Goal: Task Accomplishment & Management: Complete application form

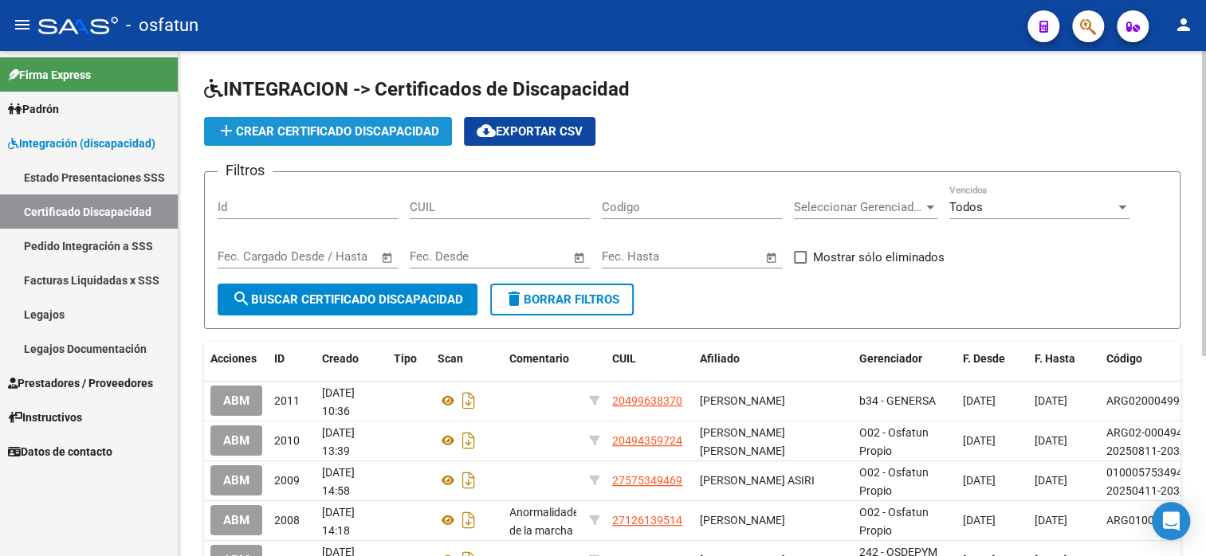
click at [313, 124] on span "add Crear Certificado Discapacidad" at bounding box center [328, 131] width 222 height 14
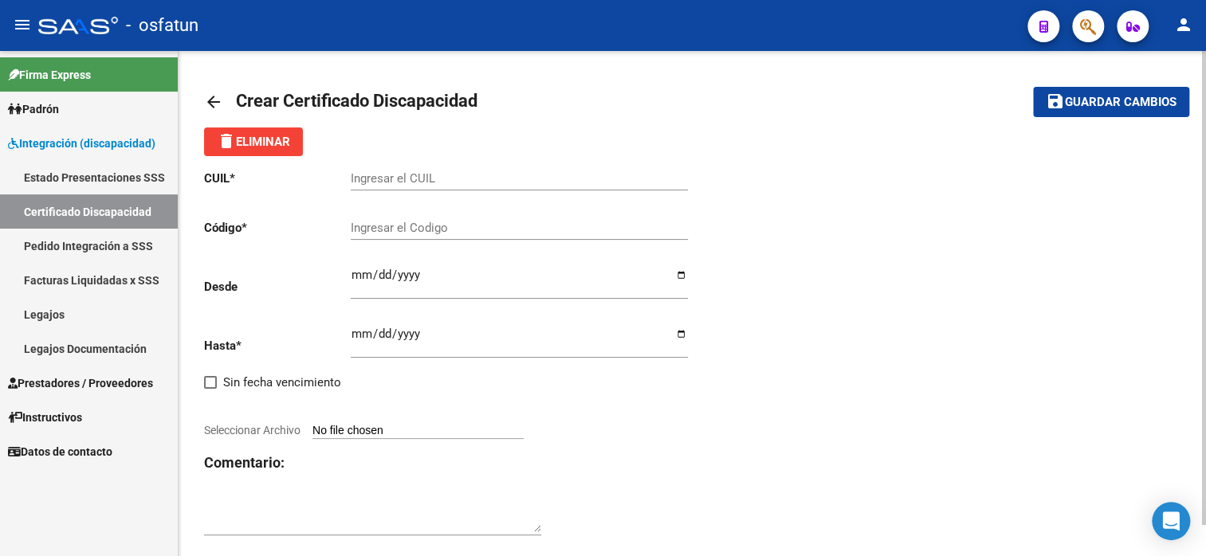
click at [84, 379] on span "Prestadores / Proveedores" at bounding box center [80, 384] width 145 height 18
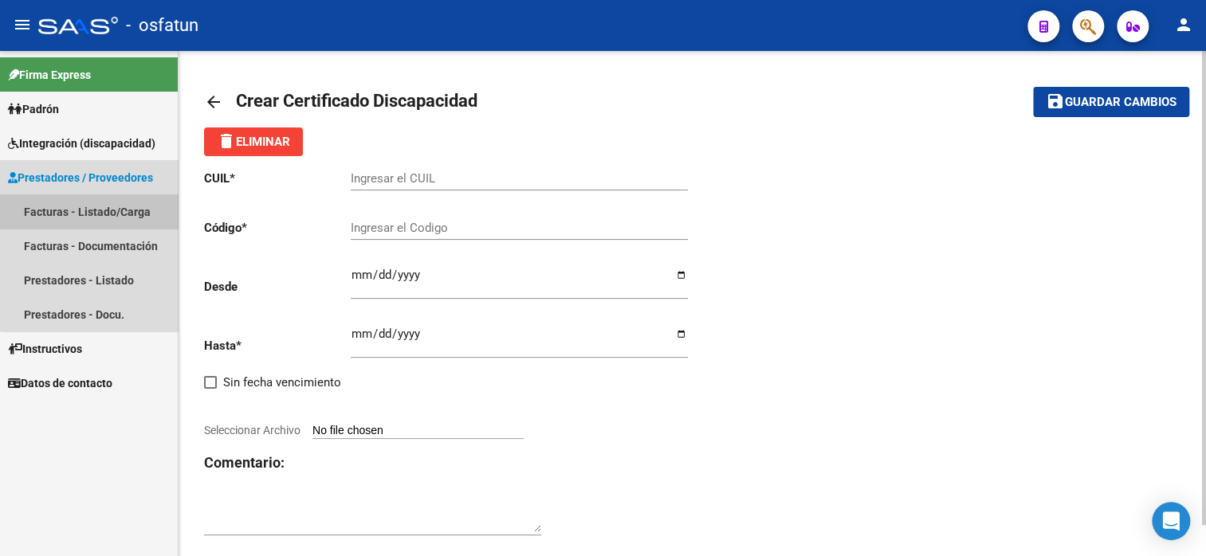
click at [111, 211] on link "Facturas - Listado/Carga" at bounding box center [89, 211] width 178 height 34
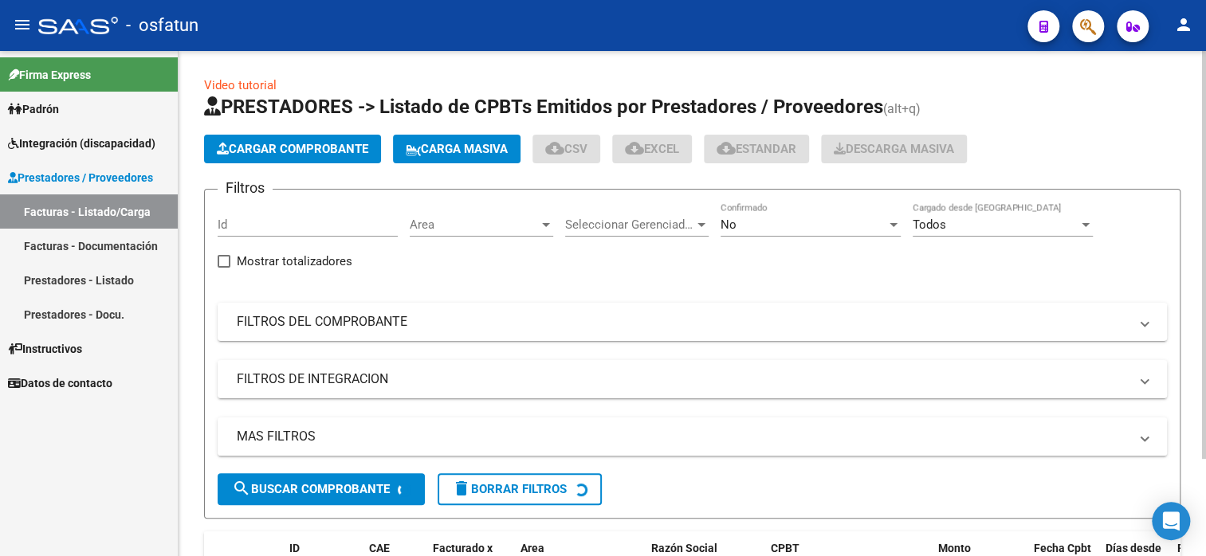
click at [289, 142] on span "Cargar Comprobante" at bounding box center [292, 149] width 151 height 14
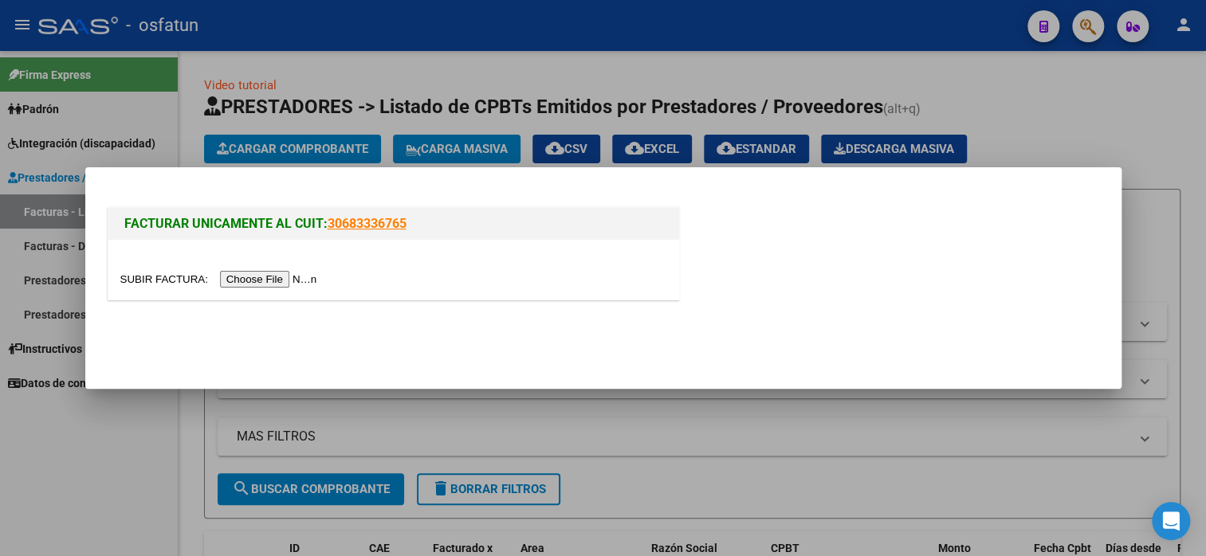
click at [294, 273] on input "file" at bounding box center [221, 279] width 202 height 17
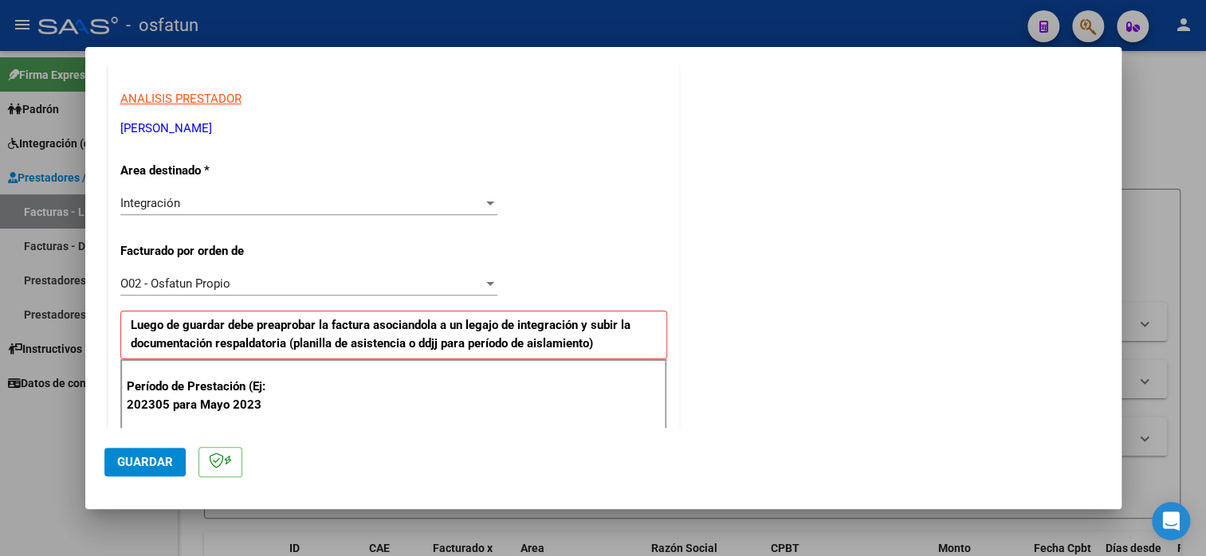
scroll to position [558, 0]
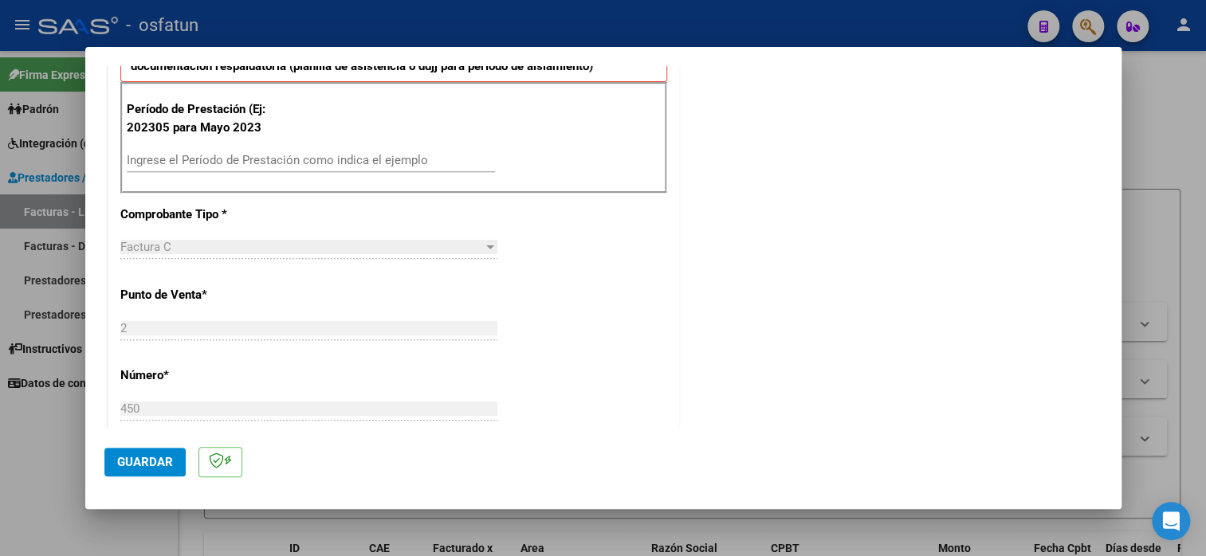
click at [218, 158] on input "Ingrese el Período de Prestación como indica el ejemplo" at bounding box center [311, 160] width 368 height 14
type input "202505"
click at [568, 327] on div "CUIT * 27-36425073-3 Ingresar CUIT ANALISIS PRESTADOR [PERSON_NAME] [PERSON_NAM…" at bounding box center [393, 393] width 571 height 1371
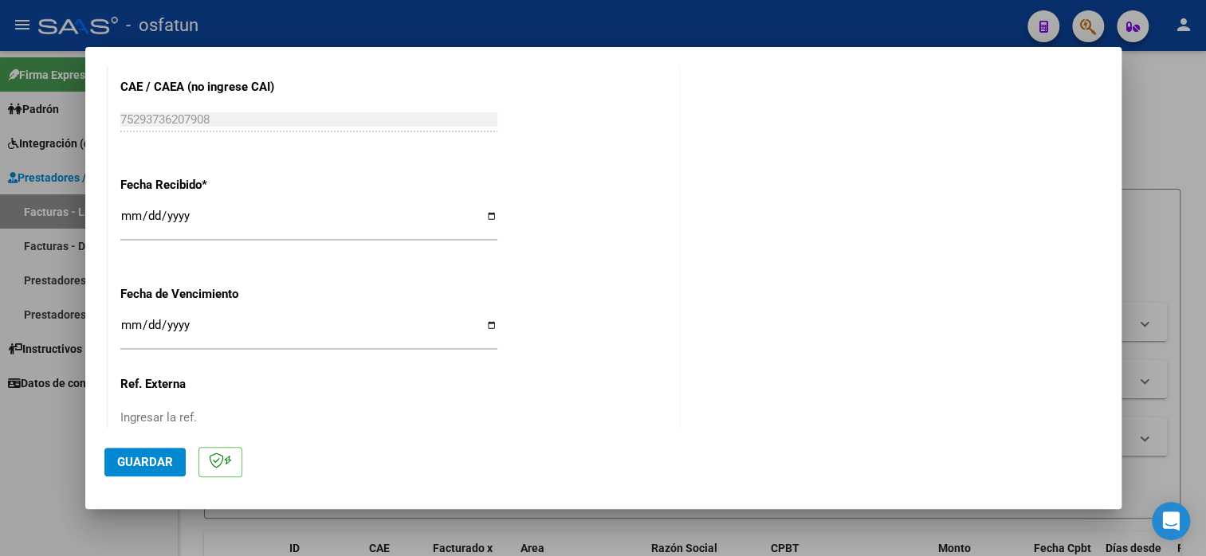
scroll to position [1195, 0]
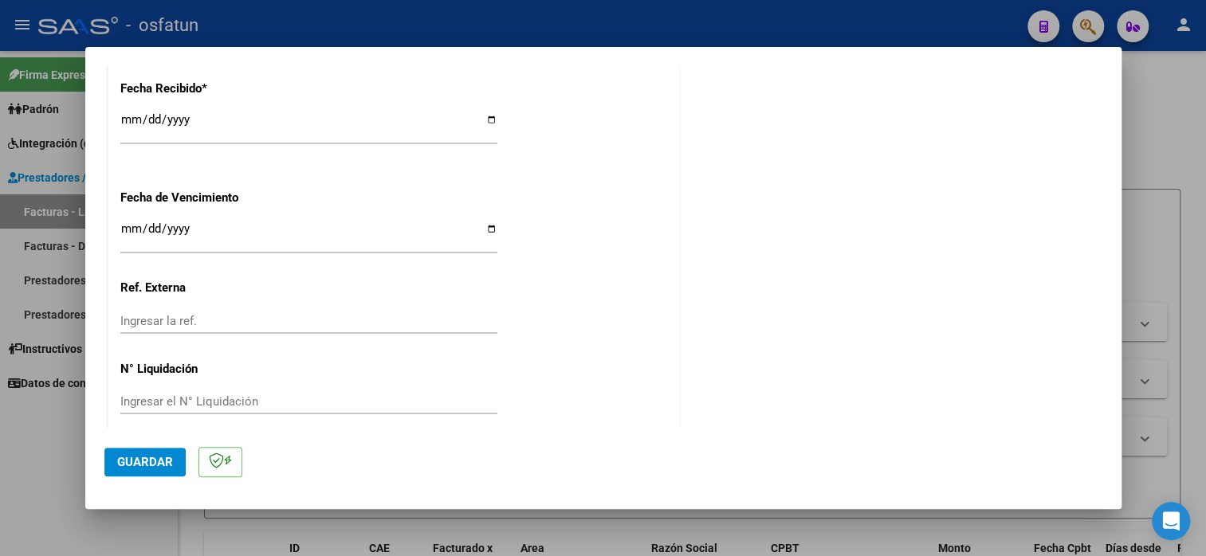
click at [165, 456] on span "Guardar" at bounding box center [145, 462] width 56 height 14
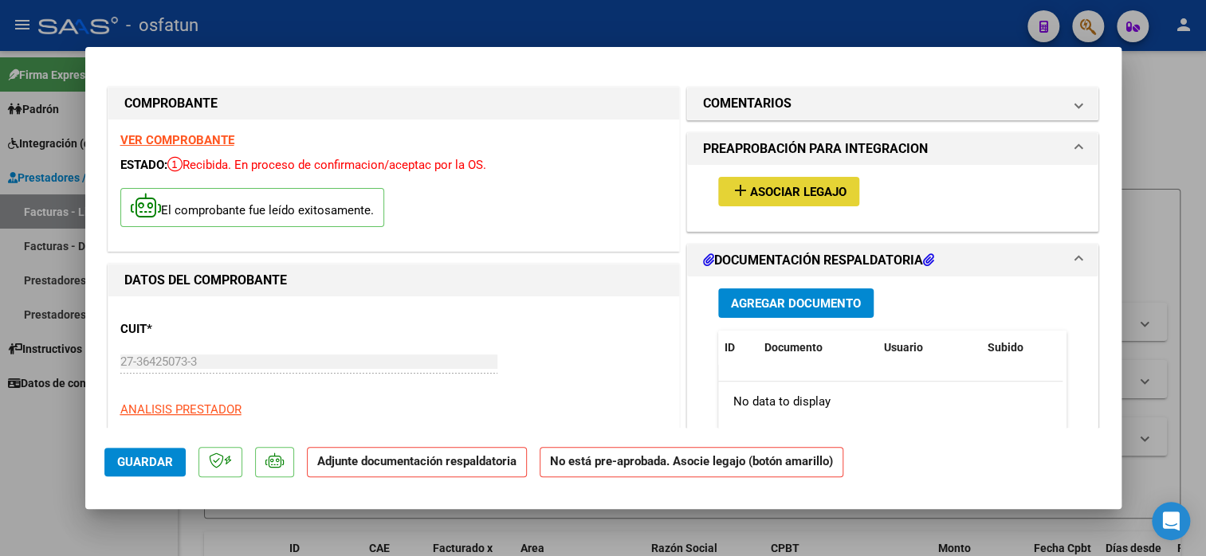
click at [829, 190] on span "Asociar Legajo" at bounding box center [798, 192] width 96 height 14
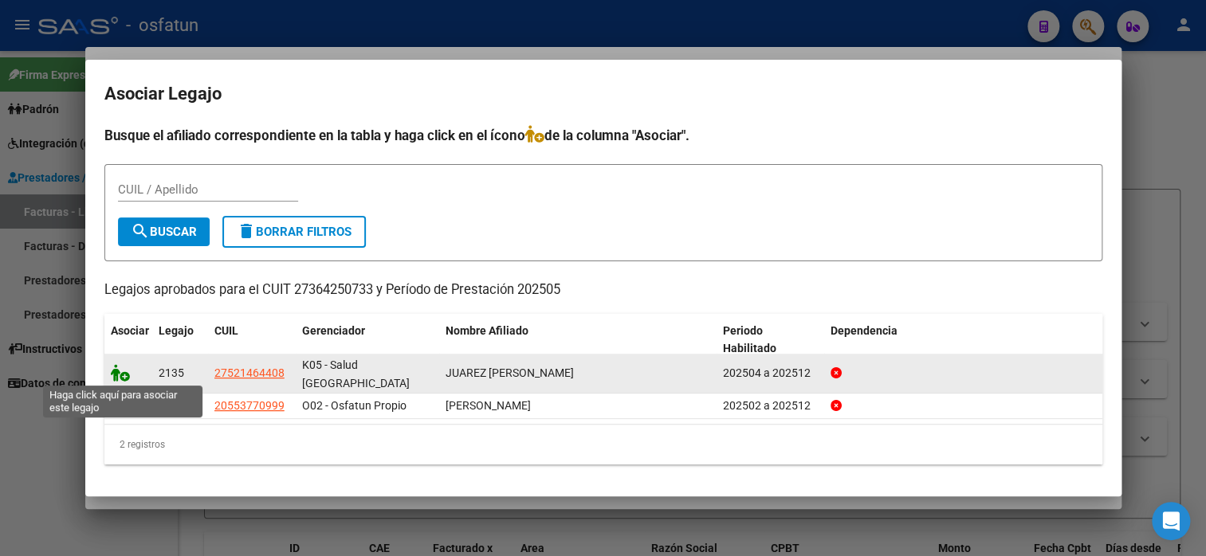
click at [116, 375] on icon at bounding box center [120, 373] width 19 height 18
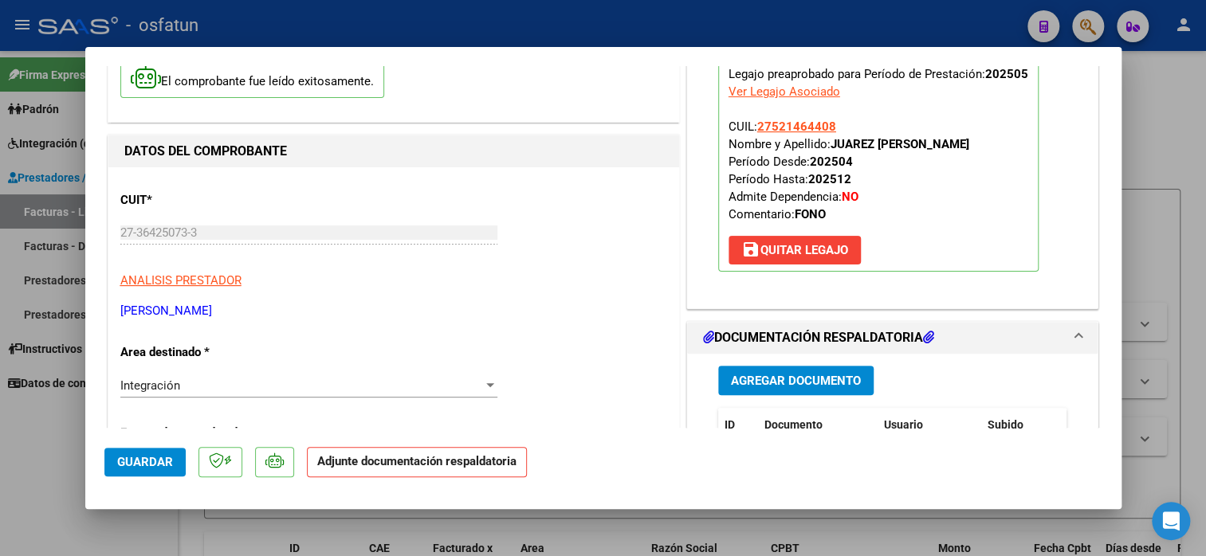
scroll to position [398, 0]
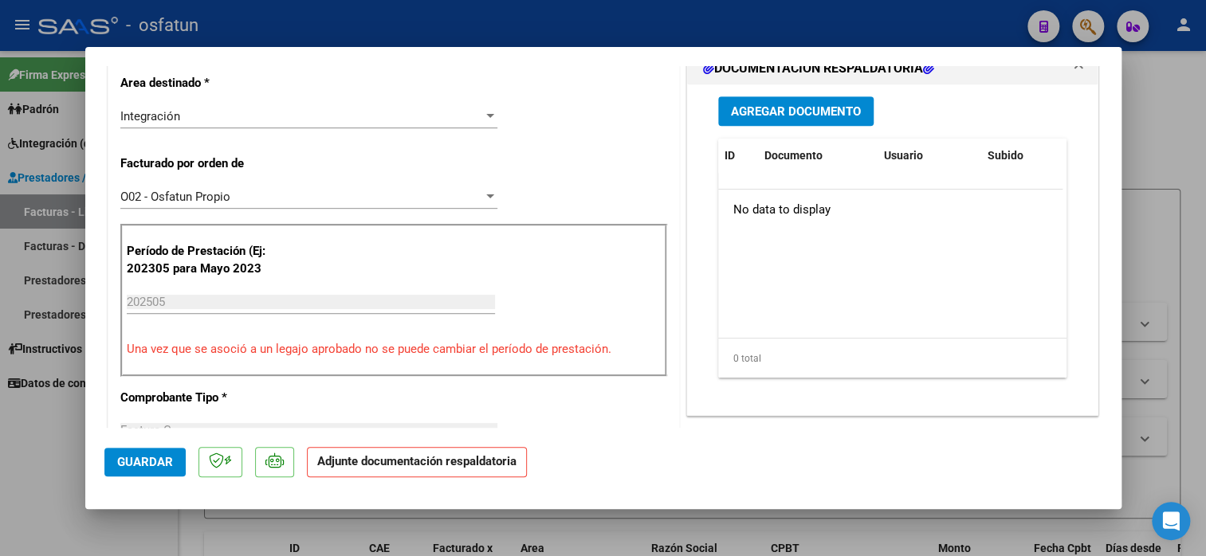
click at [791, 113] on span "Agregar Documento" at bounding box center [796, 111] width 130 height 14
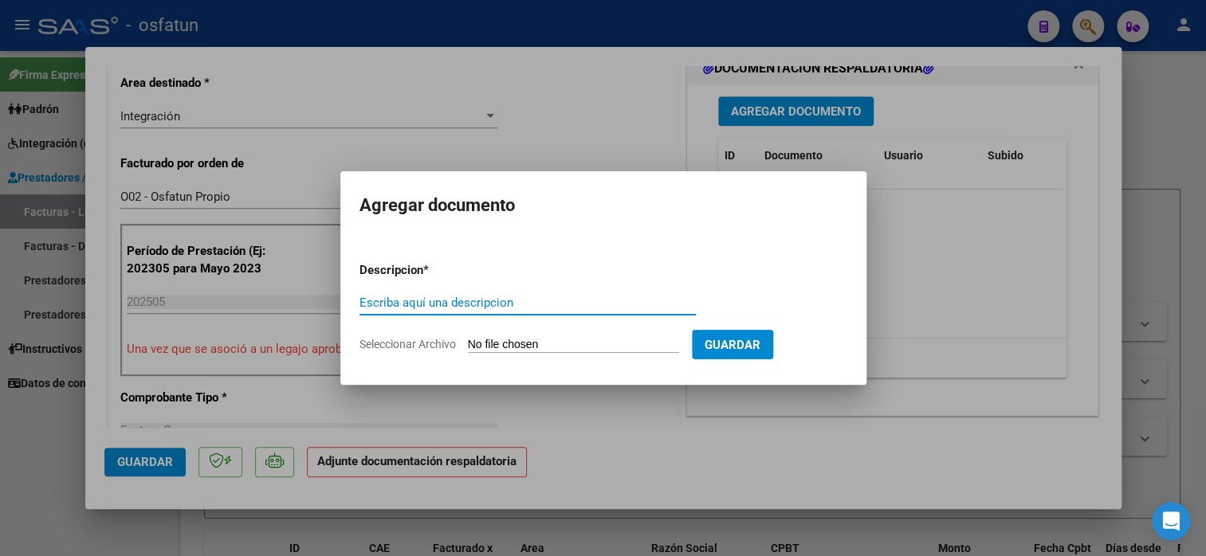
click at [510, 304] on input "Escriba aquí una descripcion" at bounding box center [527, 303] width 336 height 14
type input "planilla de asistencia"
click at [520, 350] on input "Seleccionar Archivo" at bounding box center [573, 345] width 211 height 15
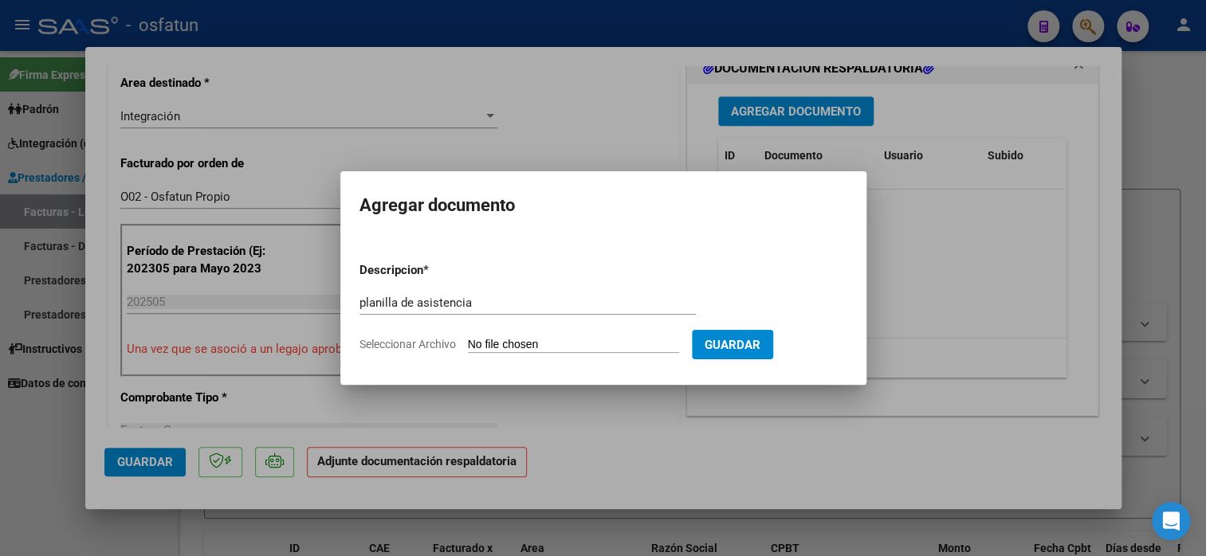
type input "C:\fakepath\[PERSON_NAME] 450 asis.pdf"
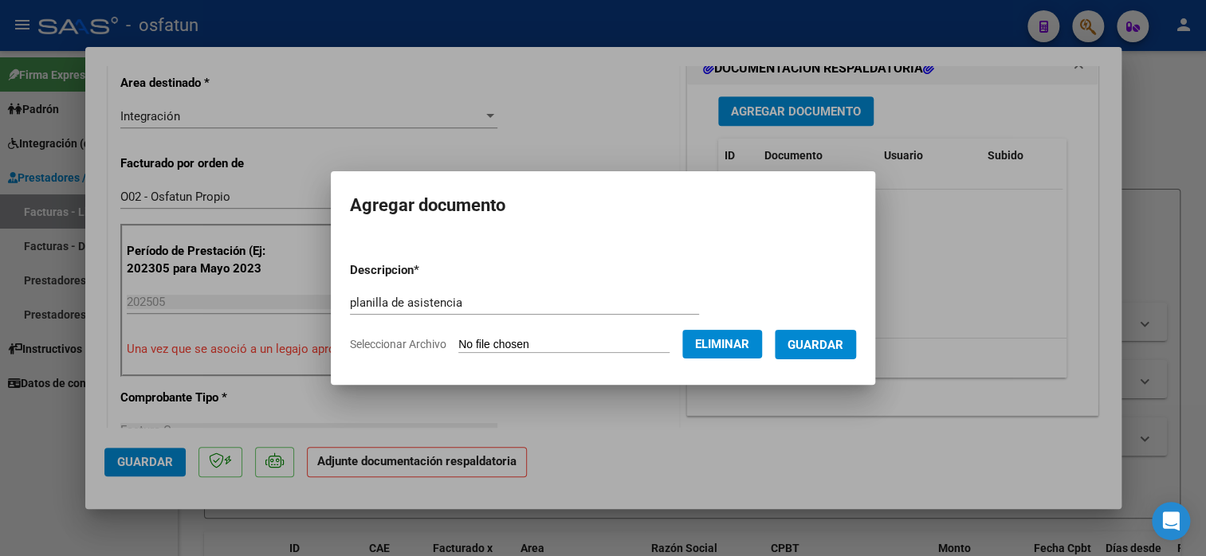
click at [811, 349] on span "Guardar" at bounding box center [815, 345] width 56 height 14
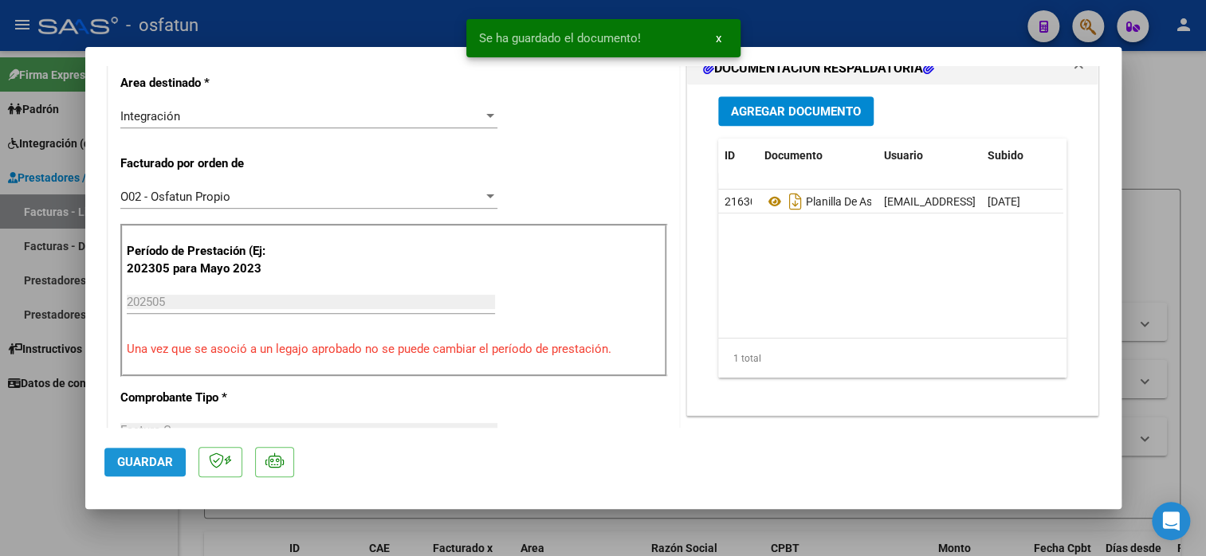
click at [144, 455] on span "Guardar" at bounding box center [145, 462] width 56 height 14
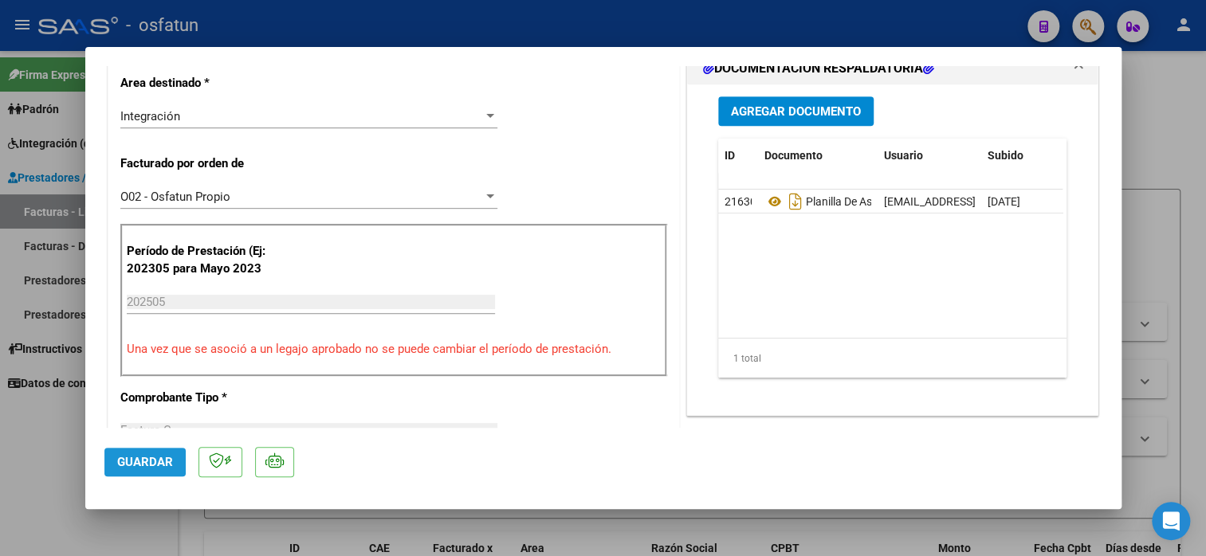
click at [154, 472] on button "Guardar" at bounding box center [144, 462] width 81 height 29
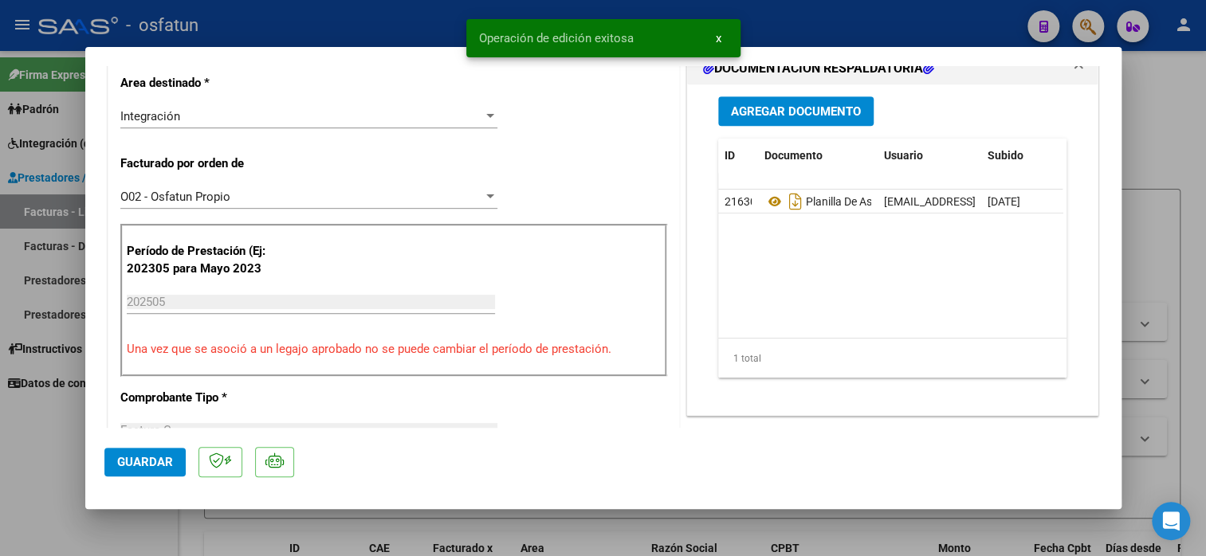
click at [38, 464] on div at bounding box center [603, 278] width 1206 height 556
type input "$ 0,00"
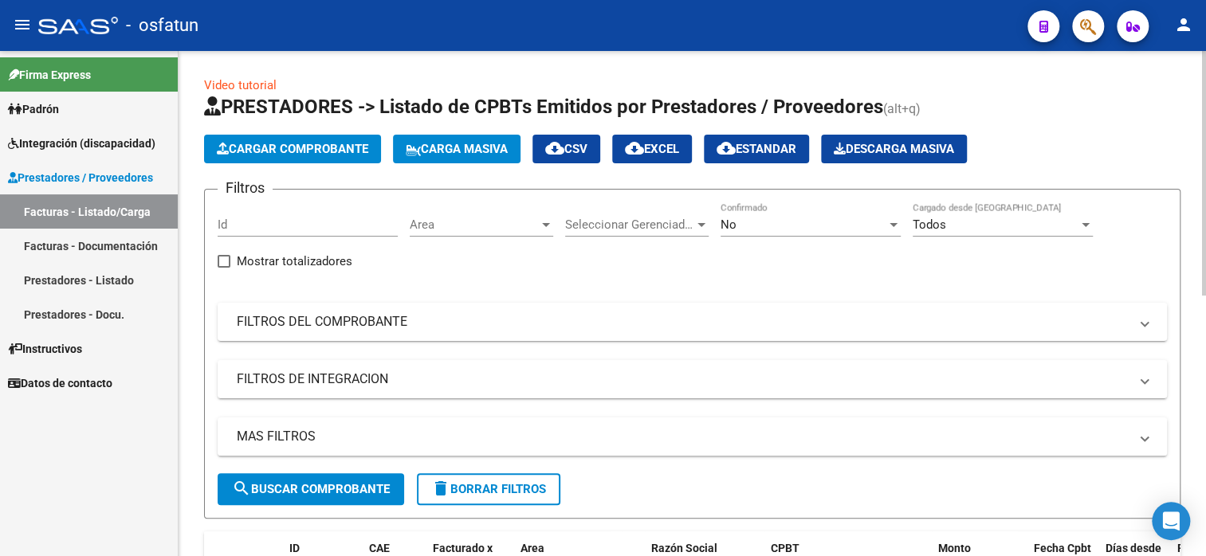
click at [278, 154] on span "Cargar Comprobante" at bounding box center [292, 149] width 151 height 14
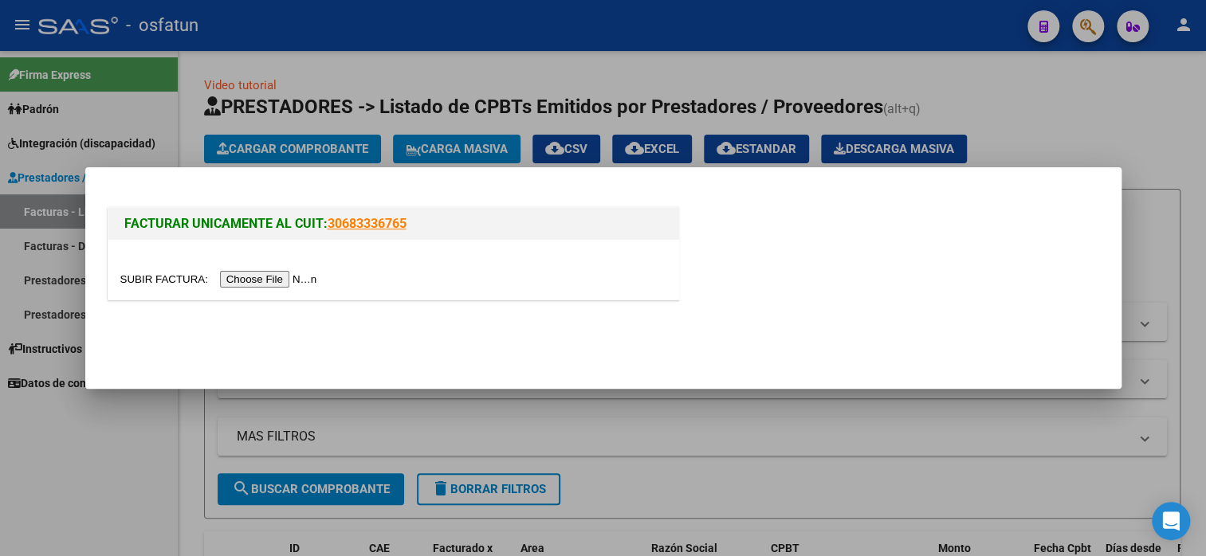
click at [292, 278] on input "file" at bounding box center [221, 279] width 202 height 17
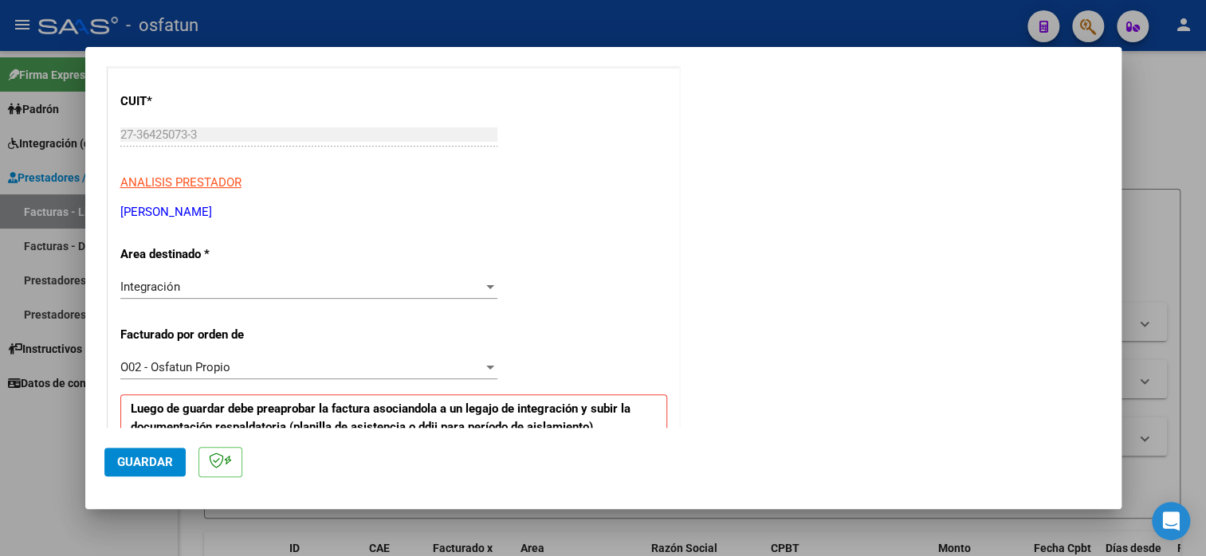
scroll to position [398, 0]
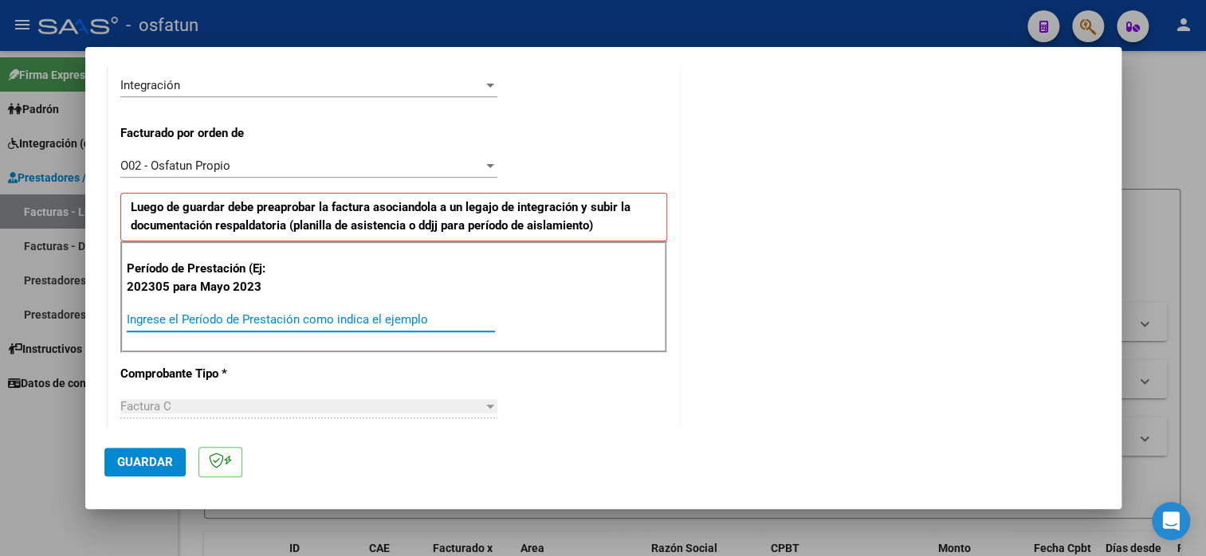
click at [211, 314] on input "Ingrese el Período de Prestación como indica el ejemplo" at bounding box center [311, 319] width 368 height 14
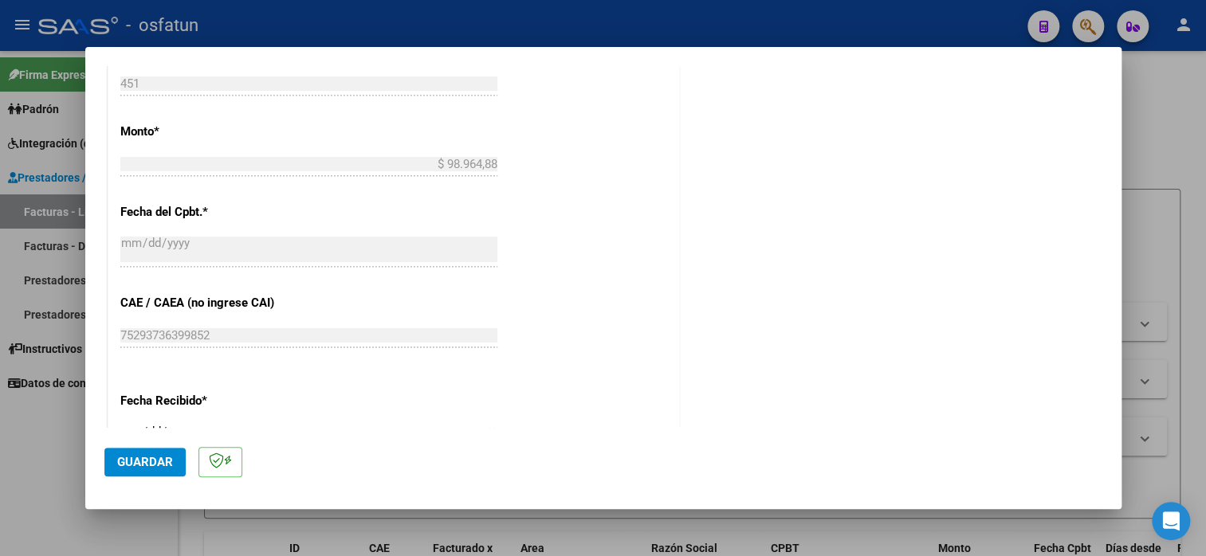
scroll to position [1116, 0]
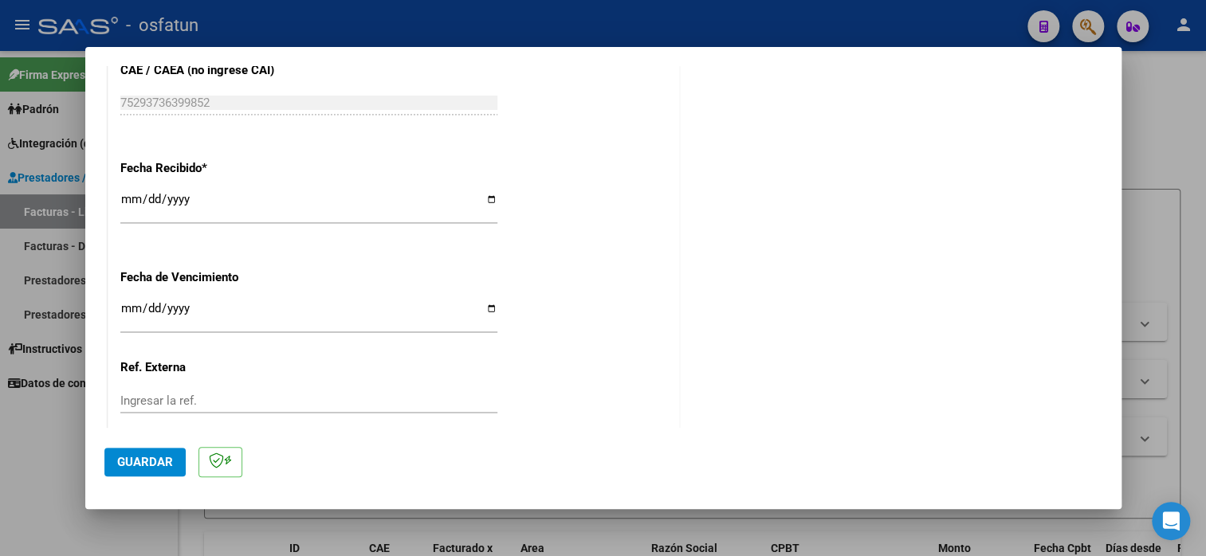
type input "202506"
click at [141, 457] on span "Guardar" at bounding box center [145, 462] width 56 height 14
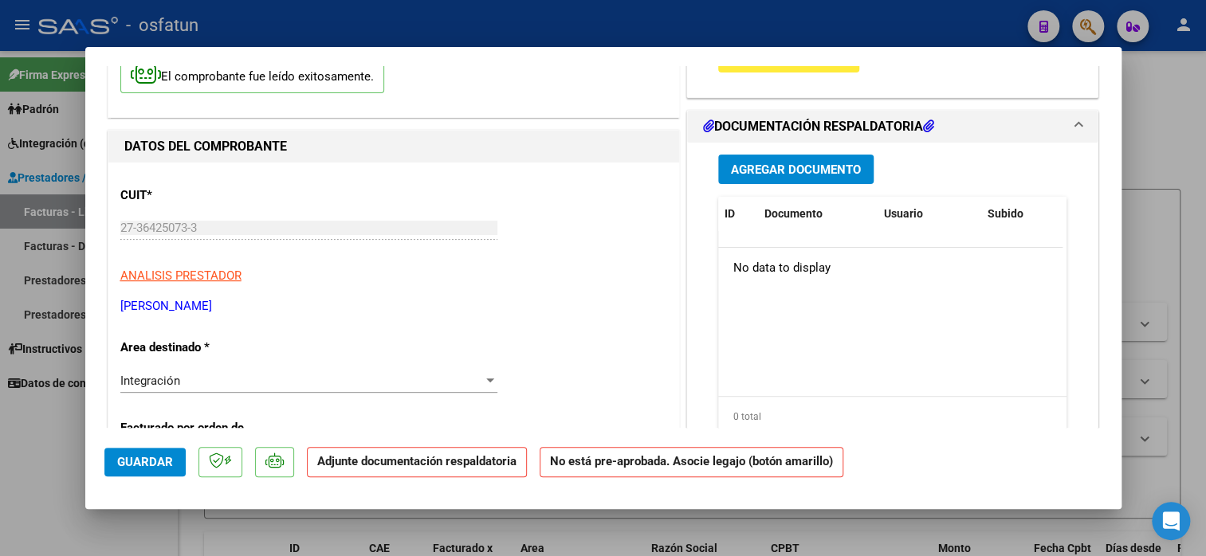
scroll to position [0, 0]
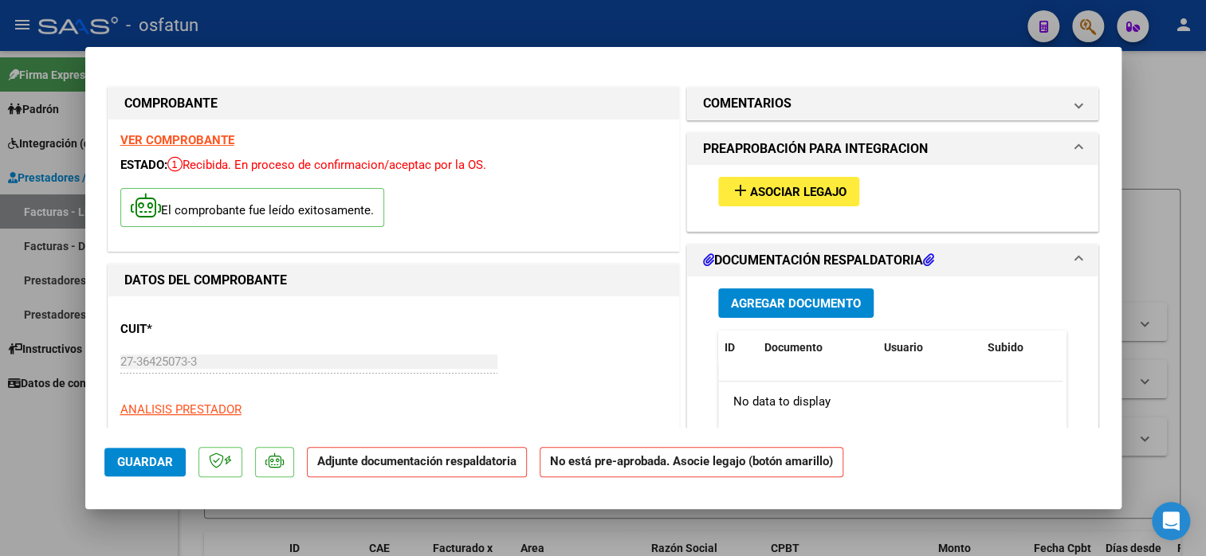
click at [803, 200] on button "add Asociar Legajo" at bounding box center [788, 191] width 141 height 29
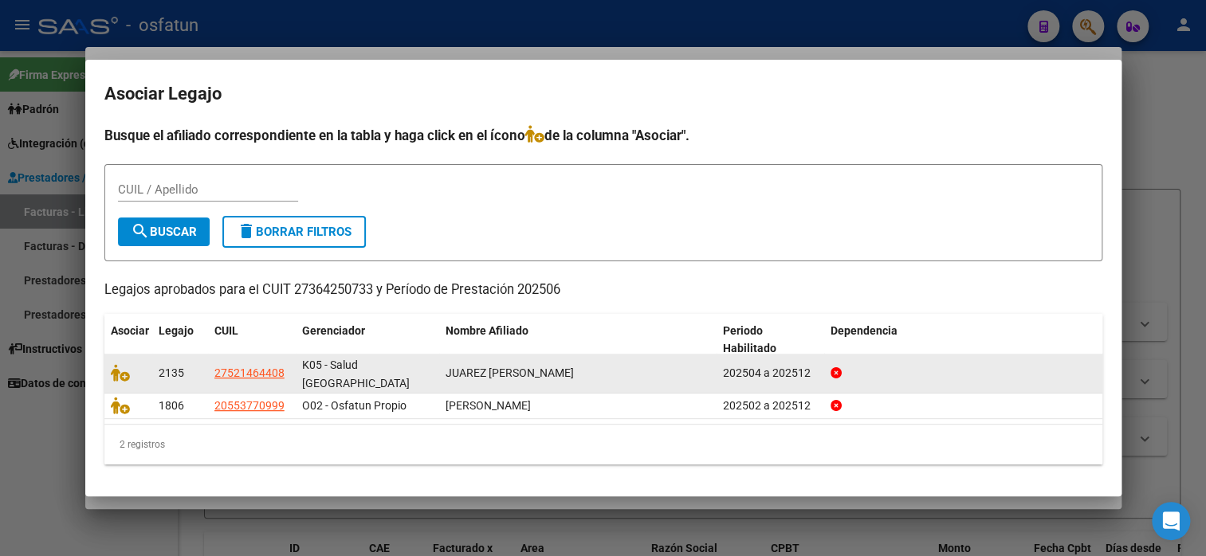
click at [108, 375] on datatable-body-cell at bounding box center [128, 373] width 48 height 39
click at [111, 375] on icon at bounding box center [120, 373] width 19 height 18
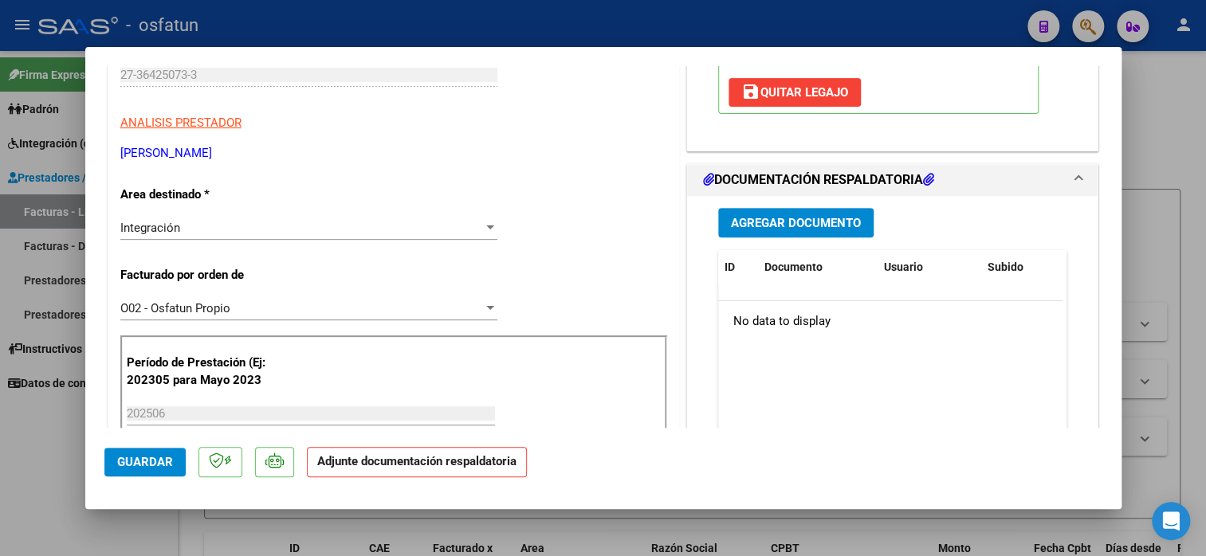
scroll to position [319, 0]
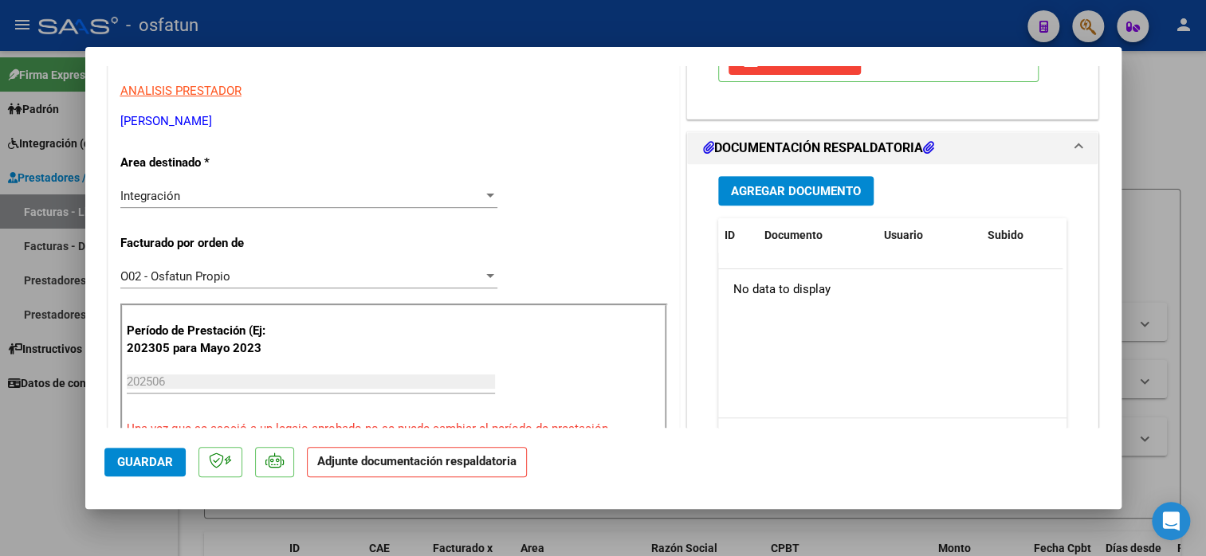
click at [799, 175] on div "Agregar Documento ID Documento Usuario Subido Acción No data to display 0 total…" at bounding box center [892, 323] width 373 height 318
click at [795, 190] on span "Agregar Documento" at bounding box center [796, 191] width 130 height 14
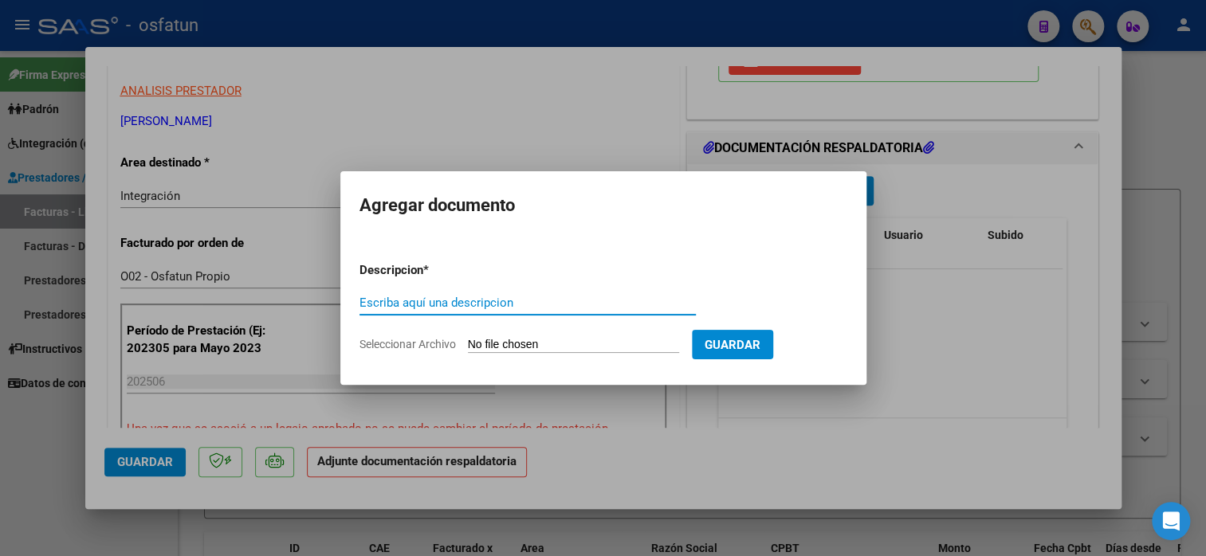
click at [449, 307] on input "Escriba aquí una descripcion" at bounding box center [527, 303] width 336 height 14
type input "planilla de asis"
click at [516, 339] on input "Seleccionar Archivo" at bounding box center [573, 345] width 211 height 15
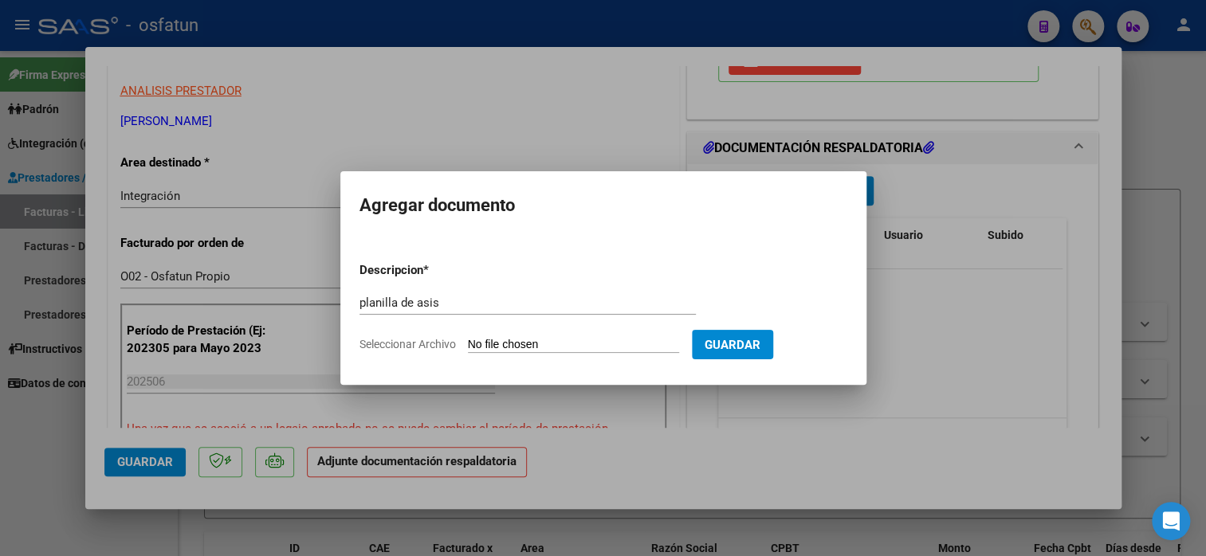
type input "C:\fakepath\[PERSON_NAME] 451asis.pdf"
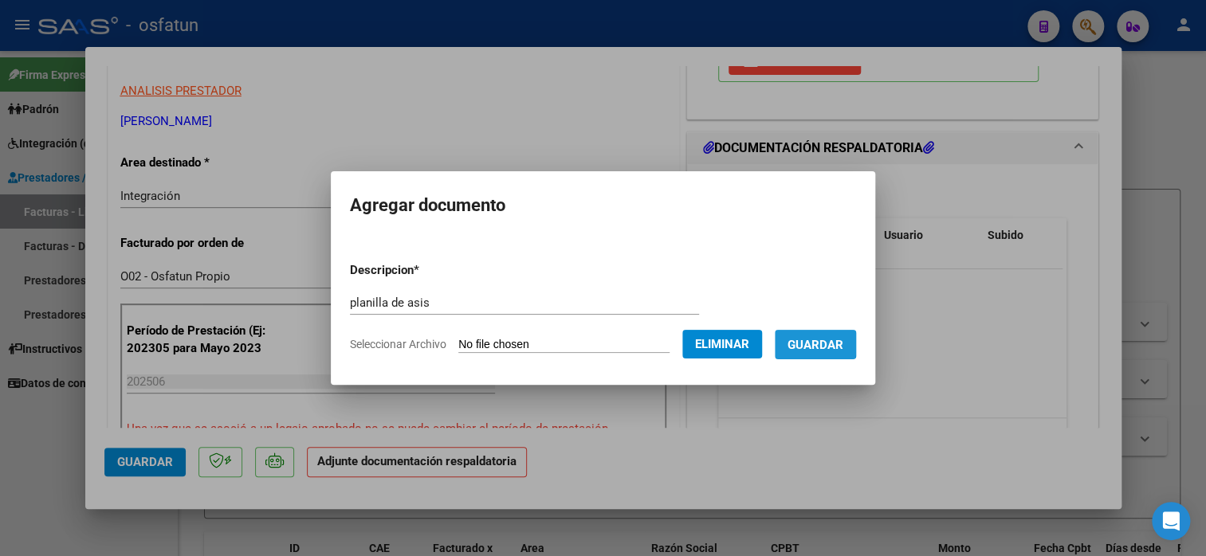
click at [813, 341] on span "Guardar" at bounding box center [815, 345] width 56 height 14
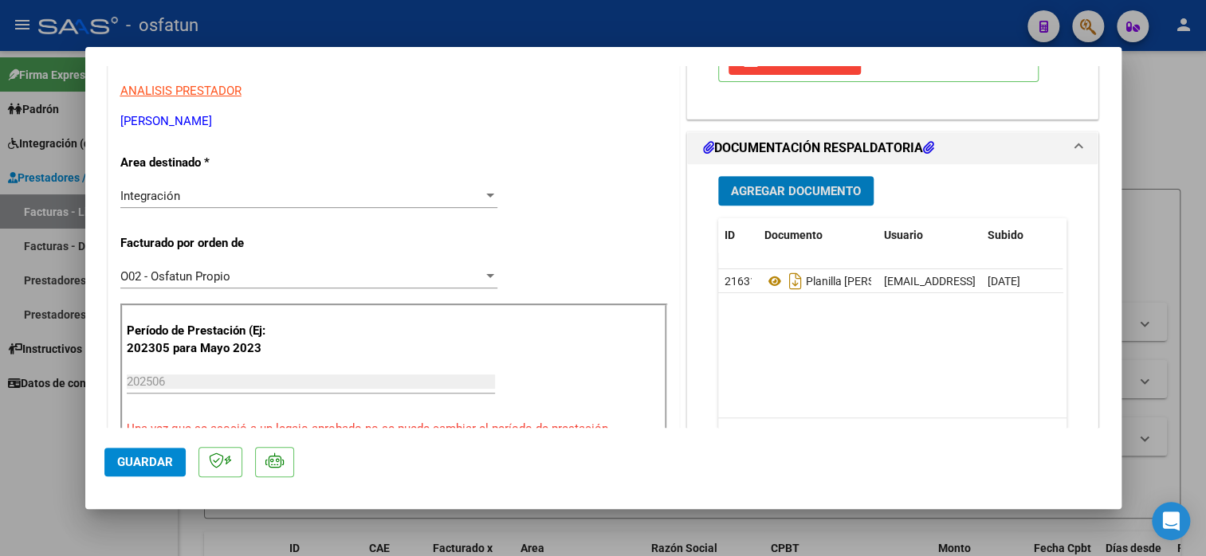
click at [145, 460] on span "Guardar" at bounding box center [145, 462] width 56 height 14
click at [144, 457] on span "Guardar" at bounding box center [145, 462] width 56 height 14
click at [174, 462] on button "Guardar" at bounding box center [144, 462] width 81 height 29
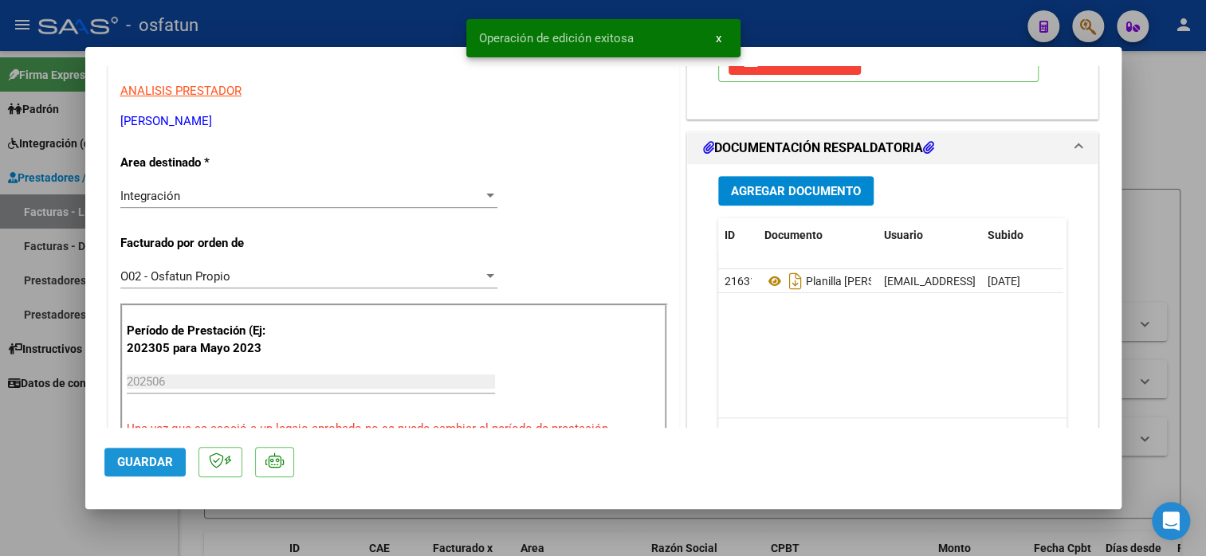
click at [171, 472] on button "Guardar" at bounding box center [144, 462] width 81 height 29
click at [1151, 100] on div at bounding box center [603, 278] width 1206 height 556
type input "$ 0,00"
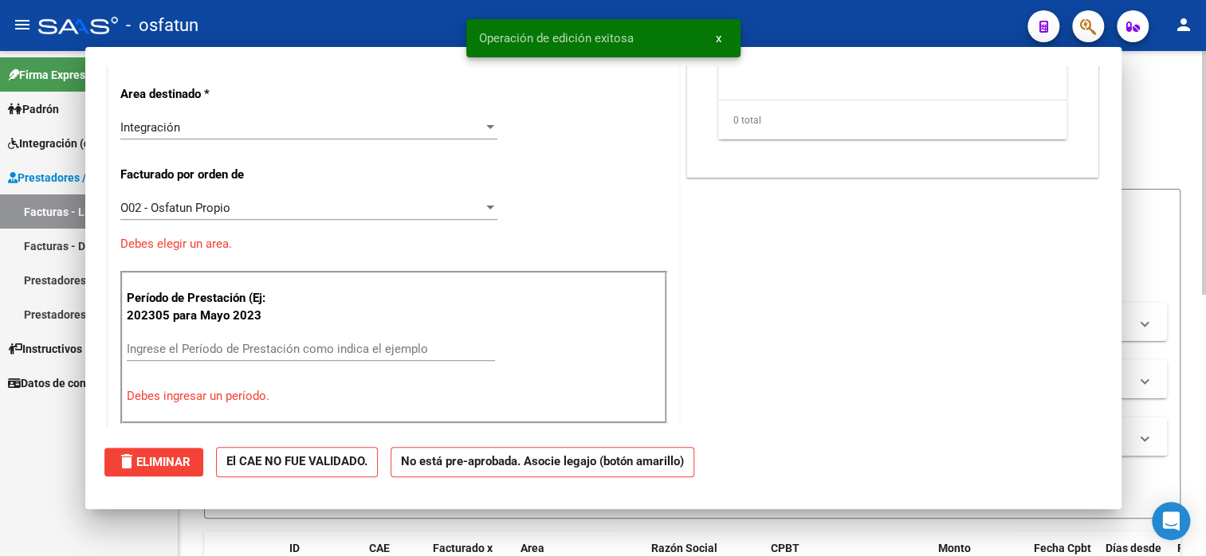
scroll to position [269, 0]
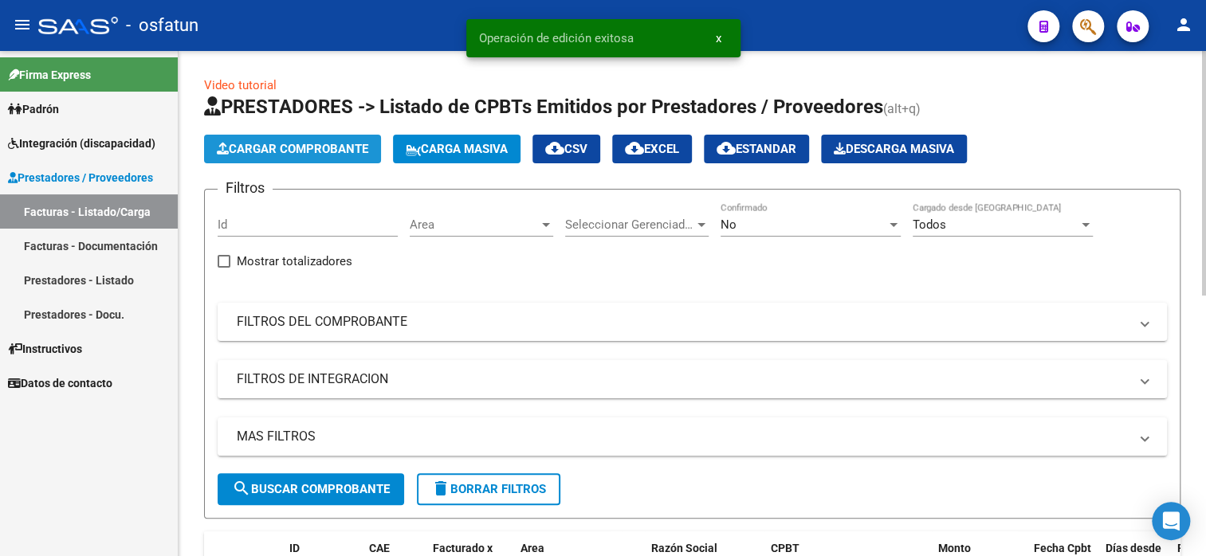
click at [336, 155] on button "Cargar Comprobante" at bounding box center [292, 149] width 177 height 29
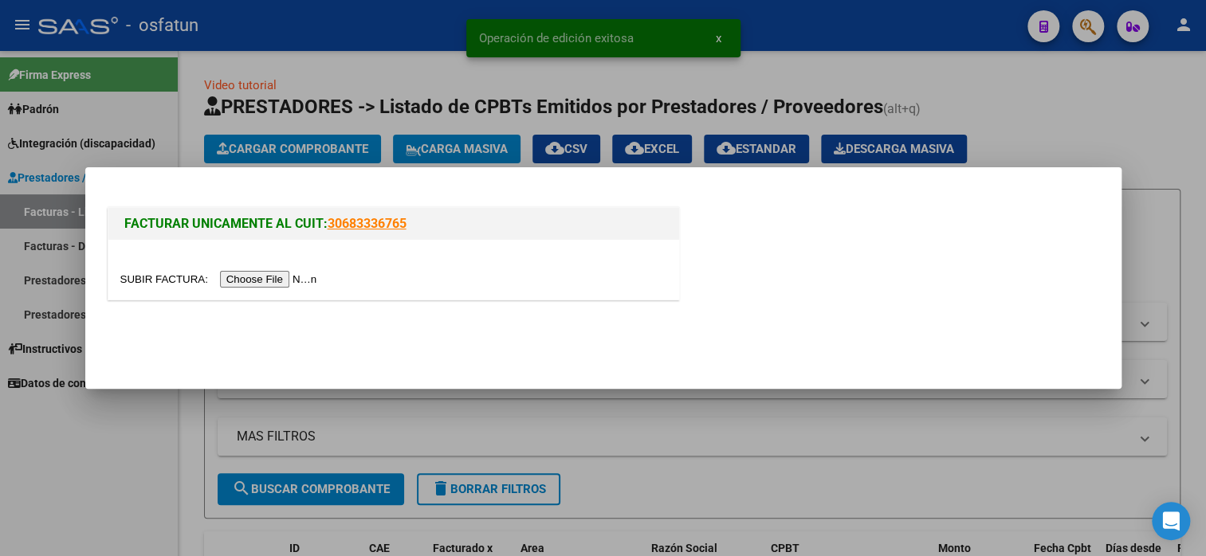
click at [289, 280] on input "file" at bounding box center [221, 279] width 202 height 17
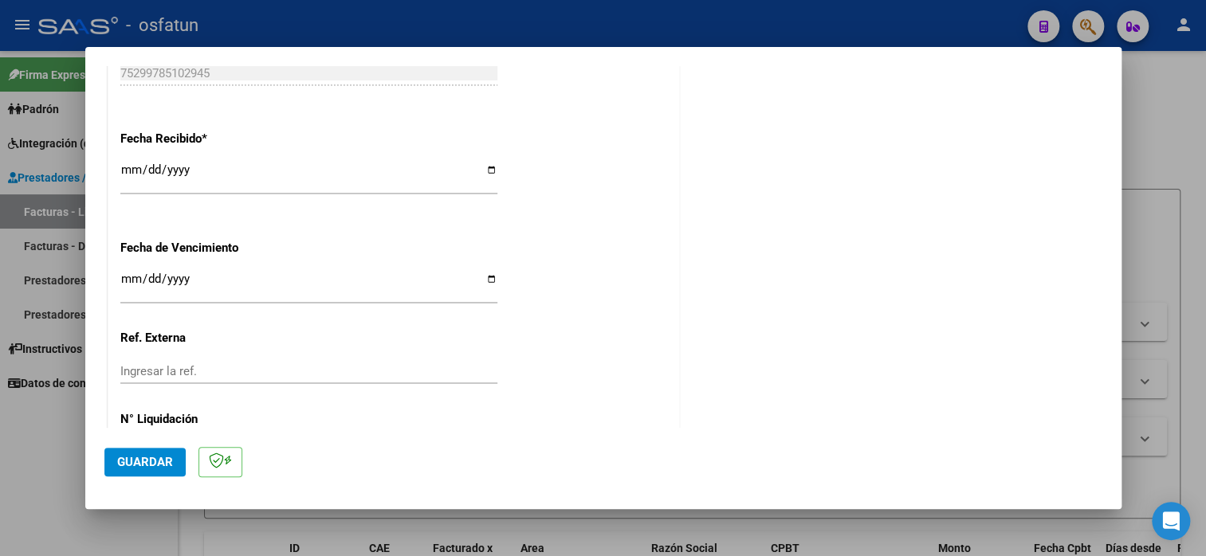
scroll to position [1209, 0]
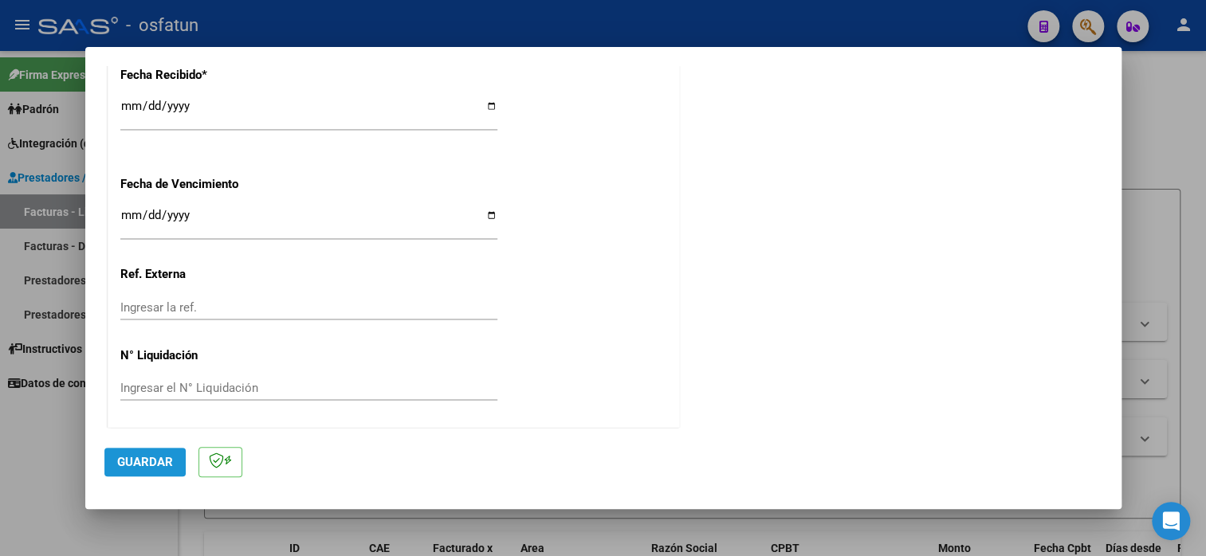
click at [139, 466] on span "Guardar" at bounding box center [145, 462] width 56 height 14
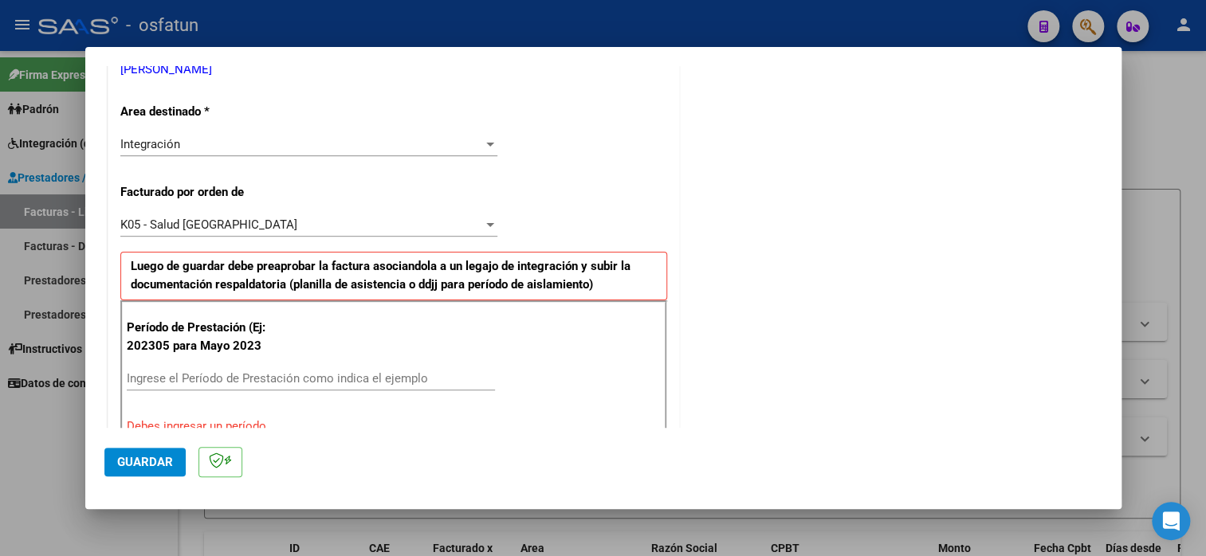
scroll to position [373, 0]
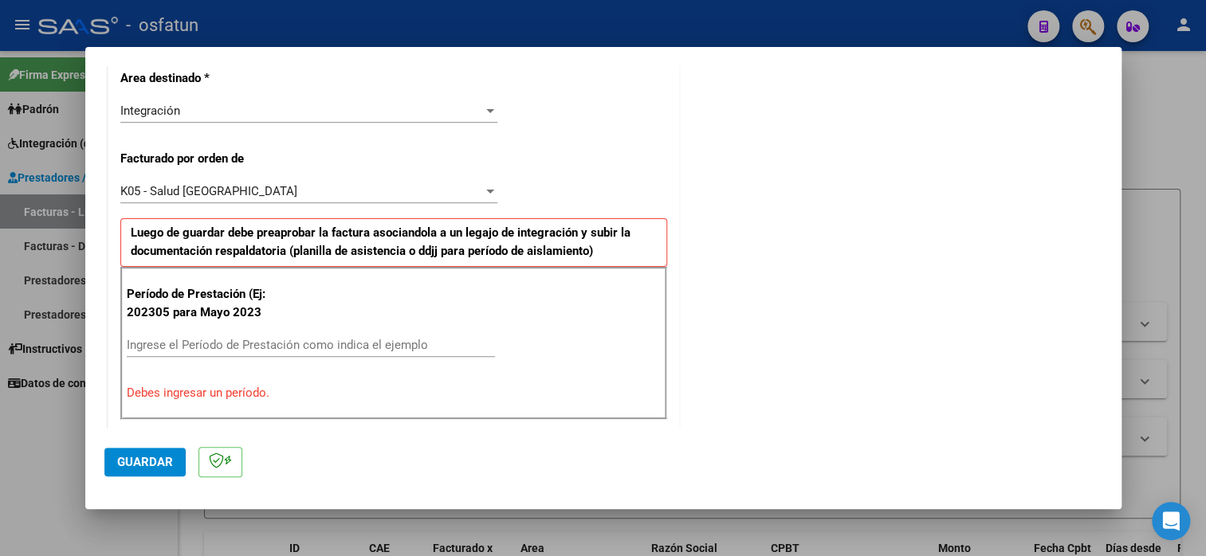
click at [194, 342] on input "Ingrese el Período de Prestación como indica el ejemplo" at bounding box center [311, 345] width 368 height 14
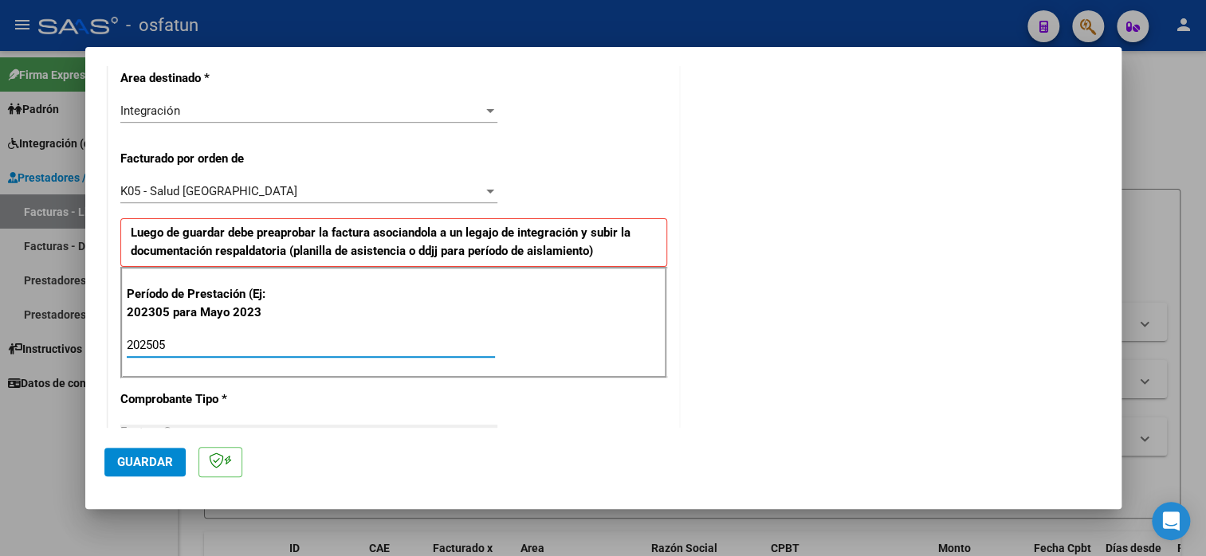
type input "202505"
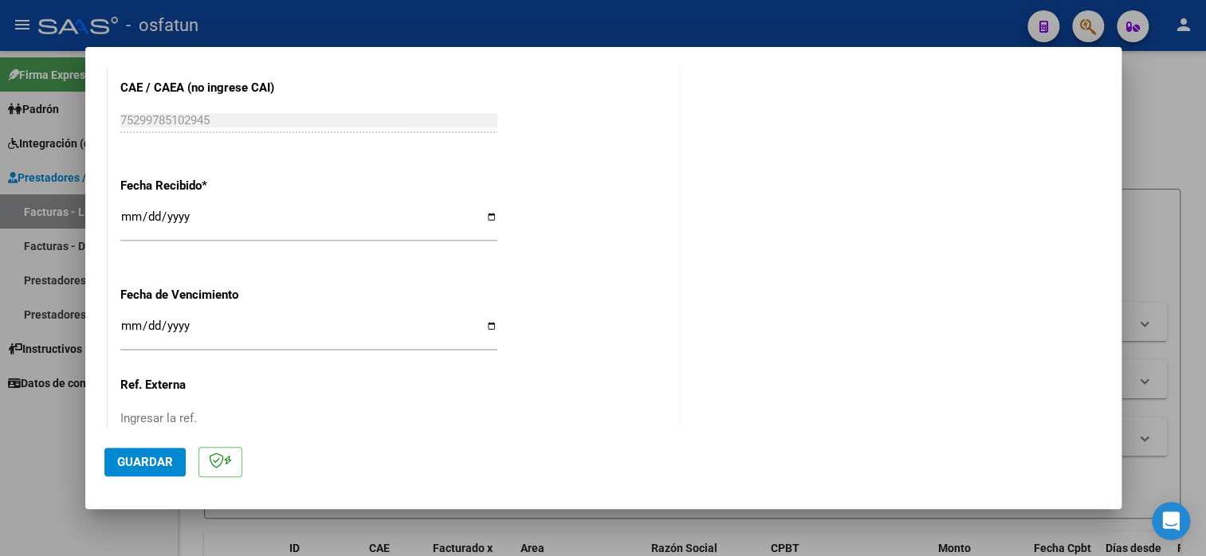
scroll to position [1209, 0]
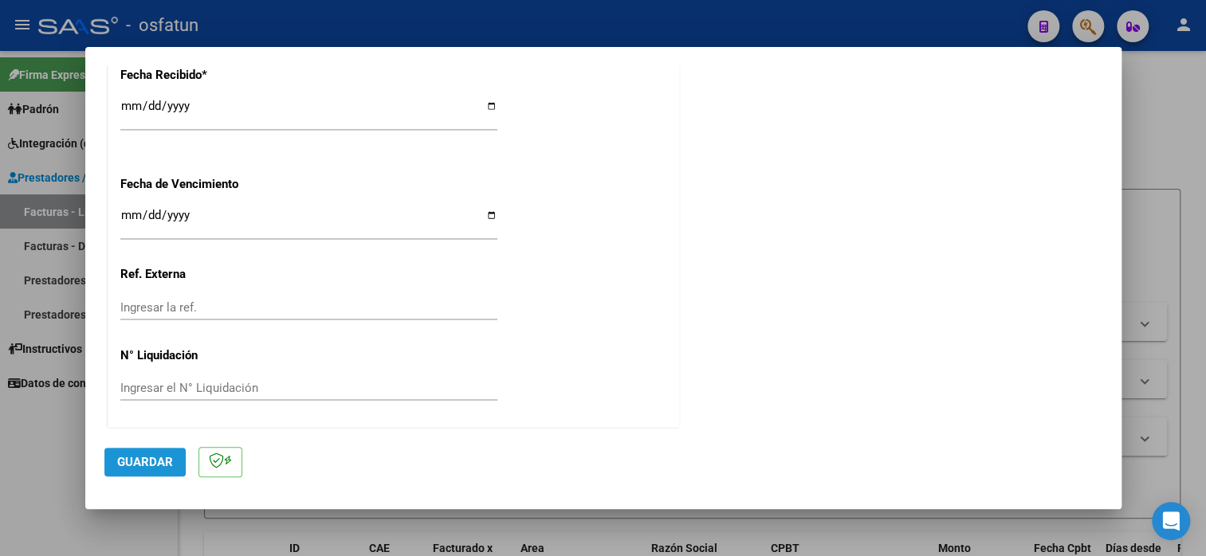
click at [174, 452] on button "Guardar" at bounding box center [144, 462] width 81 height 29
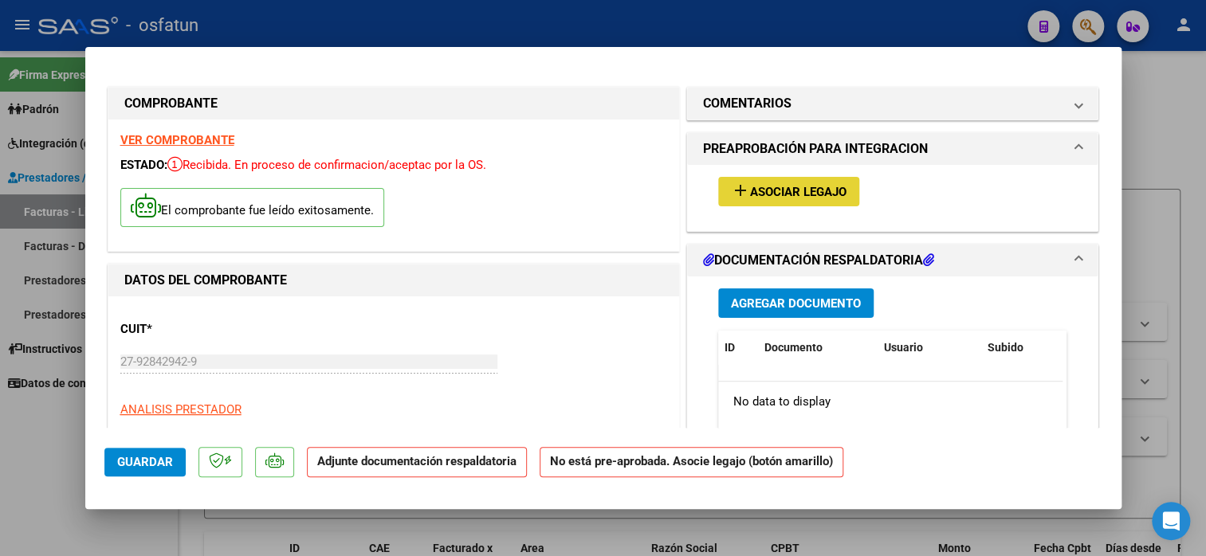
click at [802, 180] on button "add Asociar Legajo" at bounding box center [788, 191] width 141 height 29
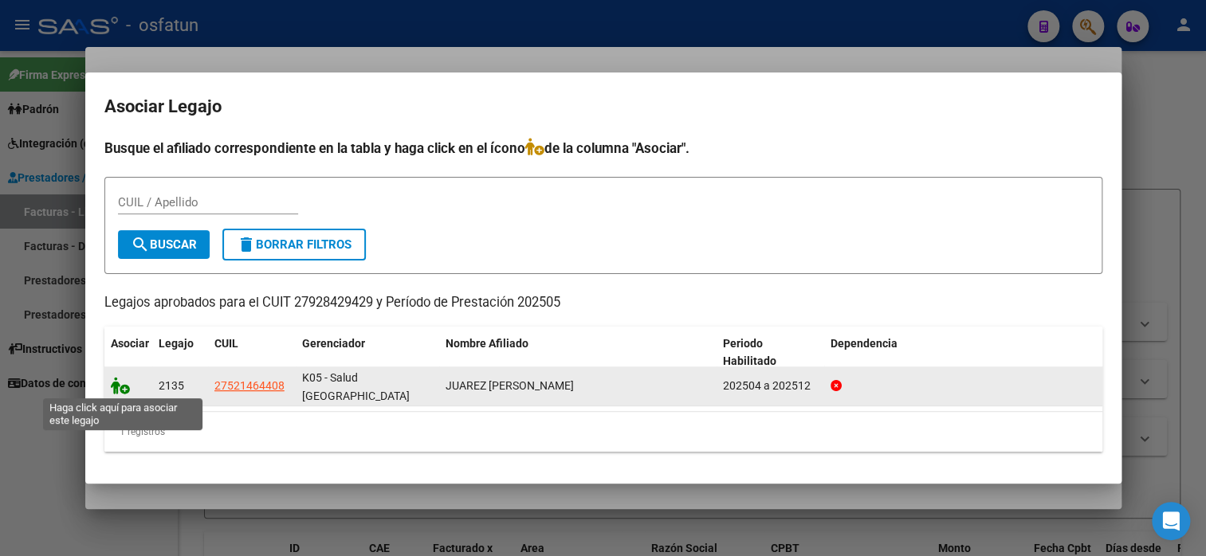
click at [120, 385] on icon at bounding box center [120, 386] width 19 height 18
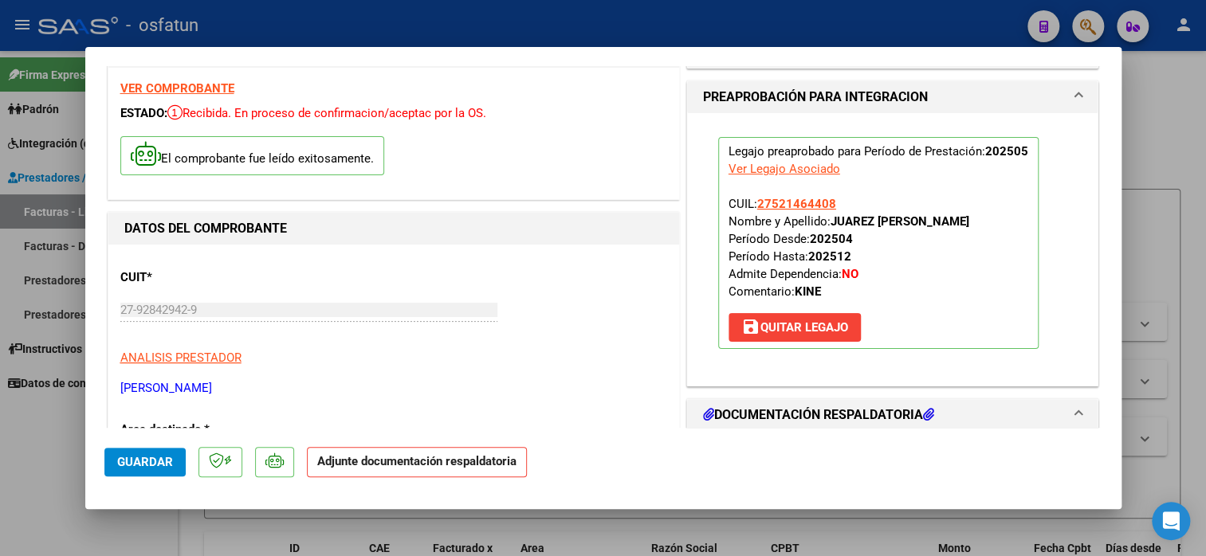
scroll to position [159, 0]
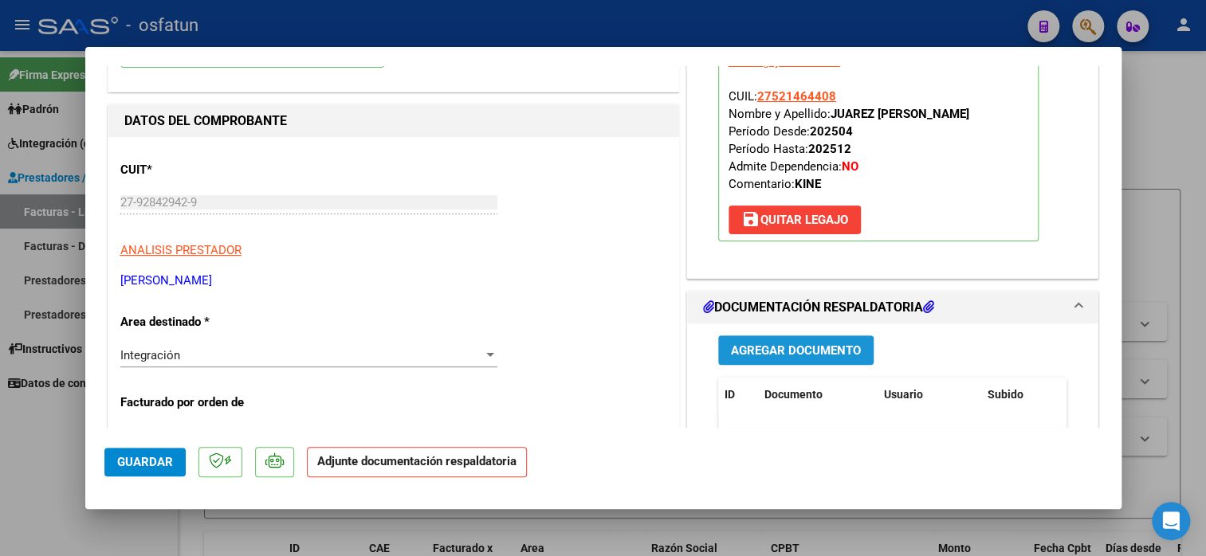
click at [787, 351] on span "Agregar Documento" at bounding box center [796, 350] width 130 height 14
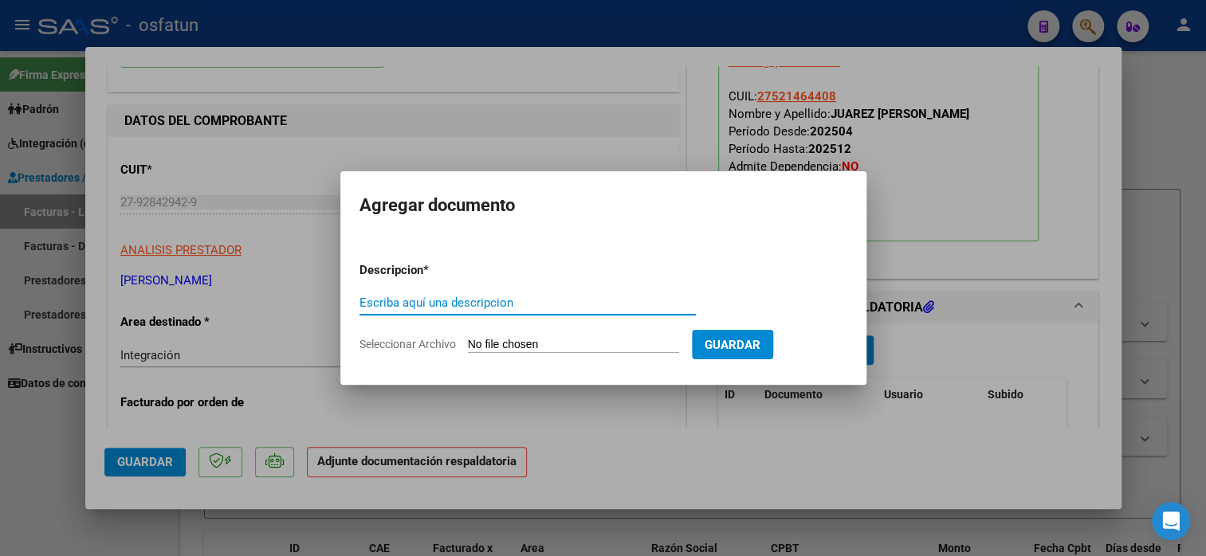
click at [493, 296] on input "Escriba aquí una descripcion" at bounding box center [527, 303] width 336 height 14
click at [493, 300] on input "Escriba aquí una descripcion" at bounding box center [527, 303] width 336 height 14
type input "planilla de asistencia"
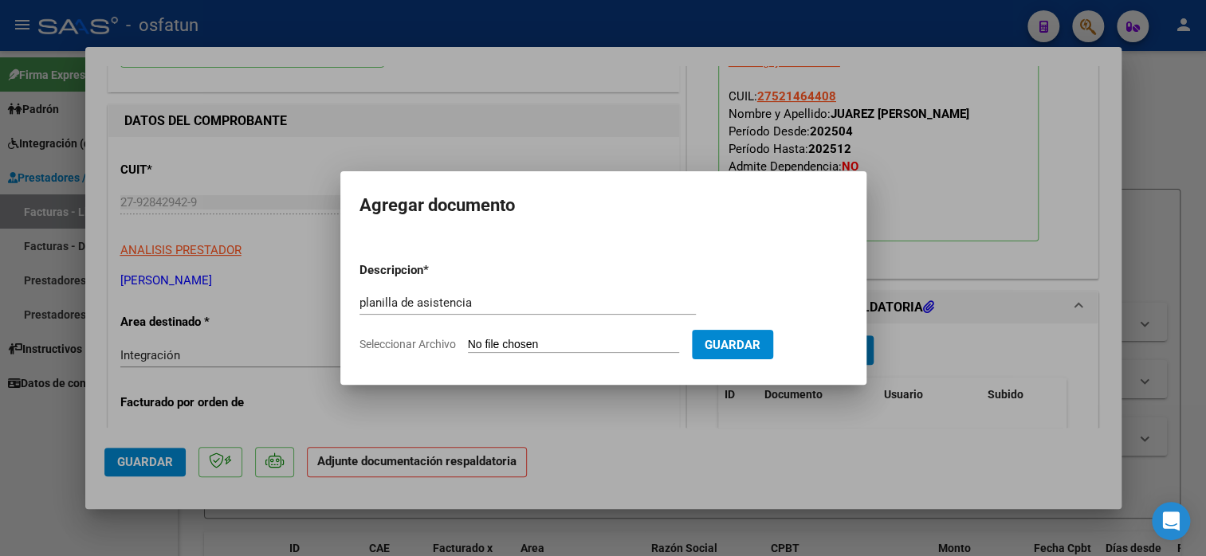
click at [522, 338] on input "Seleccionar Archivo" at bounding box center [573, 345] width 211 height 15
type input "C:\fakepath\GRAÑO 281 asis.pdf"
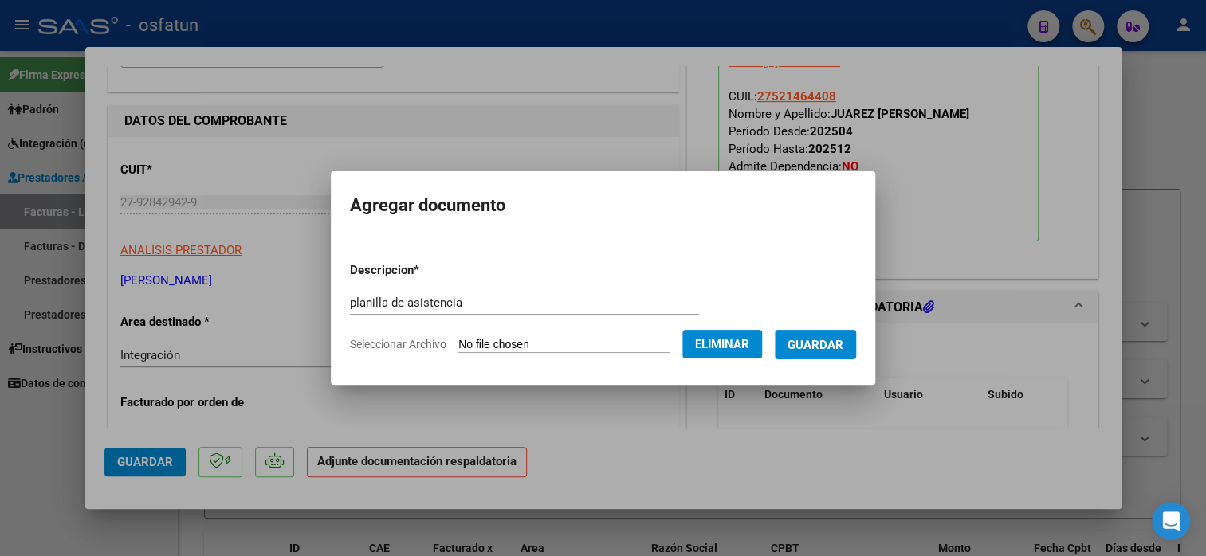
click at [843, 338] on span "Guardar" at bounding box center [815, 345] width 56 height 14
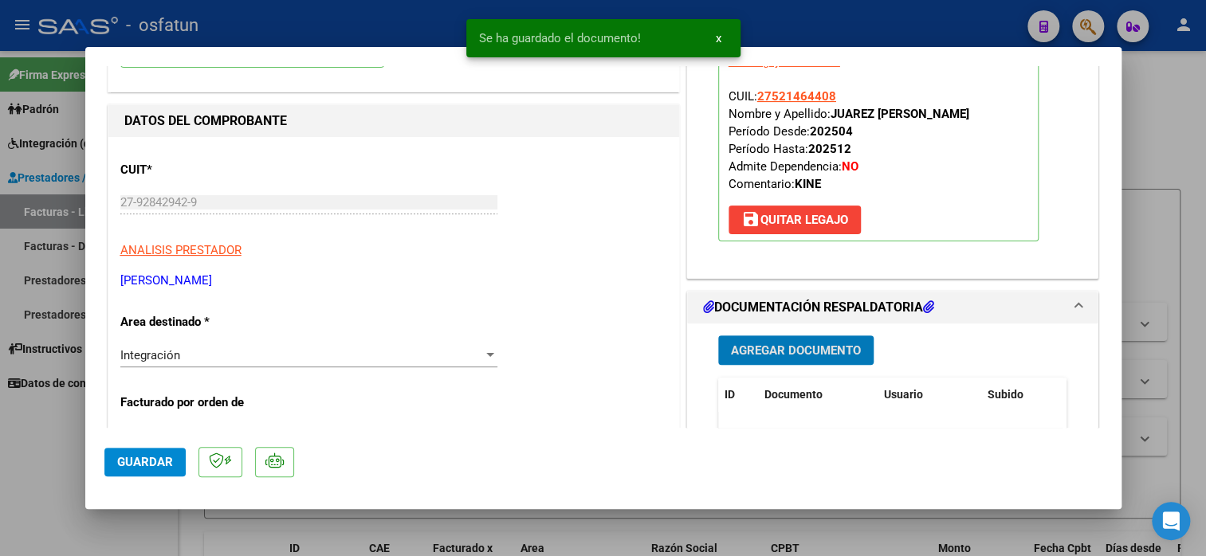
click at [159, 455] on span "Guardar" at bounding box center [145, 462] width 56 height 14
click at [1147, 108] on div at bounding box center [603, 278] width 1206 height 556
type input "$ 0,00"
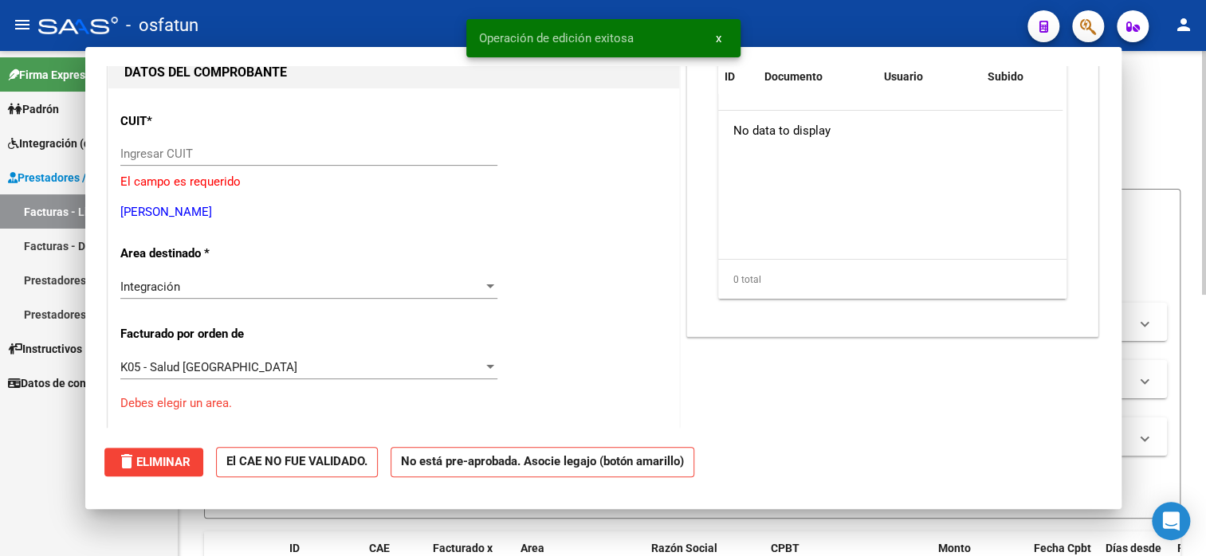
scroll to position [0, 0]
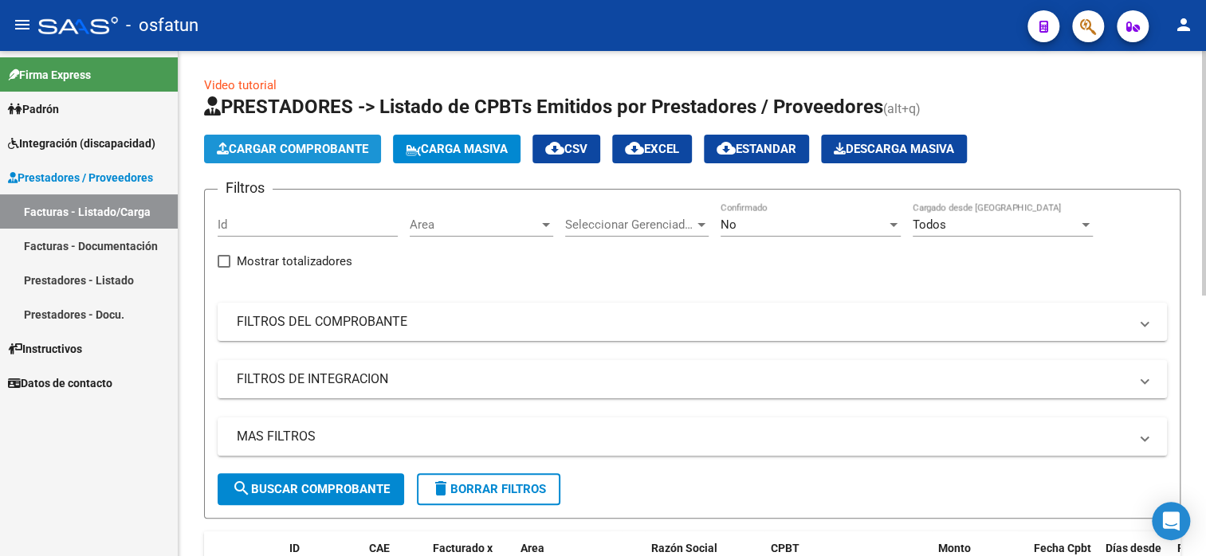
click at [348, 151] on span "Cargar Comprobante" at bounding box center [292, 149] width 151 height 14
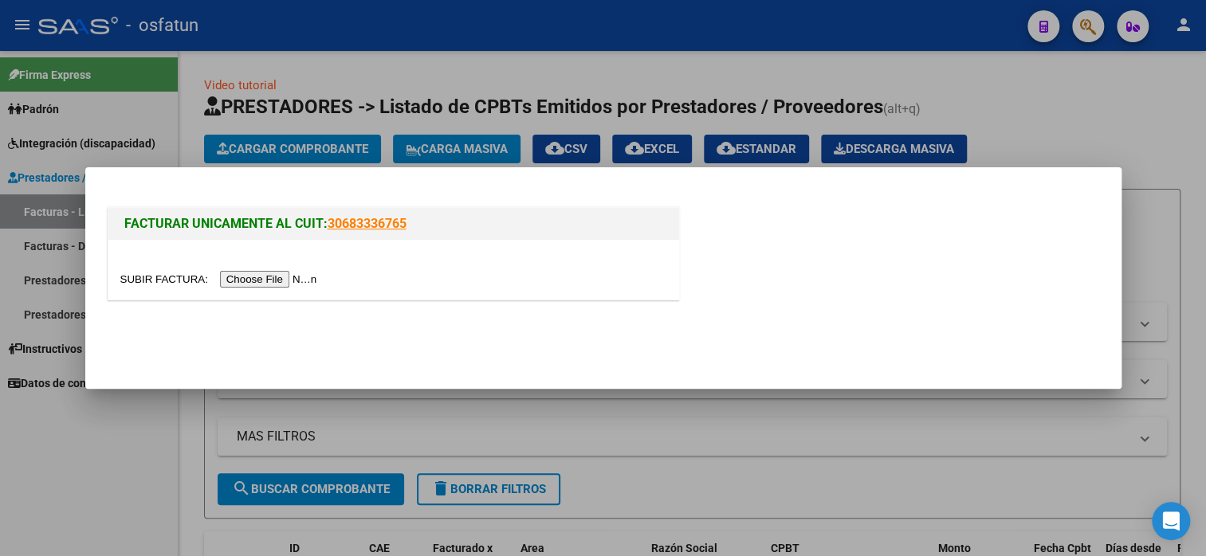
click at [256, 287] on input "file" at bounding box center [221, 279] width 202 height 17
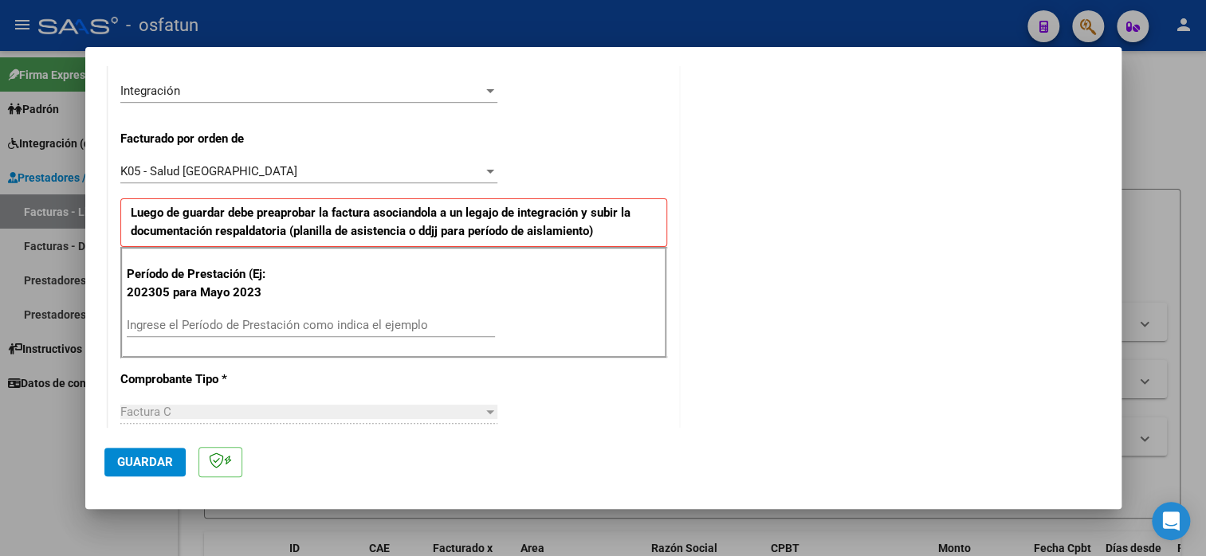
scroll to position [398, 0]
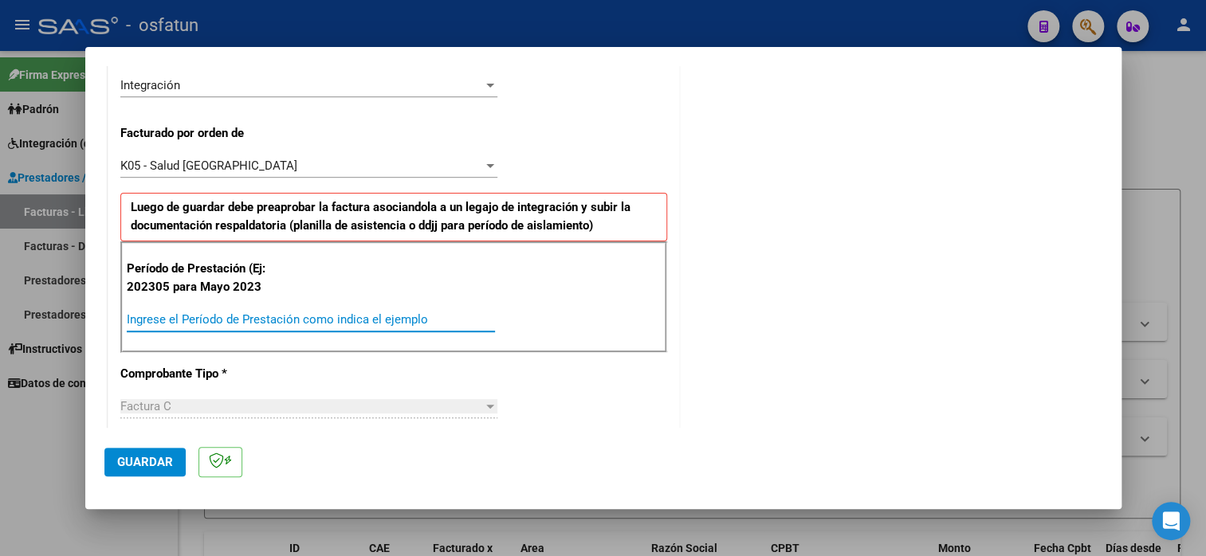
click at [212, 312] on input "Ingrese el Período de Prestación como indica el ejemplo" at bounding box center [311, 319] width 368 height 14
type input "202506"
click at [124, 459] on span "Guardar" at bounding box center [145, 462] width 56 height 14
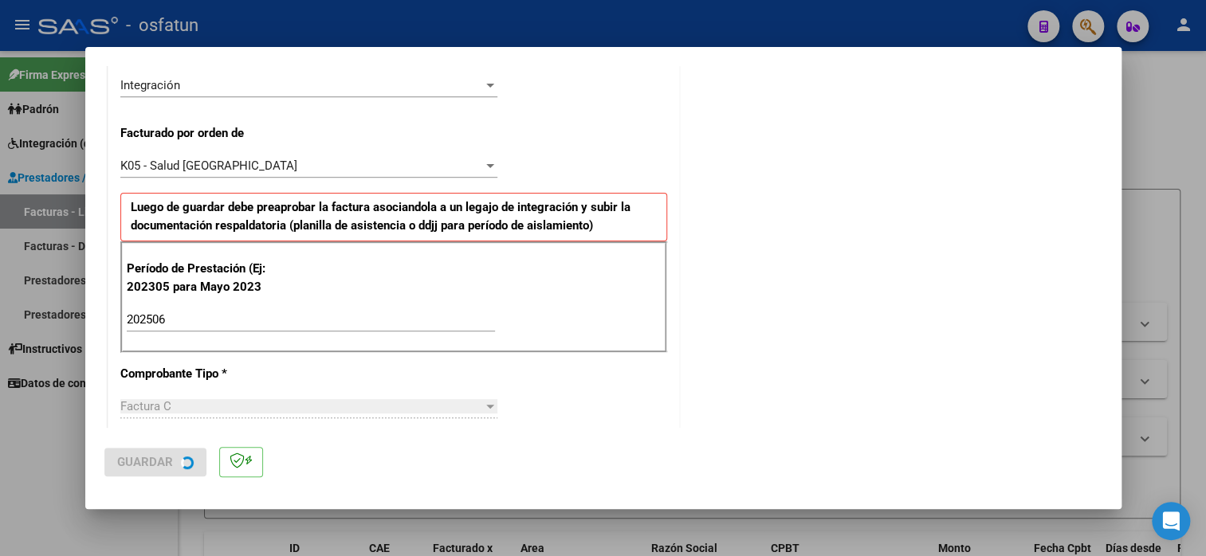
scroll to position [0, 0]
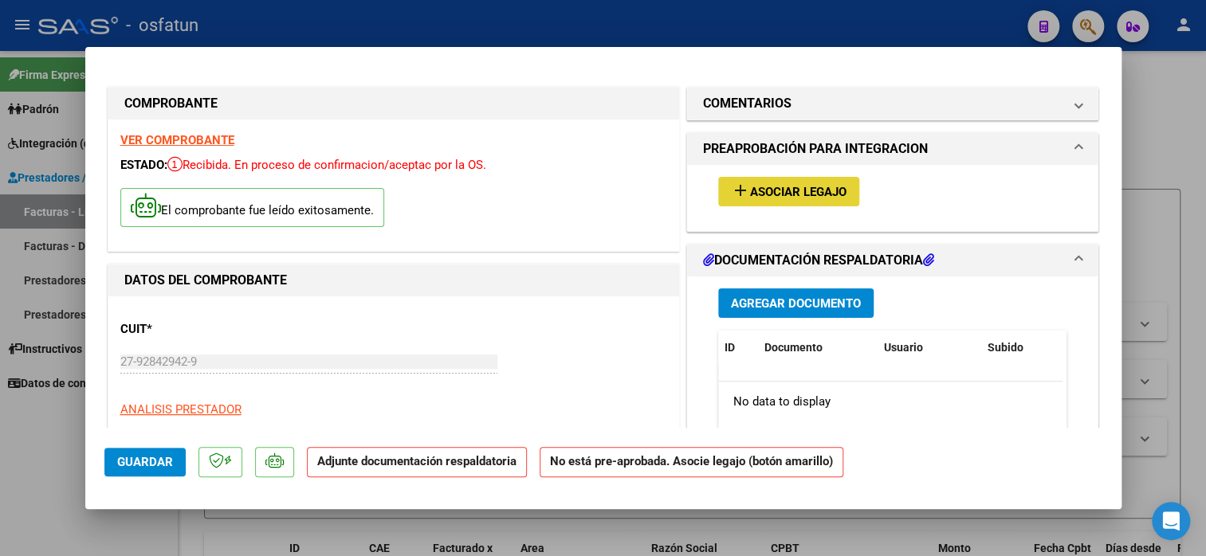
click at [773, 204] on button "add Asociar Legajo" at bounding box center [788, 191] width 141 height 29
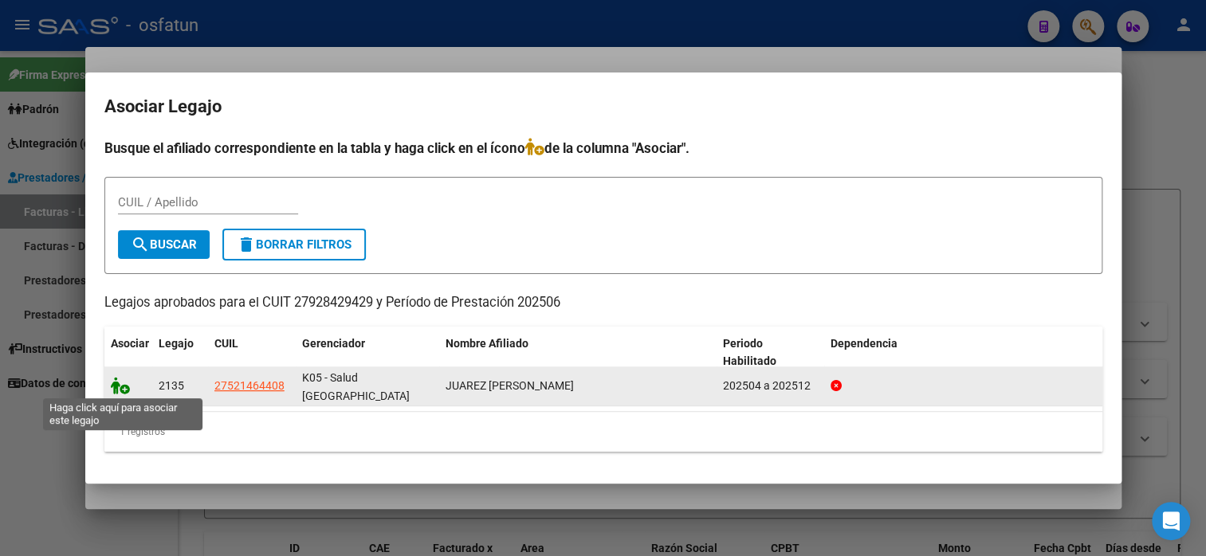
click at [112, 386] on icon at bounding box center [120, 386] width 19 height 18
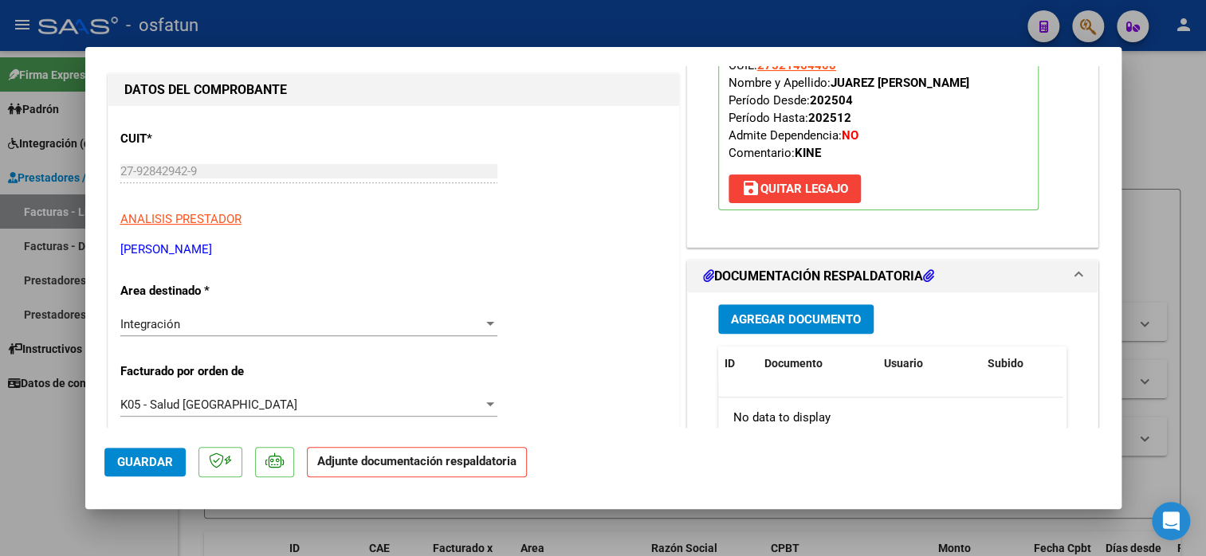
scroll to position [239, 0]
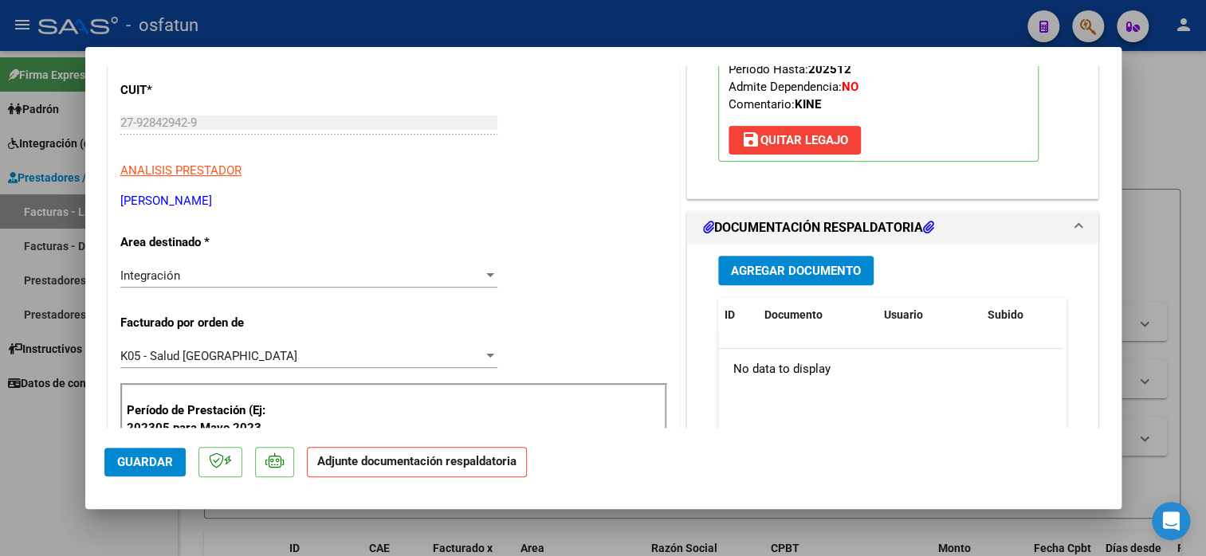
click at [776, 264] on span "Agregar Documento" at bounding box center [796, 271] width 130 height 14
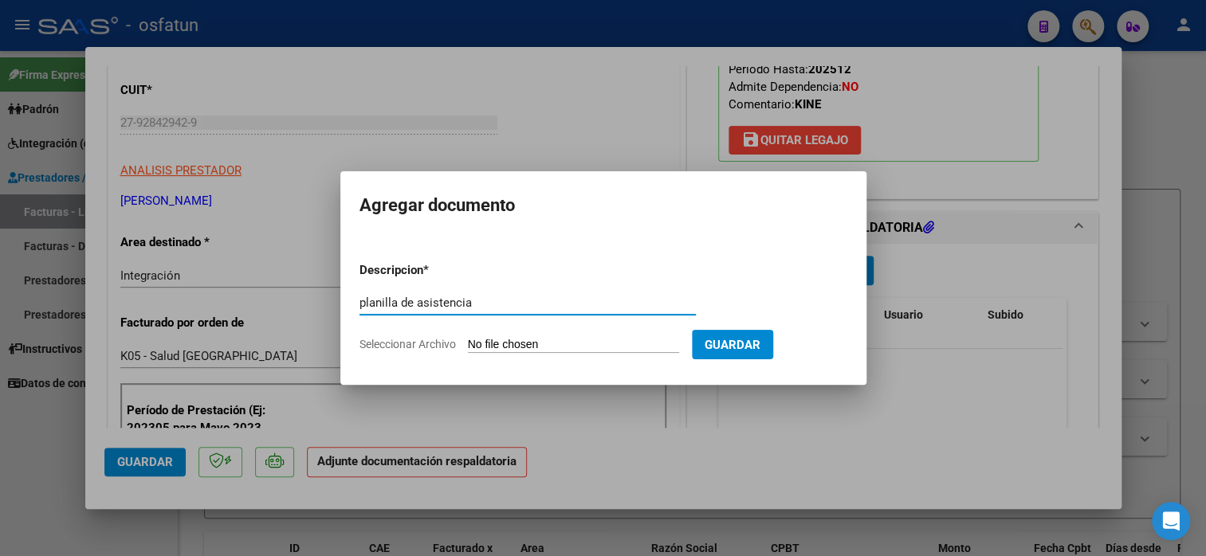
type input "planilla de asistencia"
click at [558, 349] on input "Seleccionar Archivo" at bounding box center [573, 345] width 211 height 15
type input "C:\fakepath\GRAÑO 295 asis.pdf"
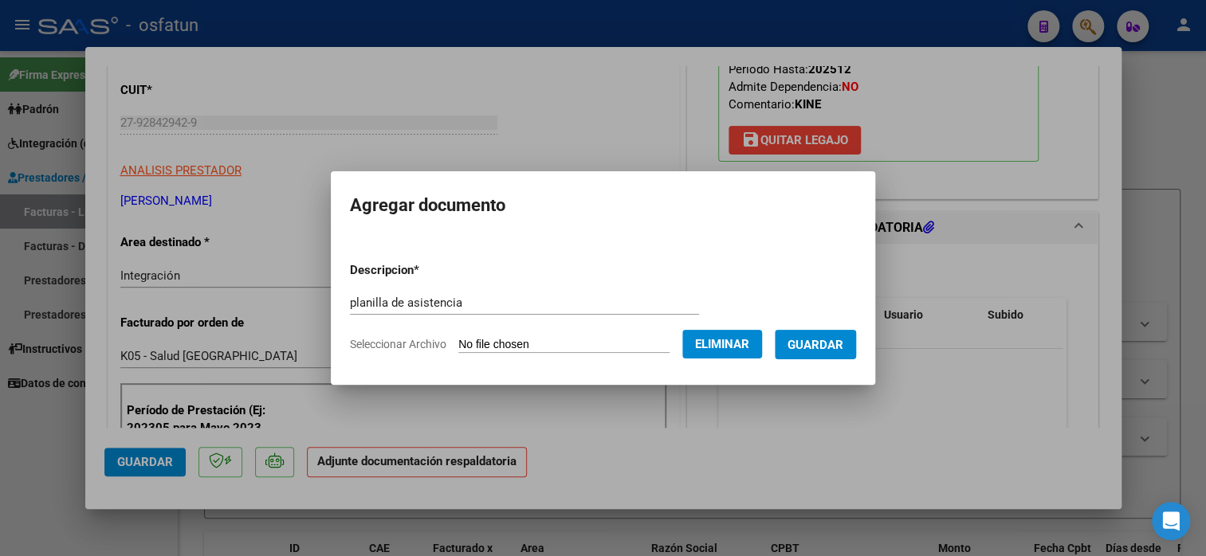
click at [812, 351] on span "Guardar" at bounding box center [815, 345] width 56 height 14
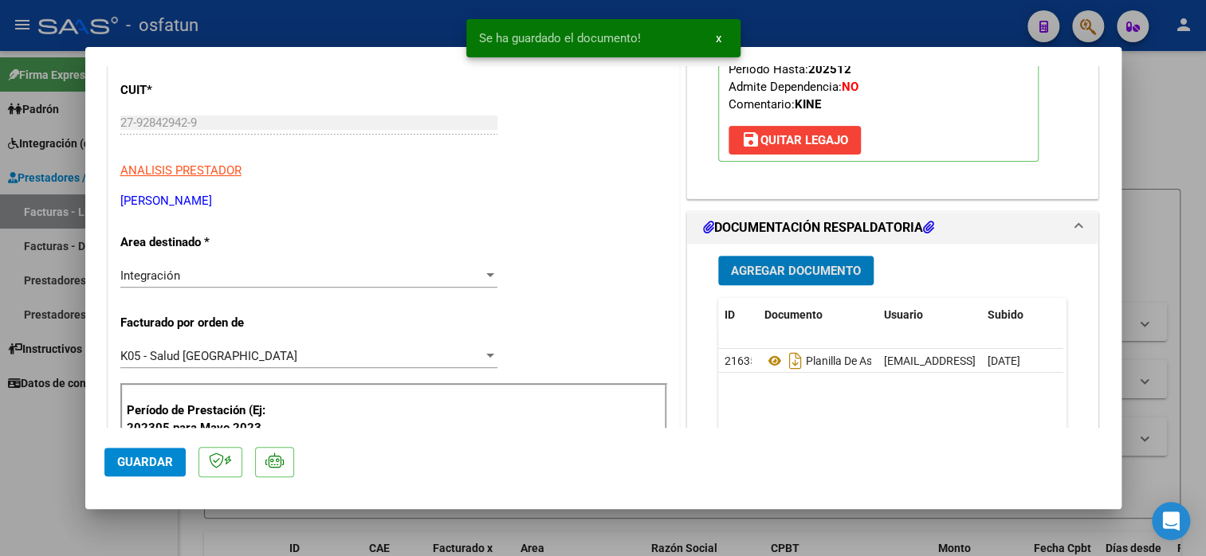
click at [167, 484] on mat-dialog-actions "Guardar" at bounding box center [603, 459] width 998 height 63
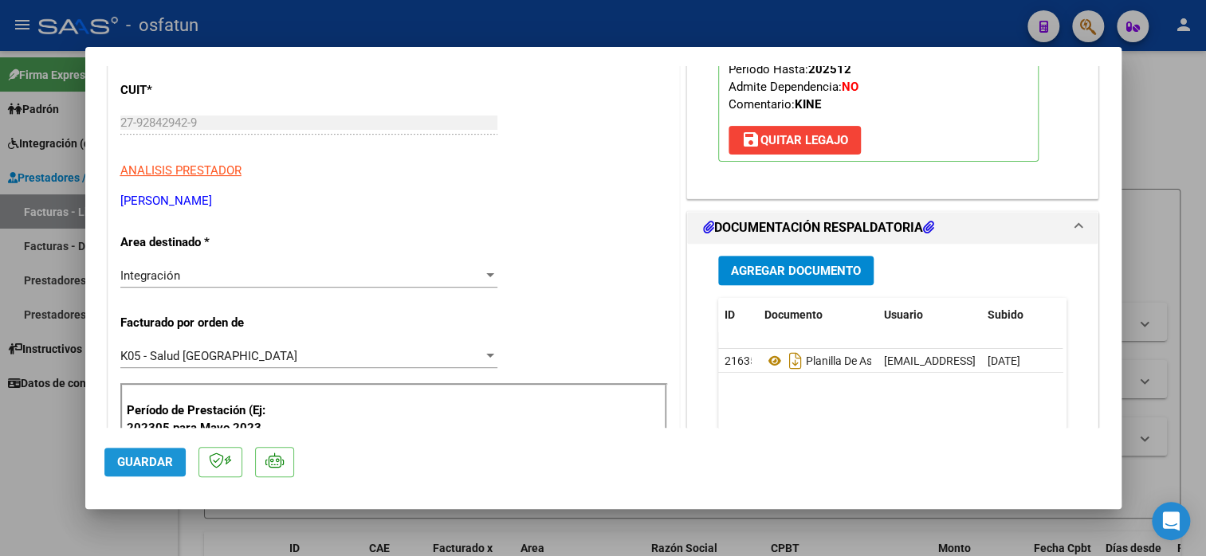
click at [171, 465] on span "Guardar" at bounding box center [145, 462] width 56 height 14
click at [152, 468] on span "Guardar" at bounding box center [145, 462] width 56 height 14
click at [128, 473] on button "Guardar" at bounding box center [144, 462] width 81 height 29
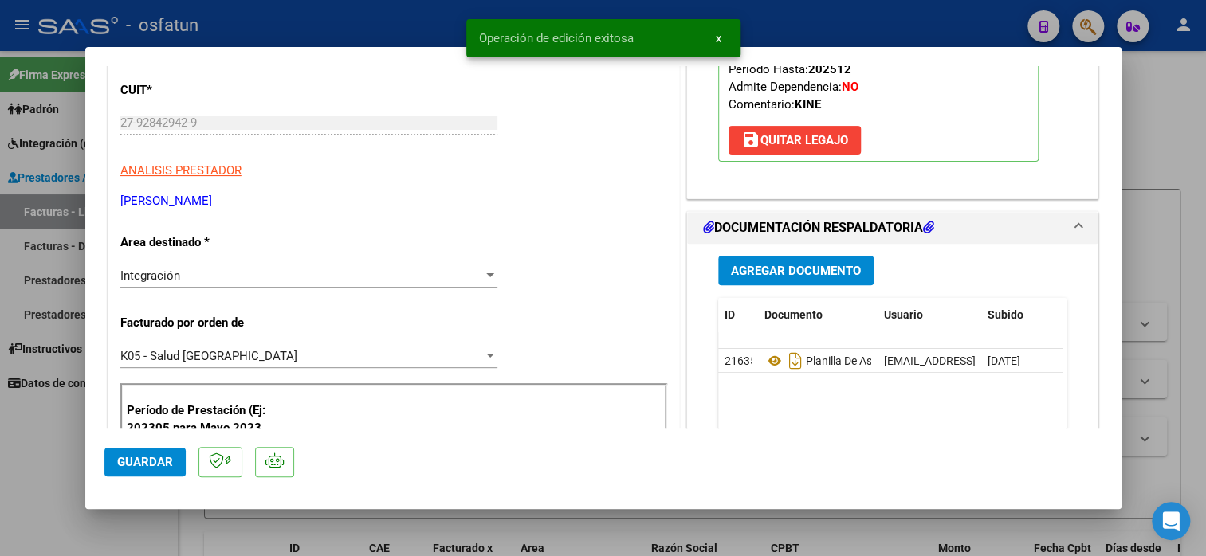
click at [1176, 115] on div at bounding box center [603, 278] width 1206 height 556
type input "$ 0,00"
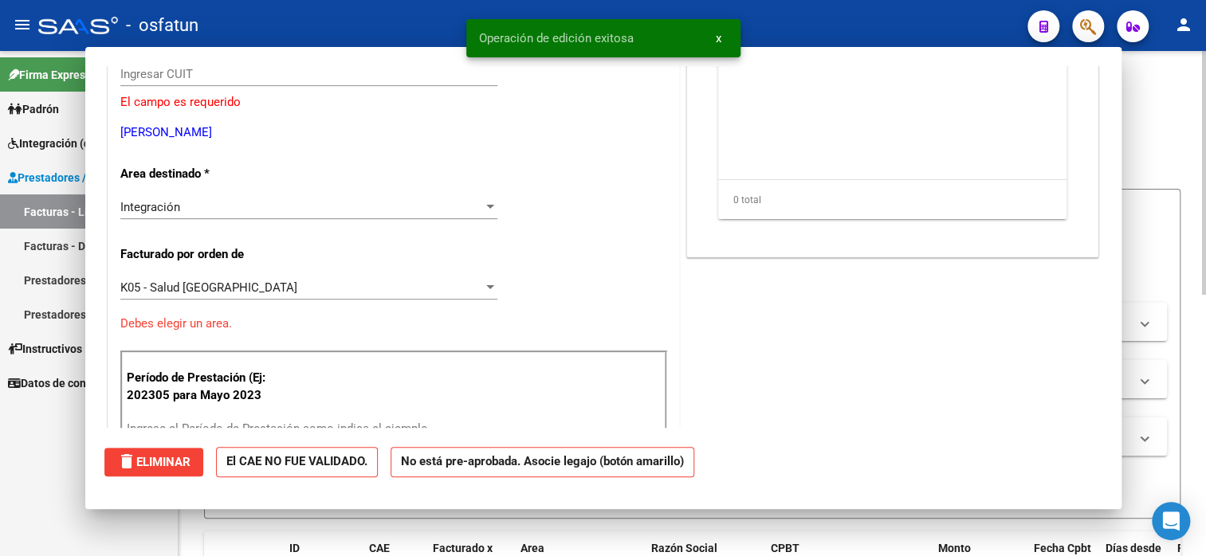
scroll to position [190, 0]
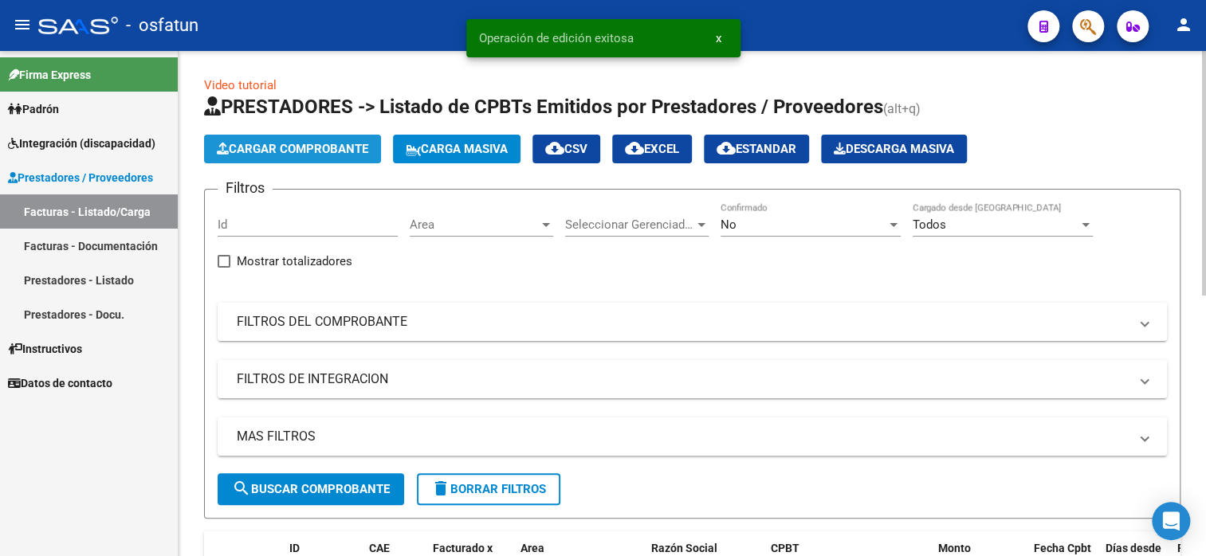
click at [300, 146] on span "Cargar Comprobante" at bounding box center [292, 149] width 151 height 14
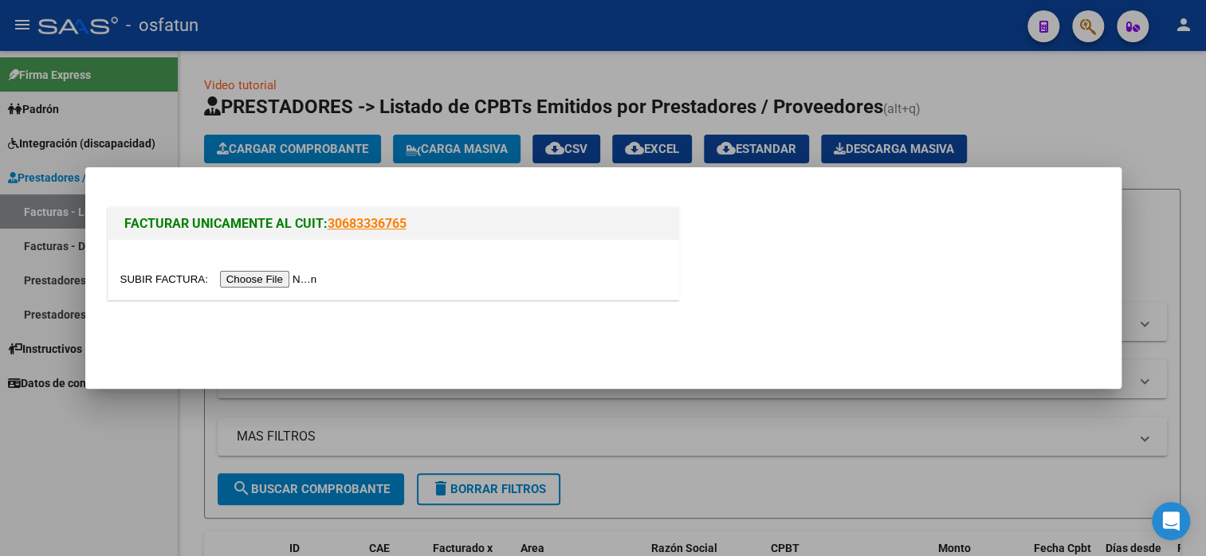
click at [292, 274] on input "file" at bounding box center [221, 279] width 202 height 17
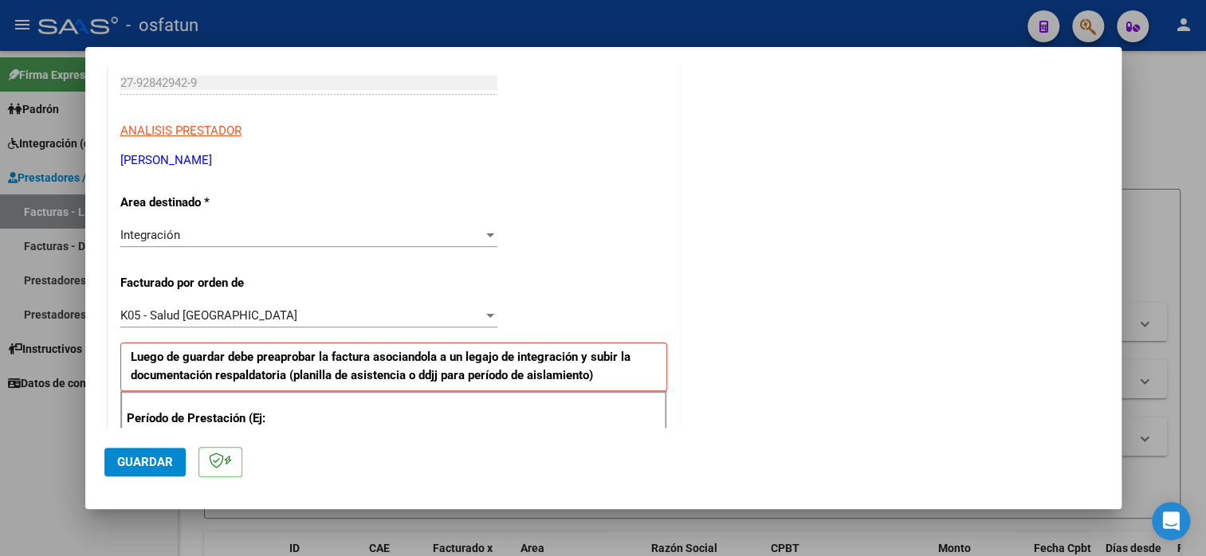
scroll to position [398, 0]
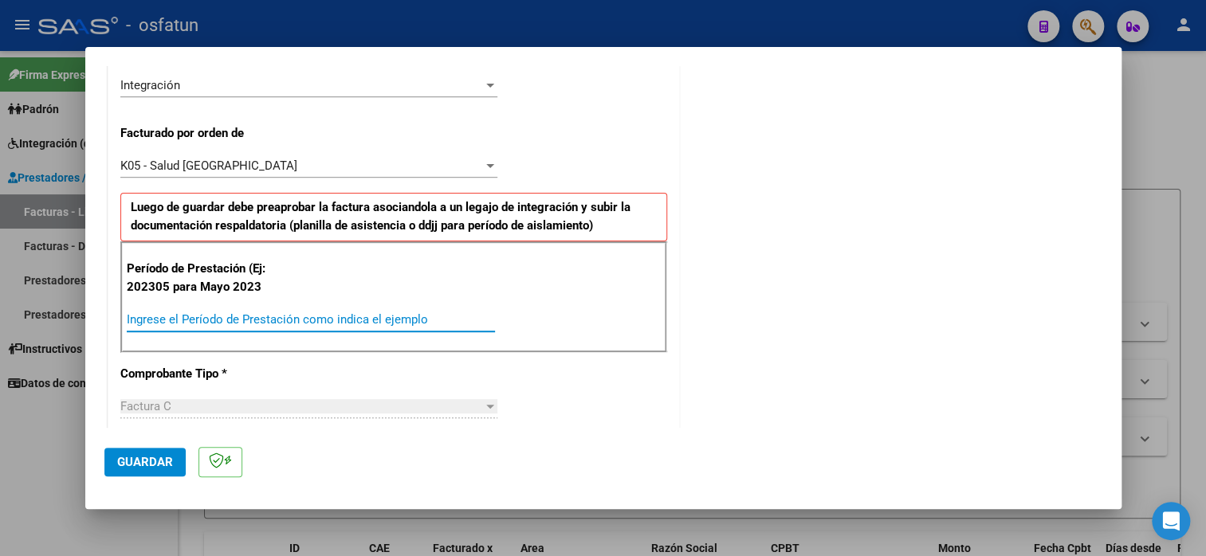
click at [360, 324] on input "Ingrese el Período de Prestación como indica el ejemplo" at bounding box center [311, 319] width 368 height 14
type input "202507"
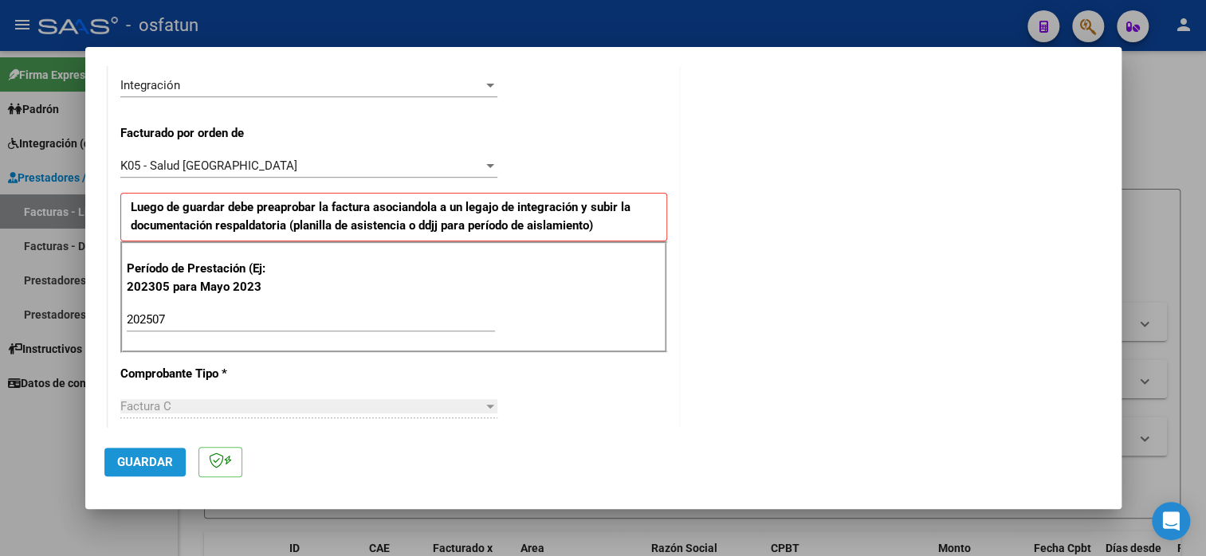
click at [130, 455] on span "Guardar" at bounding box center [145, 462] width 56 height 14
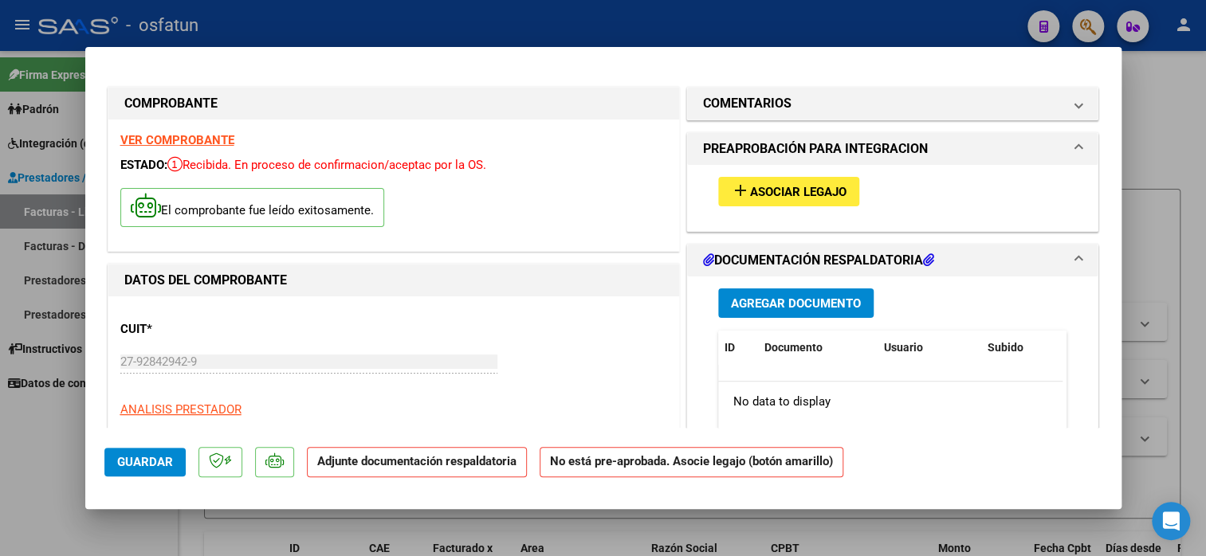
click at [743, 202] on button "add Asociar Legajo" at bounding box center [788, 191] width 141 height 29
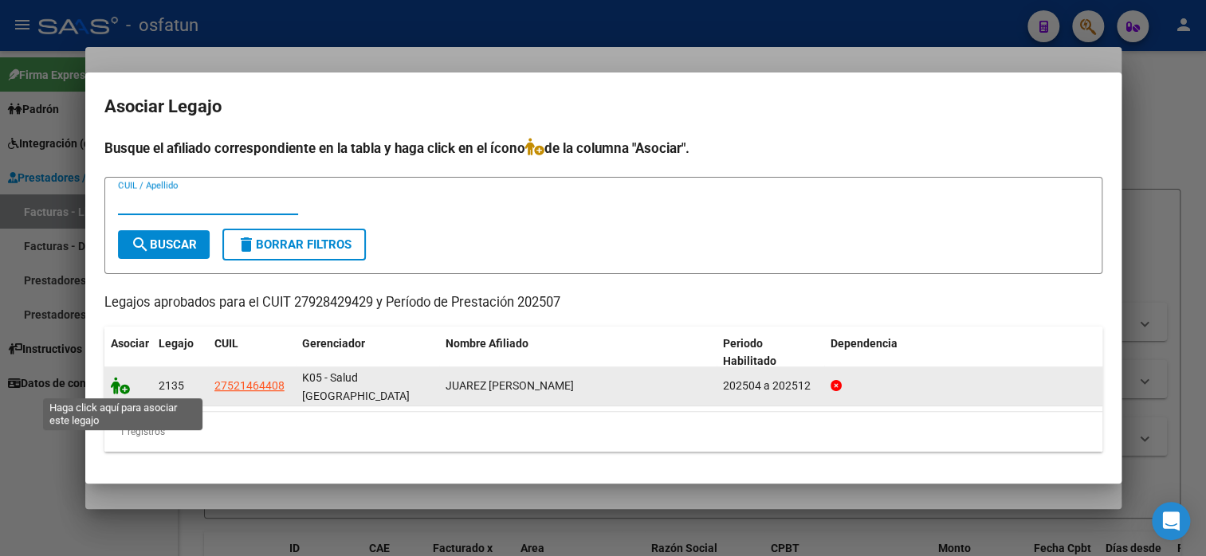
click at [124, 393] on icon at bounding box center [120, 386] width 19 height 18
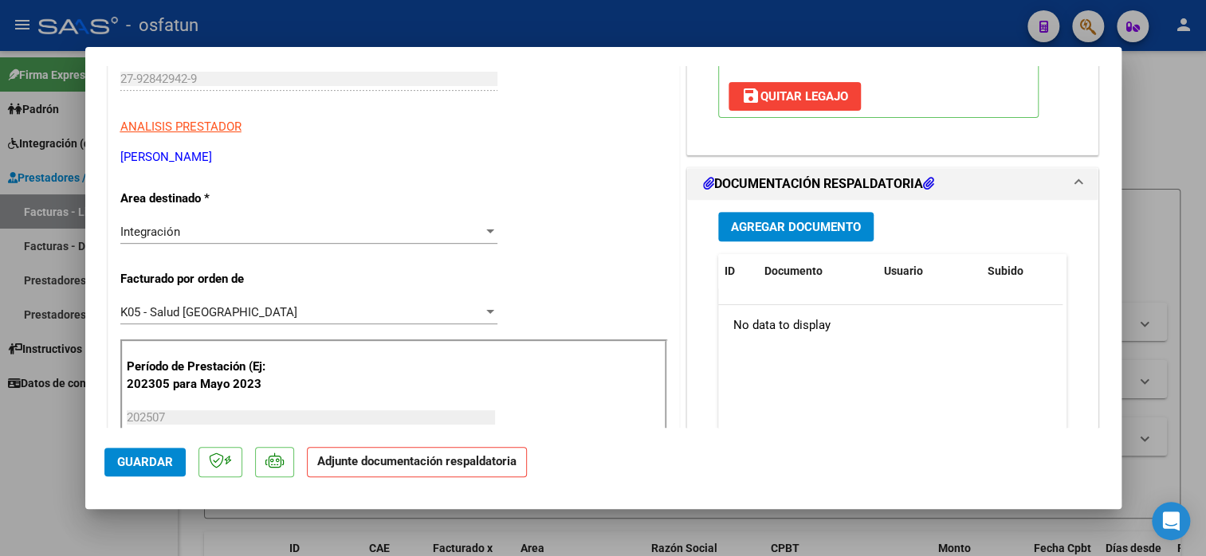
scroll to position [319, 0]
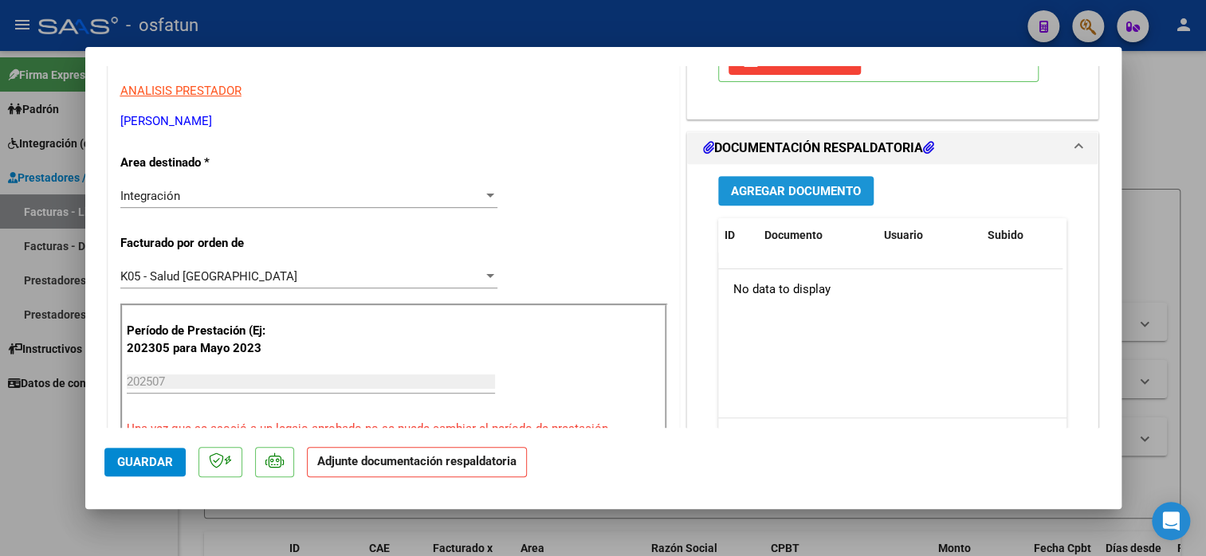
click at [779, 194] on span "Agregar Documento" at bounding box center [796, 191] width 130 height 14
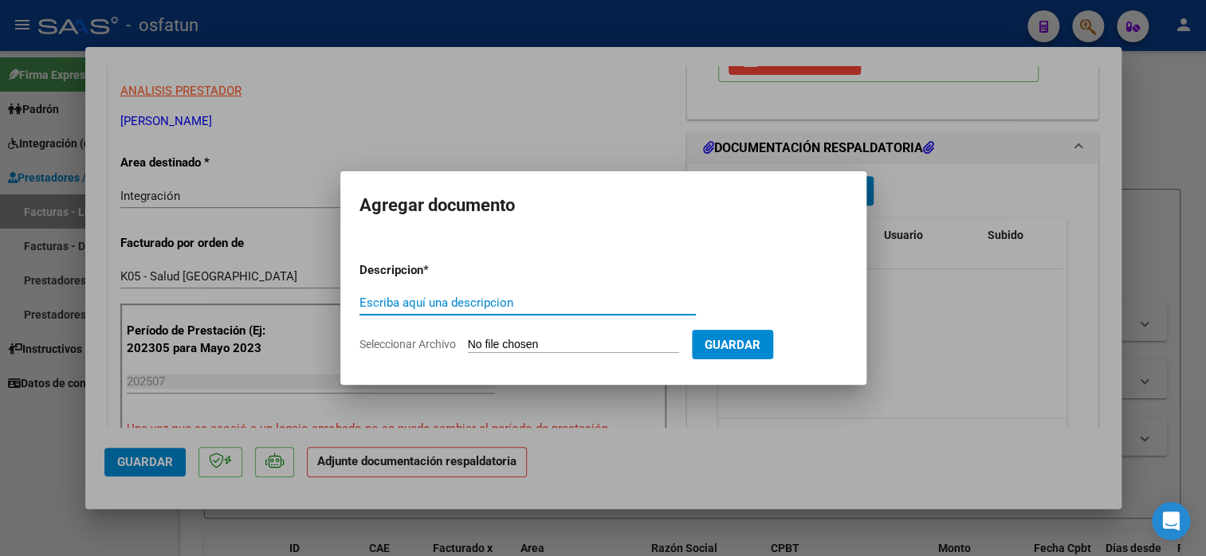
click at [571, 313] on div "Escriba aquí una descripcion" at bounding box center [527, 303] width 336 height 24
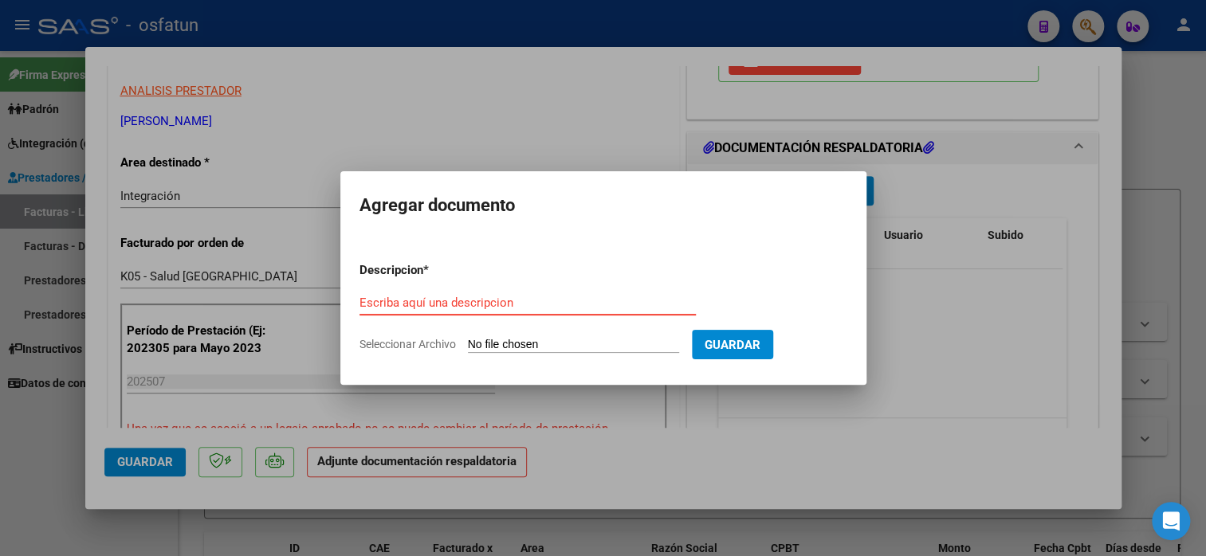
click at [567, 307] on input "Escriba aquí una descripcion" at bounding box center [527, 303] width 336 height 14
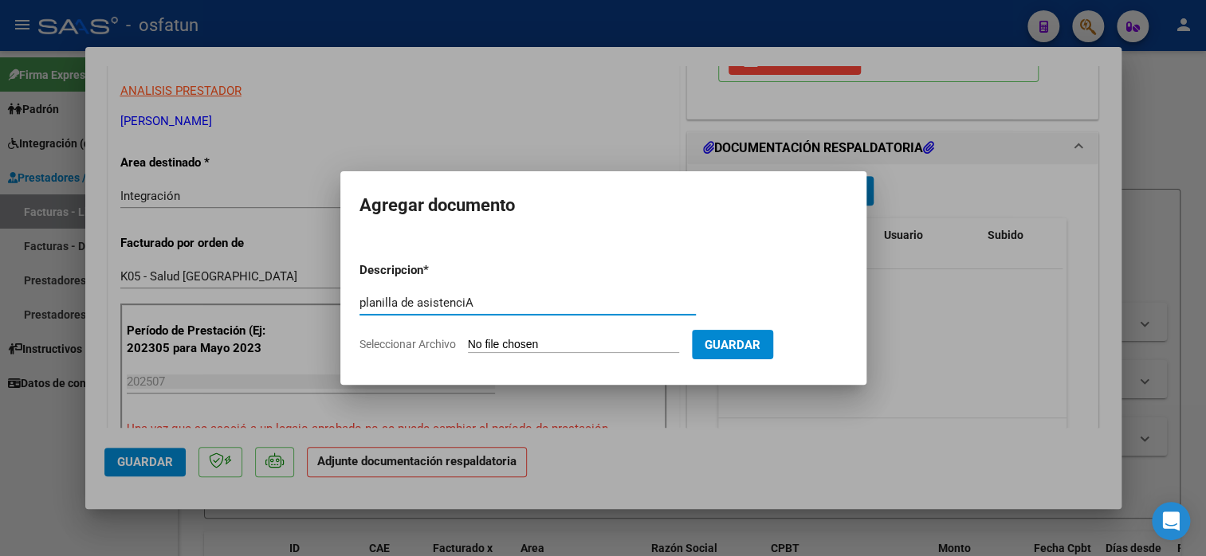
type input "planilla de asistenciA"
click at [579, 338] on input "Seleccionar Archivo" at bounding box center [573, 345] width 211 height 15
type input "C:\fakepath\GRAÑO 296 asis.pdf"
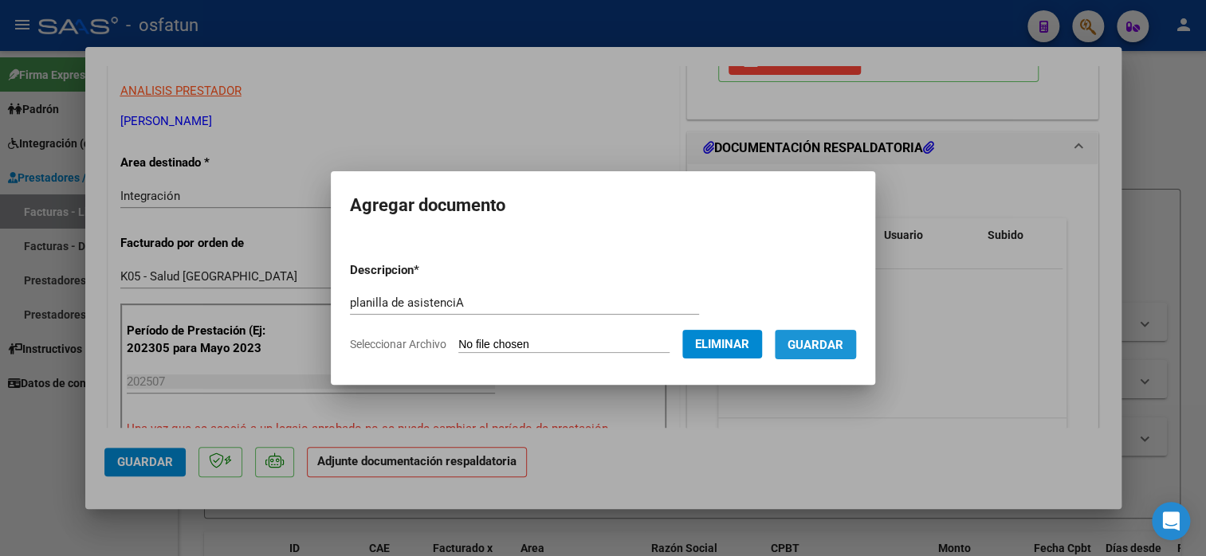
click at [840, 350] on span "Guardar" at bounding box center [815, 345] width 56 height 14
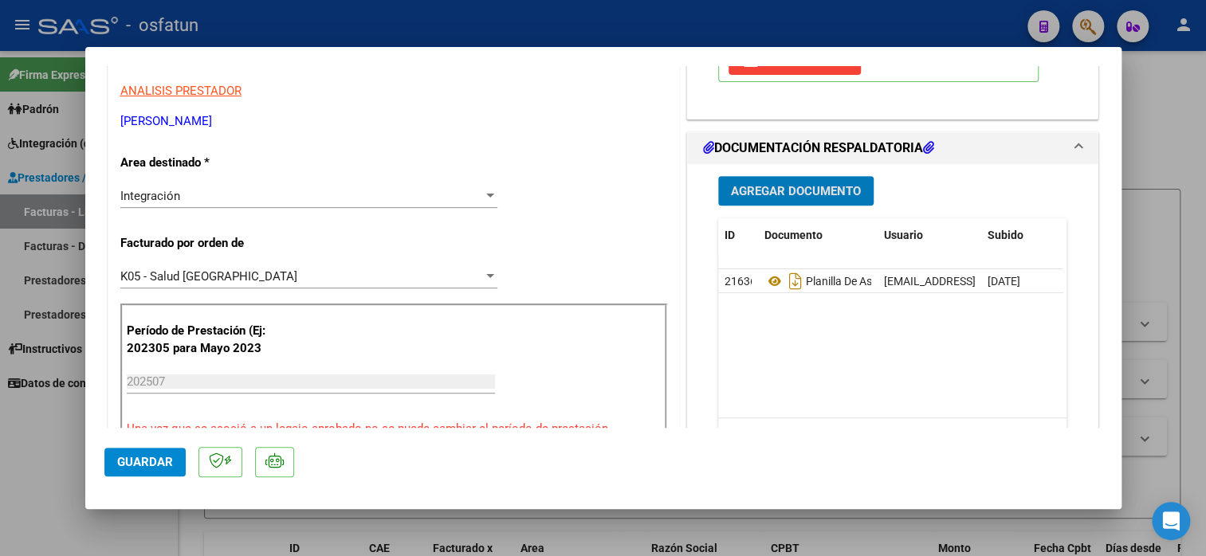
click at [139, 458] on span "Guardar" at bounding box center [145, 462] width 56 height 14
click at [147, 463] on span "Guardar" at bounding box center [145, 462] width 56 height 14
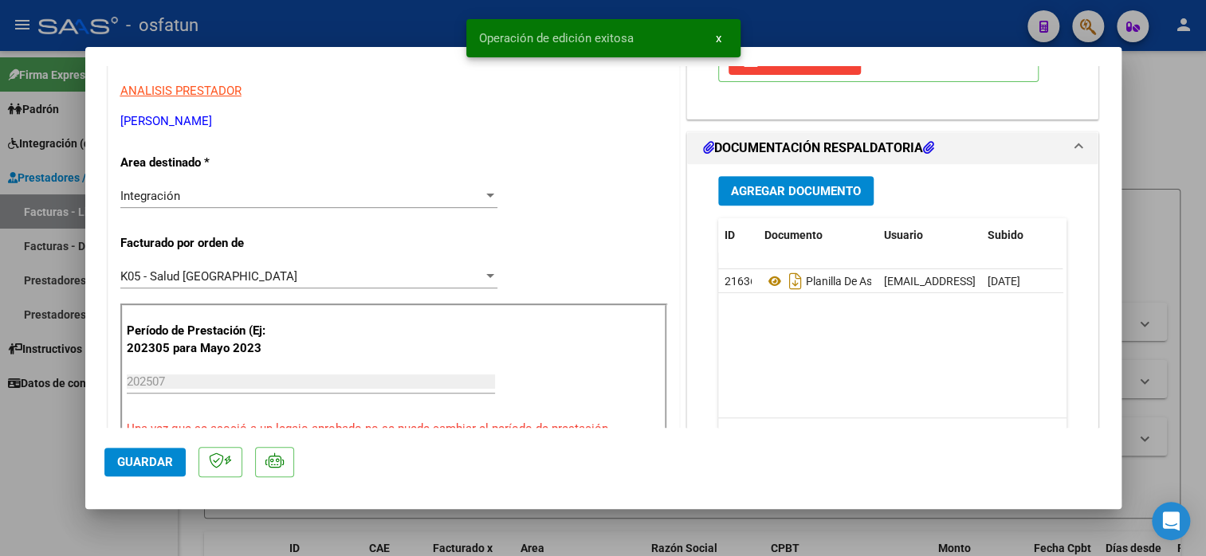
click at [1139, 104] on div at bounding box center [603, 278] width 1206 height 556
type input "$ 0,00"
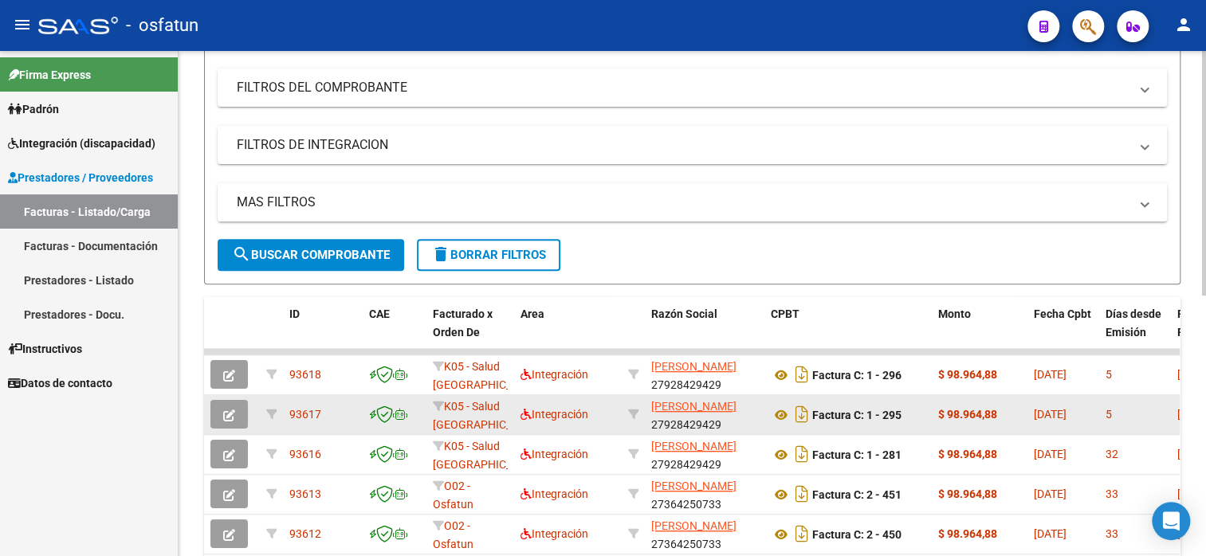
scroll to position [80, 0]
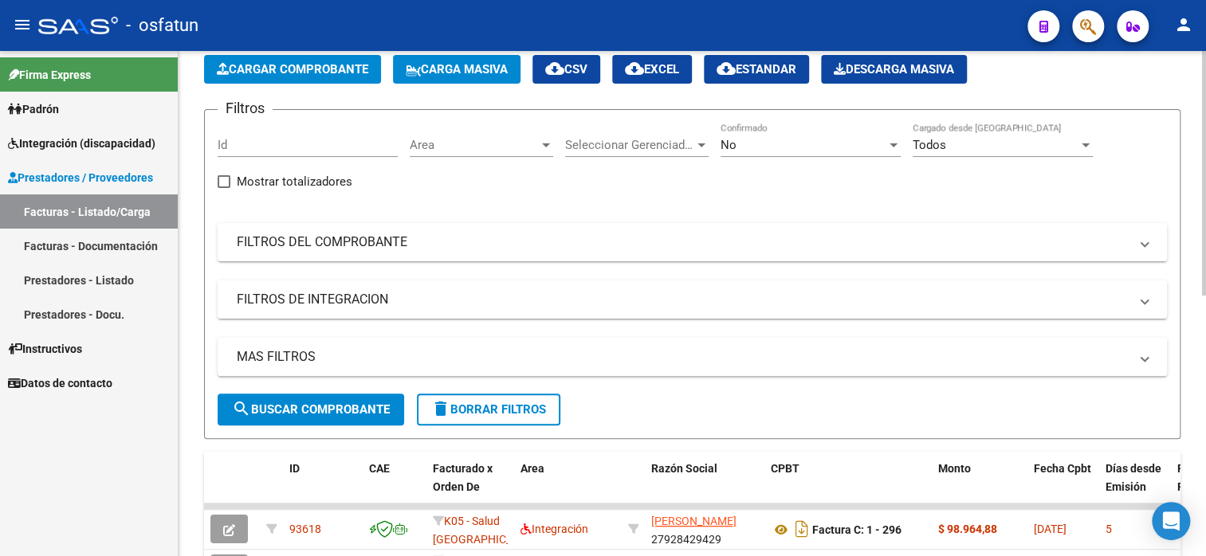
click at [274, 80] on button "Cargar Comprobante" at bounding box center [292, 69] width 177 height 29
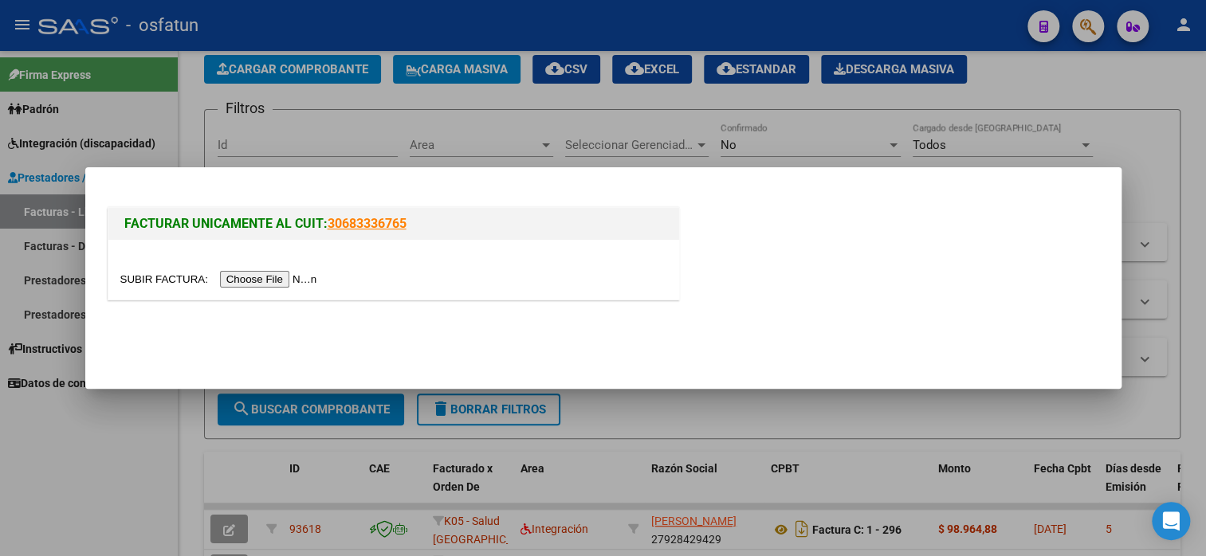
click at [278, 276] on input "file" at bounding box center [221, 279] width 202 height 17
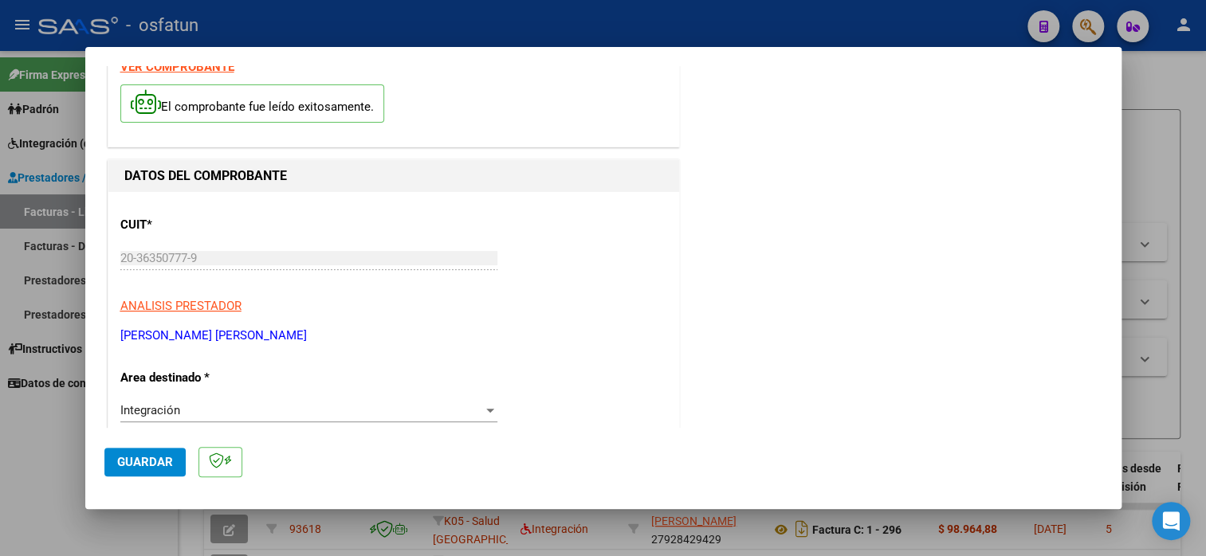
scroll to position [159, 0]
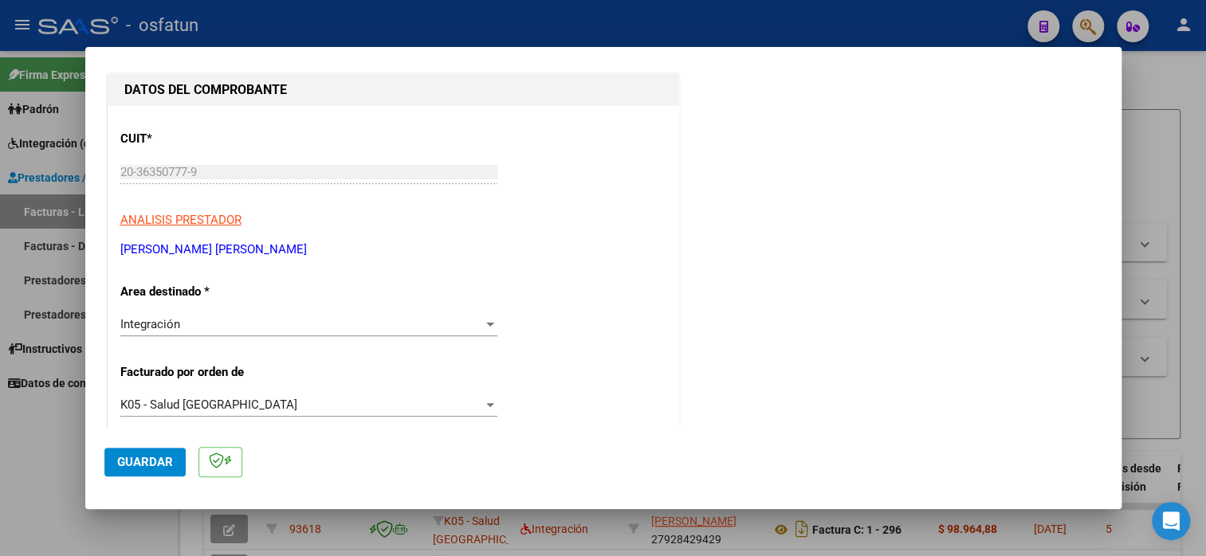
click at [280, 296] on p "Area destinado *" at bounding box center [202, 292] width 164 height 18
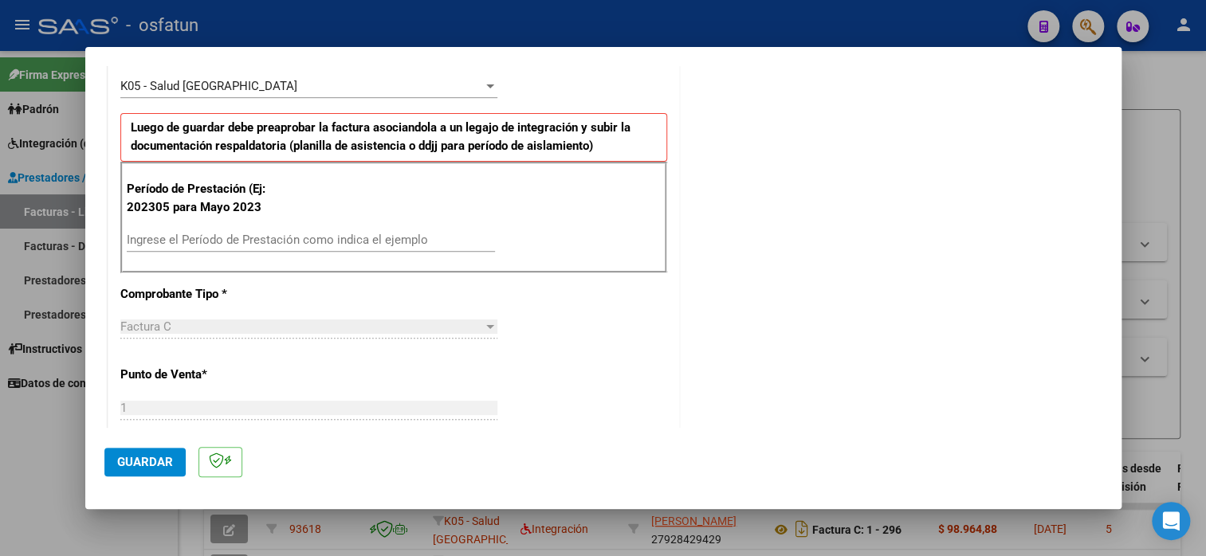
click at [273, 233] on input "Ingrese el Período de Prestación como indica el ejemplo" at bounding box center [311, 240] width 368 height 14
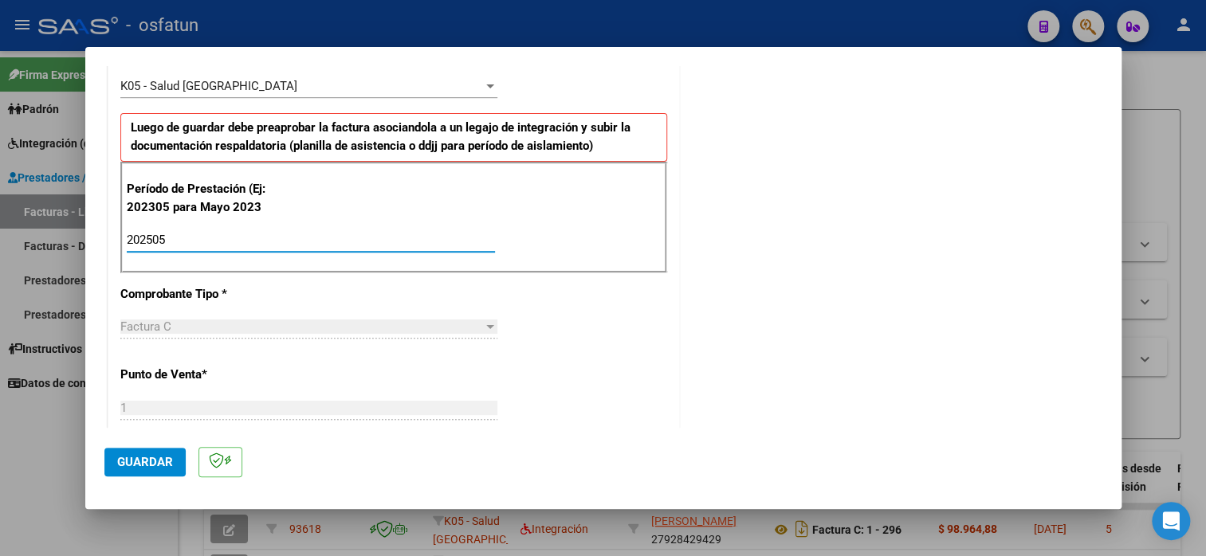
type input "202505"
click at [283, 438] on mat-dialog-actions "Guardar" at bounding box center [603, 459] width 998 height 63
click at [139, 463] on span "Guardar" at bounding box center [145, 462] width 56 height 14
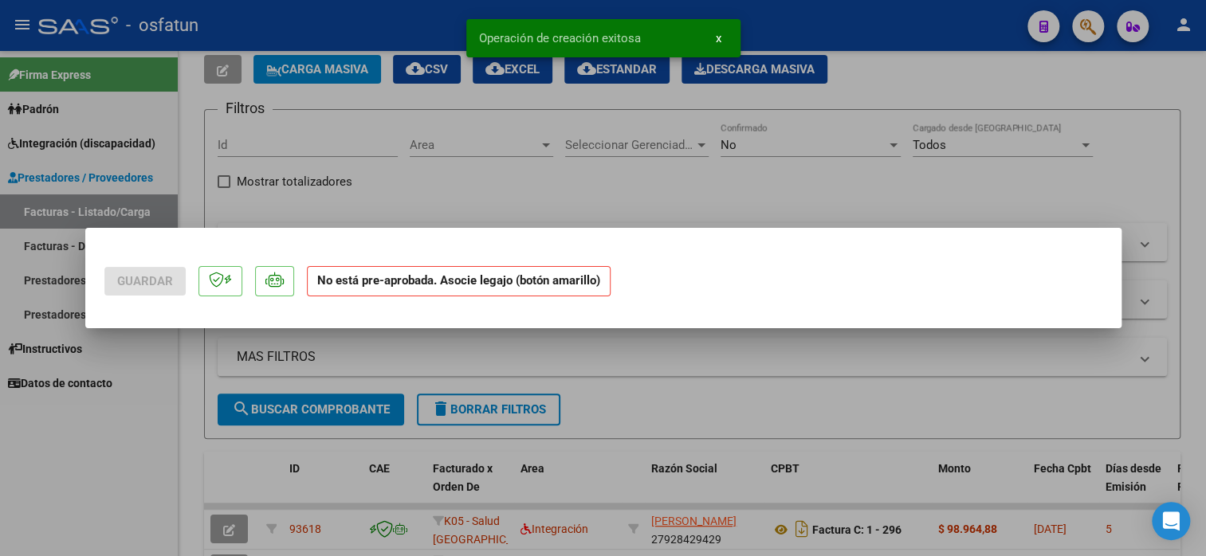
scroll to position [0, 0]
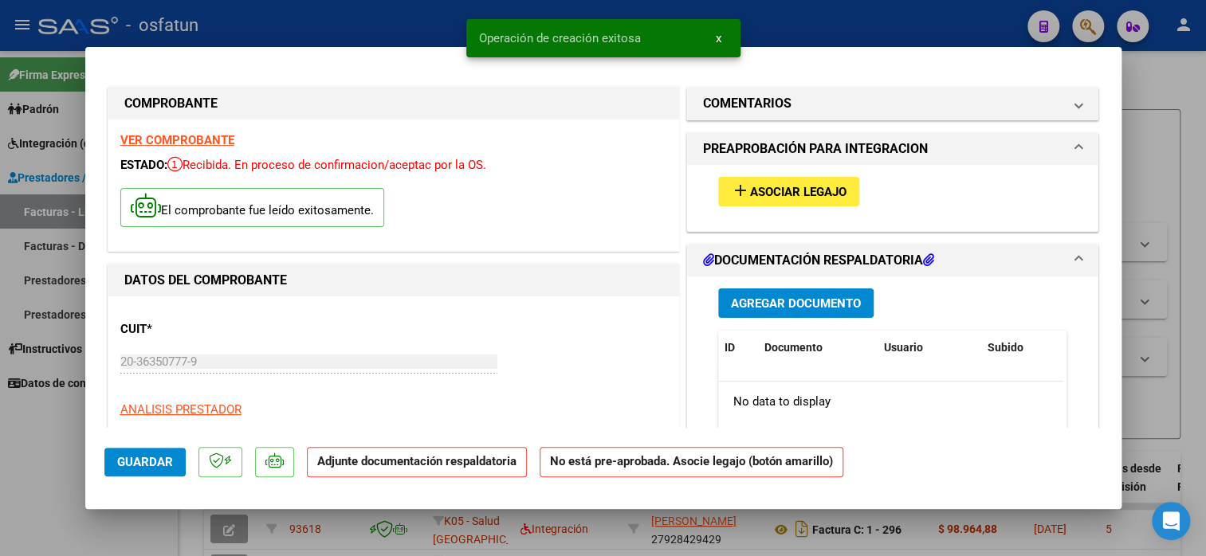
click at [770, 185] on span "Asociar Legajo" at bounding box center [798, 192] width 96 height 14
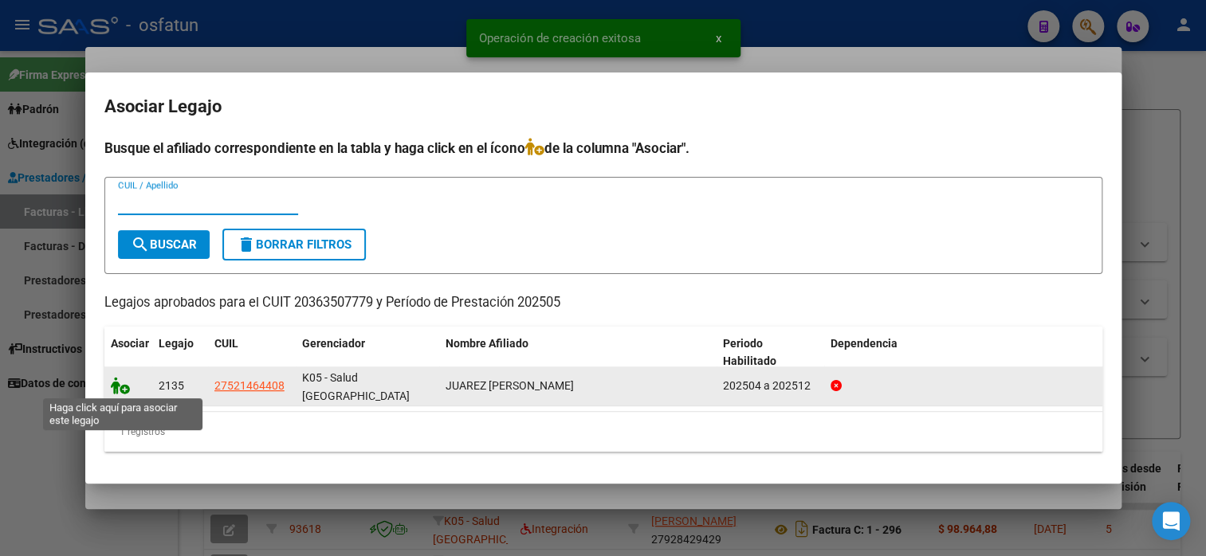
click at [124, 386] on icon at bounding box center [120, 386] width 19 height 18
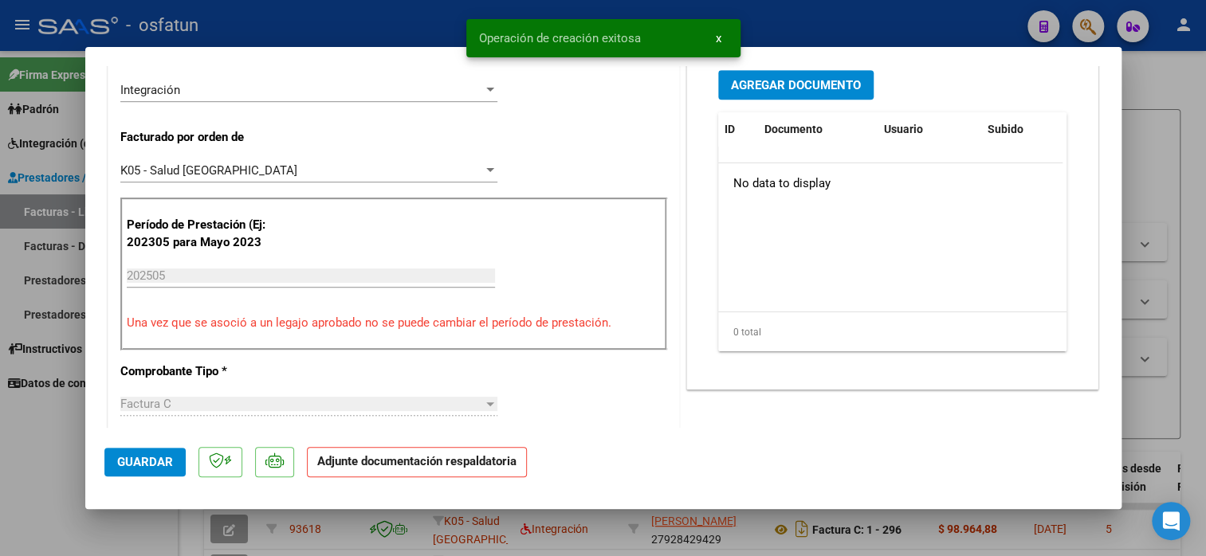
scroll to position [319, 0]
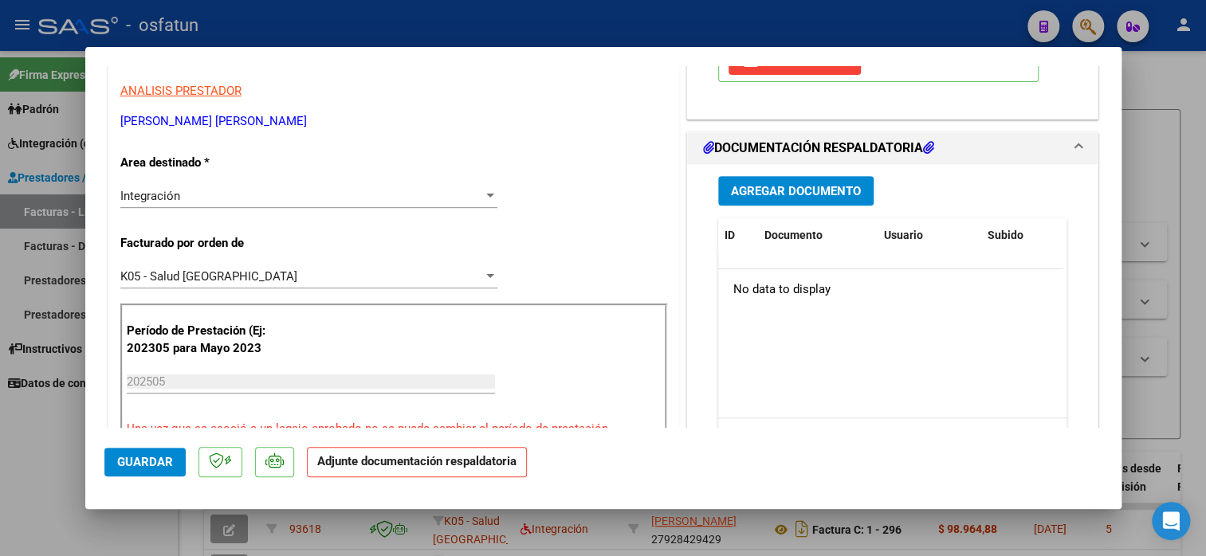
click at [810, 190] on span "Agregar Documento" at bounding box center [796, 191] width 130 height 14
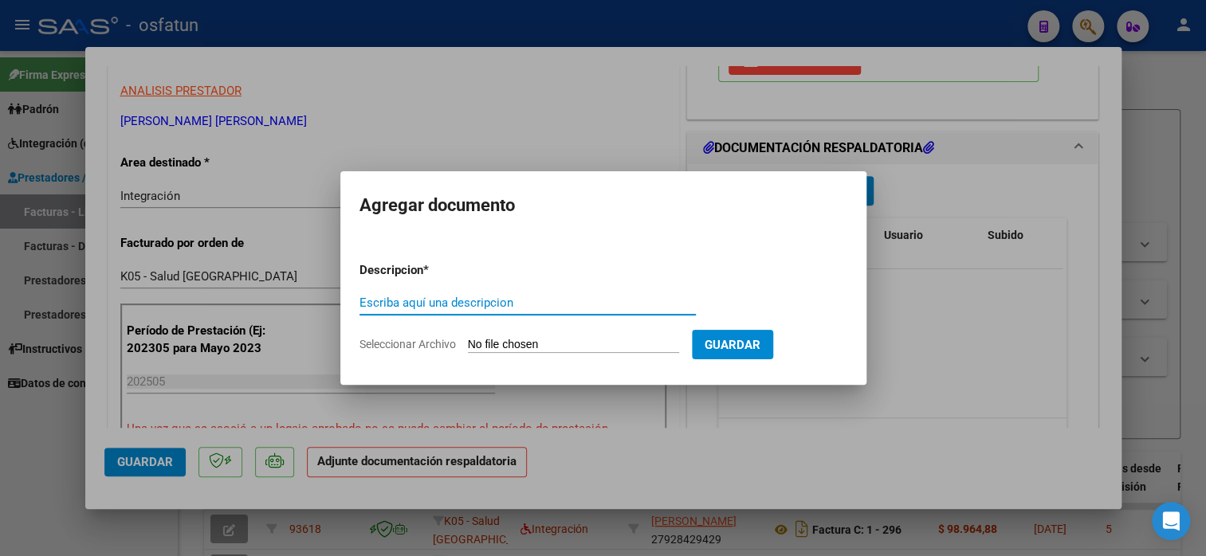
click at [516, 306] on input "Escriba aquí una descripcion" at bounding box center [527, 303] width 336 height 14
type input "planilla de asistencia"
click at [519, 343] on input "Seleccionar Archivo" at bounding box center [573, 345] width 211 height 15
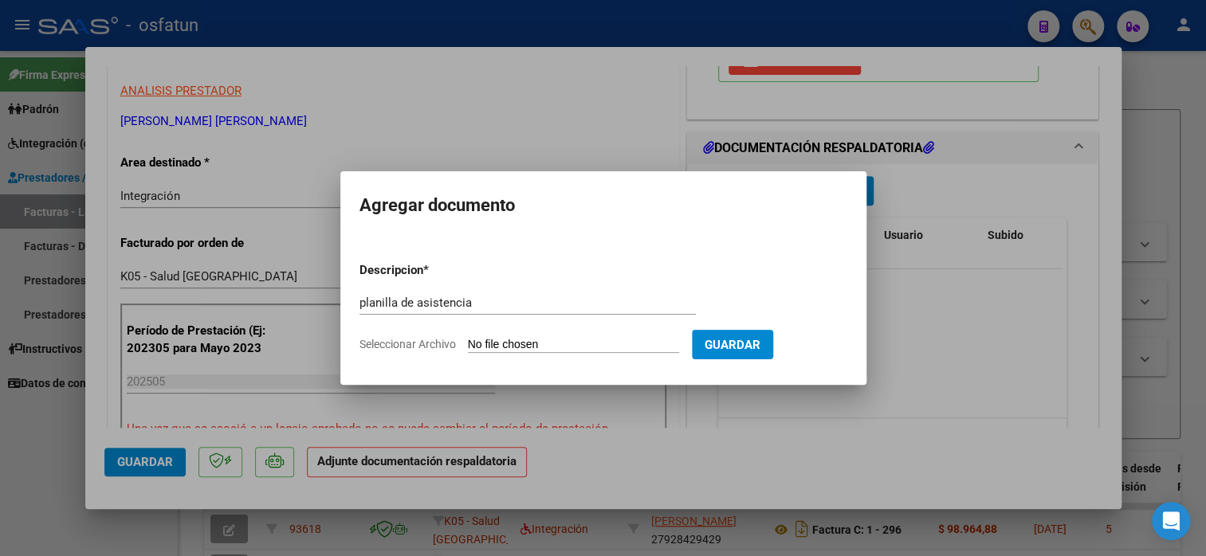
type input "C:\fakepath\[PERSON_NAME] 33 asis.pdf"
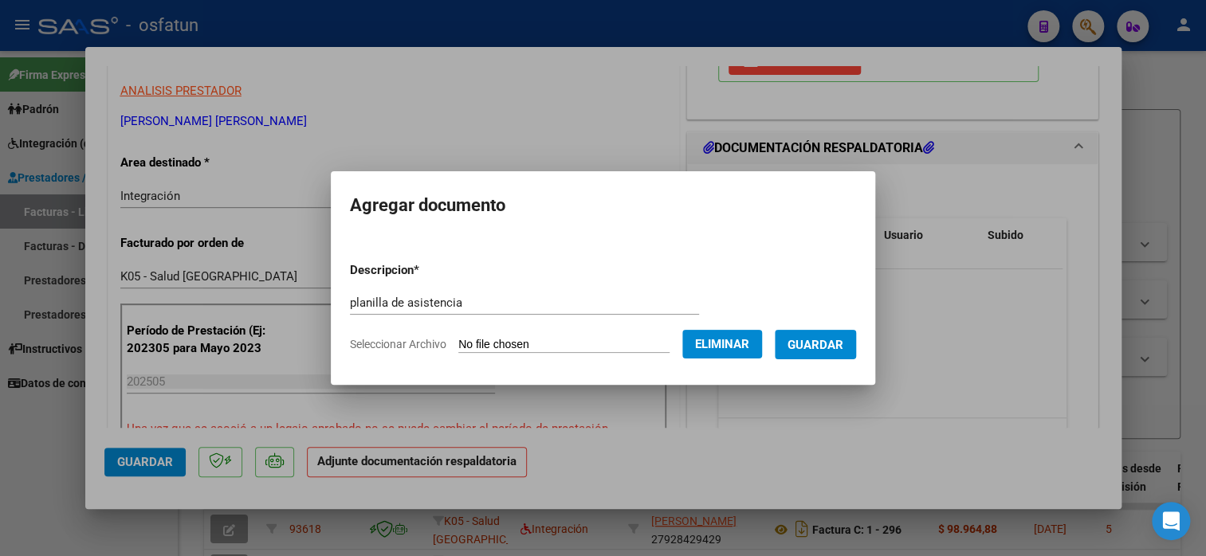
click at [818, 343] on span "Guardar" at bounding box center [815, 345] width 56 height 14
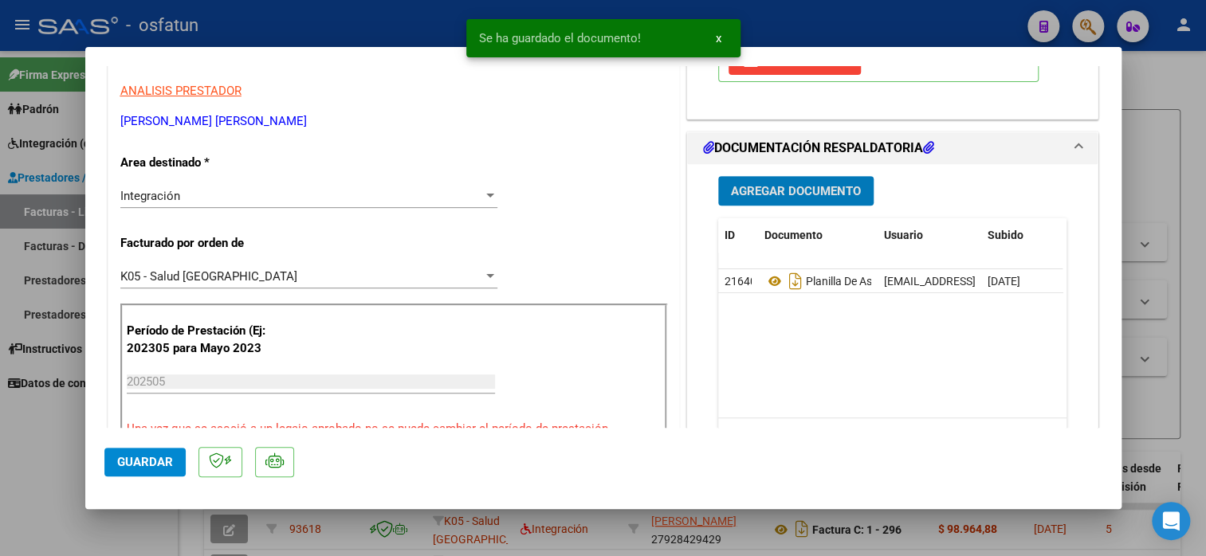
click at [148, 453] on button "Guardar" at bounding box center [144, 462] width 81 height 29
click at [146, 453] on button "Guardar" at bounding box center [144, 462] width 81 height 29
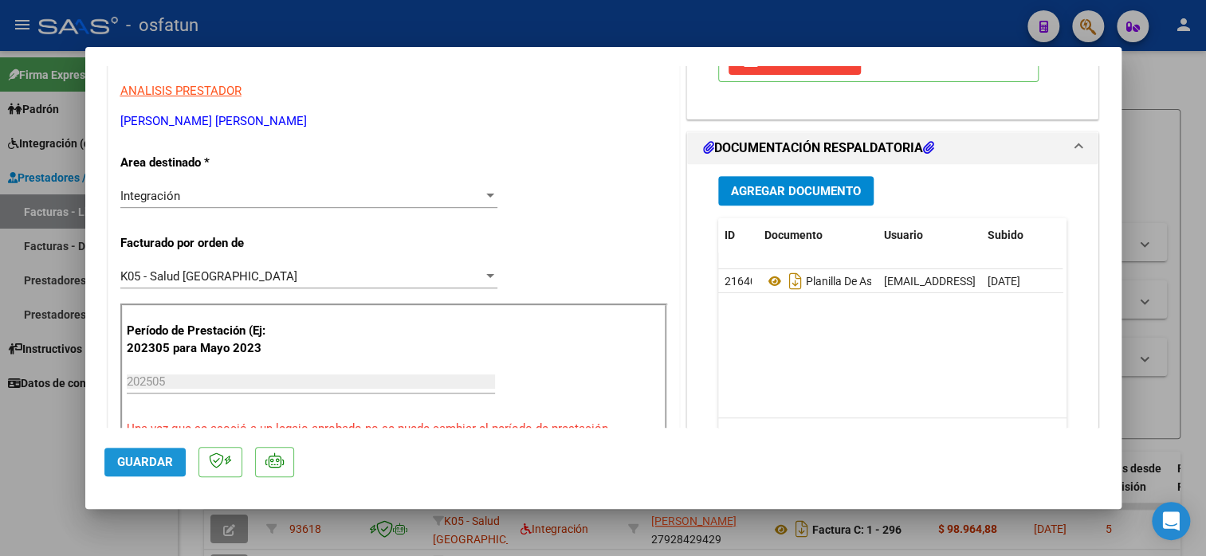
click at [146, 455] on span "Guardar" at bounding box center [145, 462] width 56 height 14
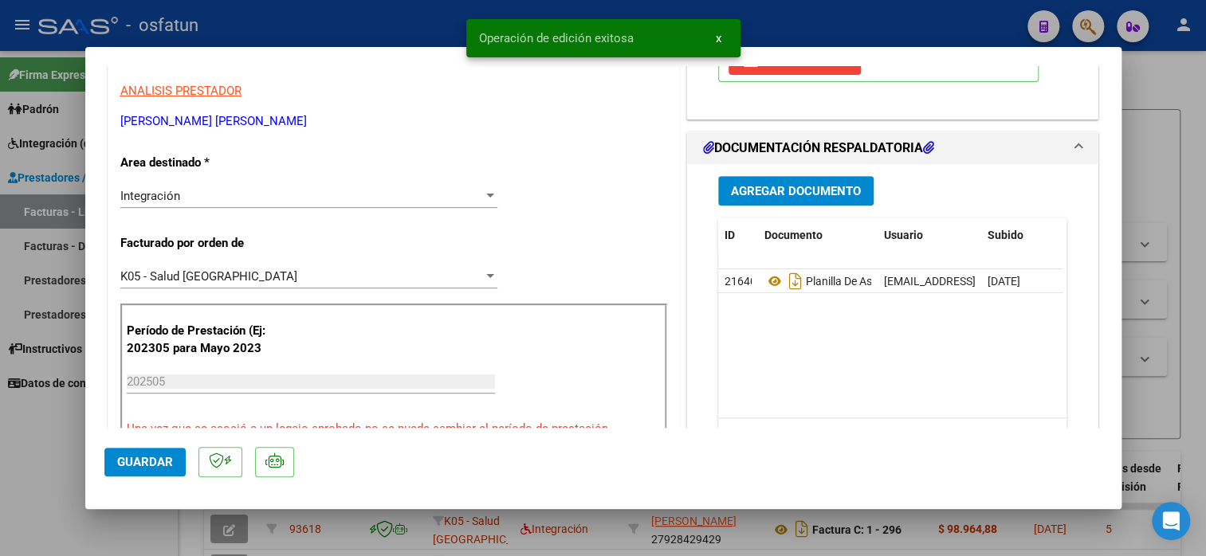
click at [146, 455] on span "Guardar" at bounding box center [145, 462] width 56 height 14
click at [61, 444] on div at bounding box center [603, 278] width 1206 height 556
type input "$ 0,00"
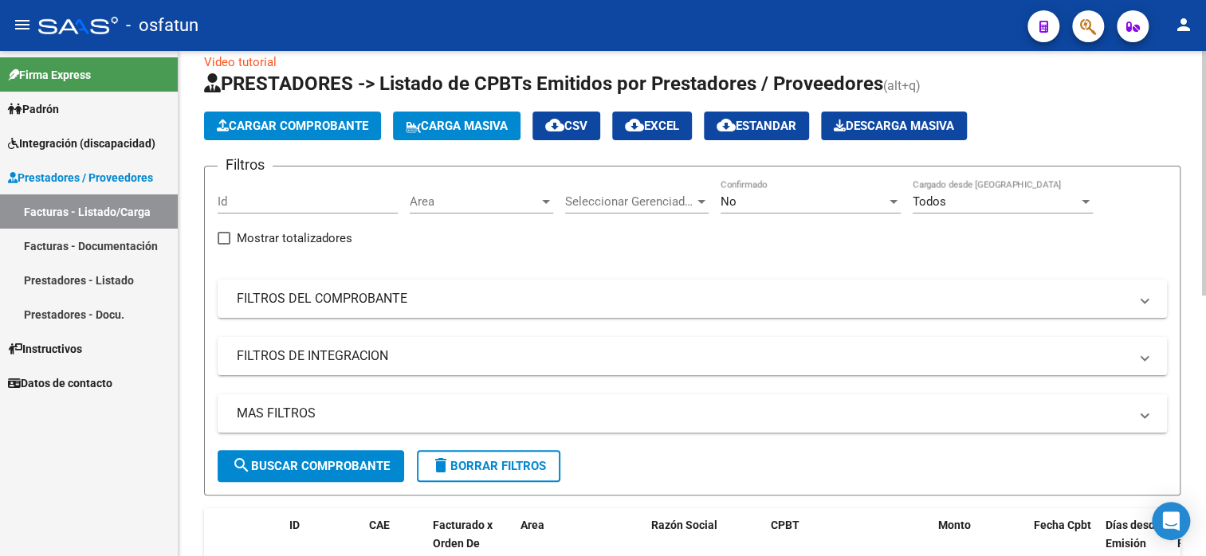
scroll to position [0, 0]
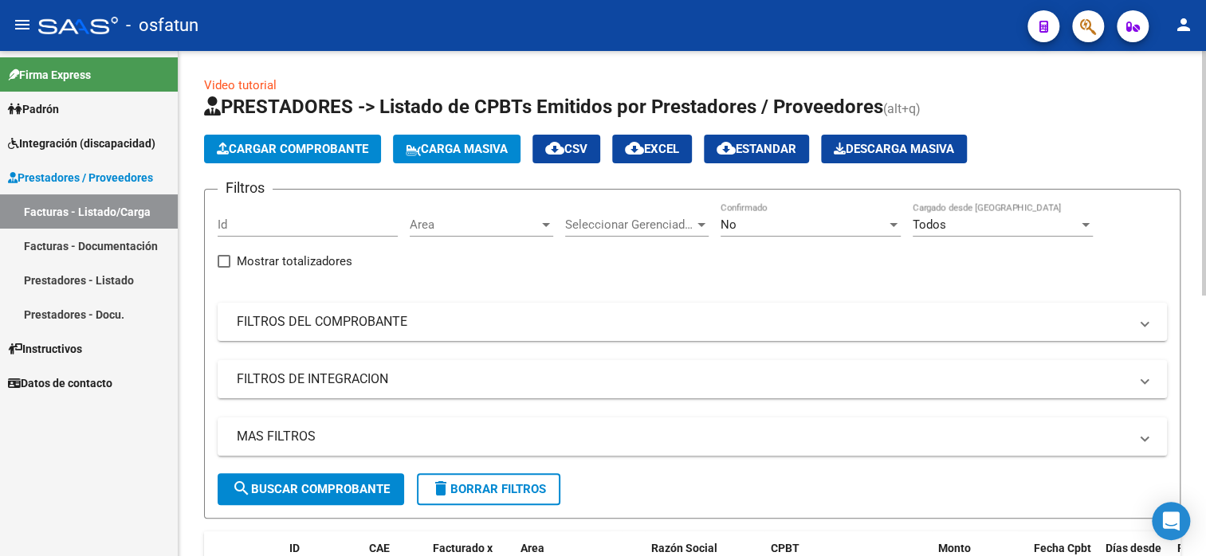
click at [295, 143] on span "Cargar Comprobante" at bounding box center [292, 149] width 151 height 14
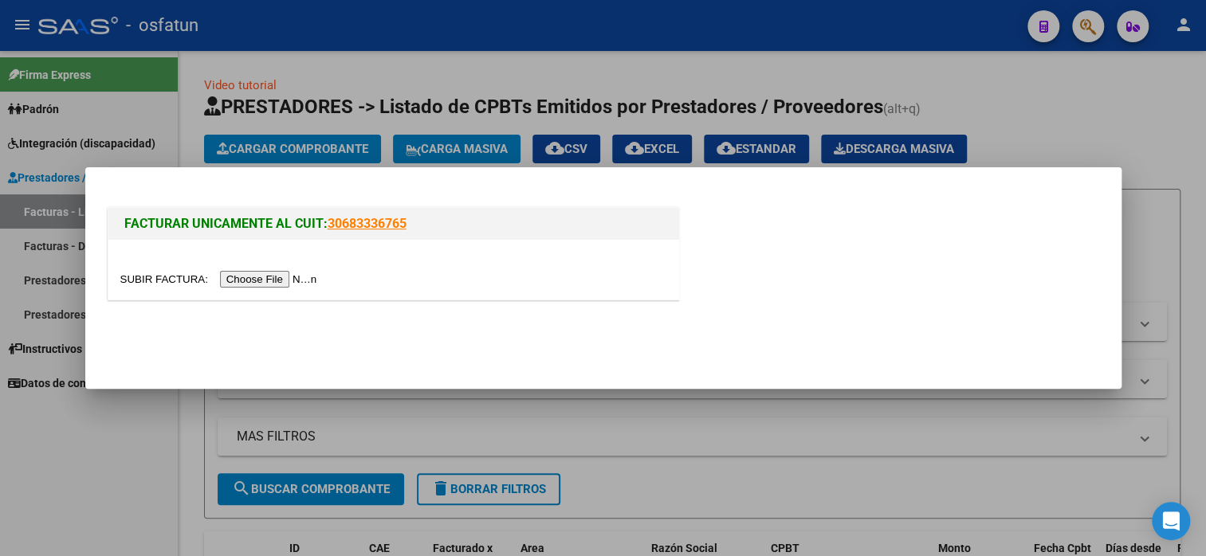
click at [271, 278] on input "file" at bounding box center [221, 279] width 202 height 17
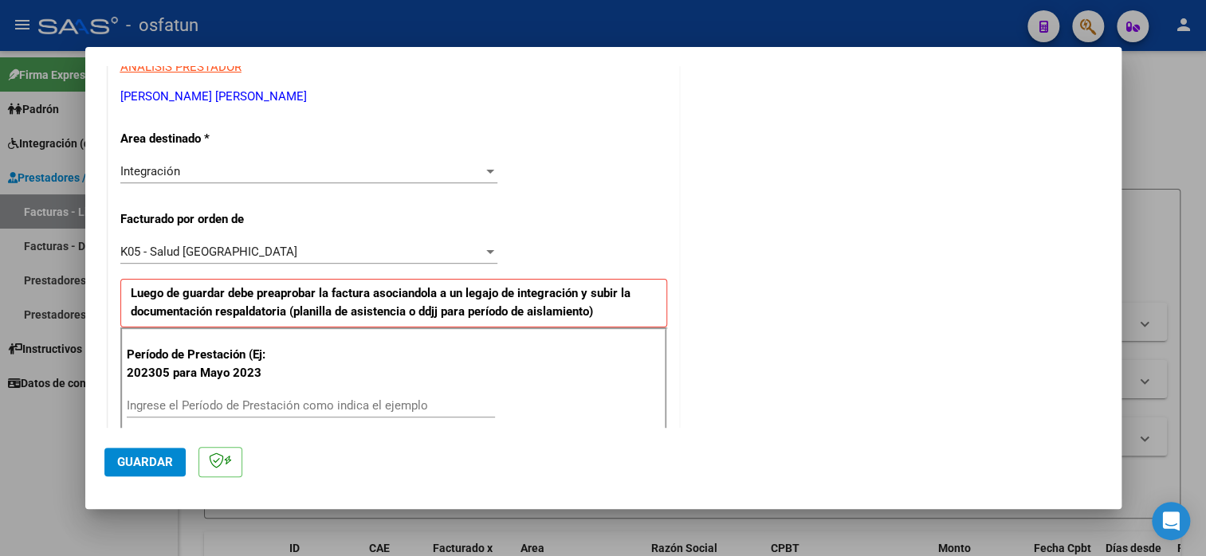
scroll to position [478, 0]
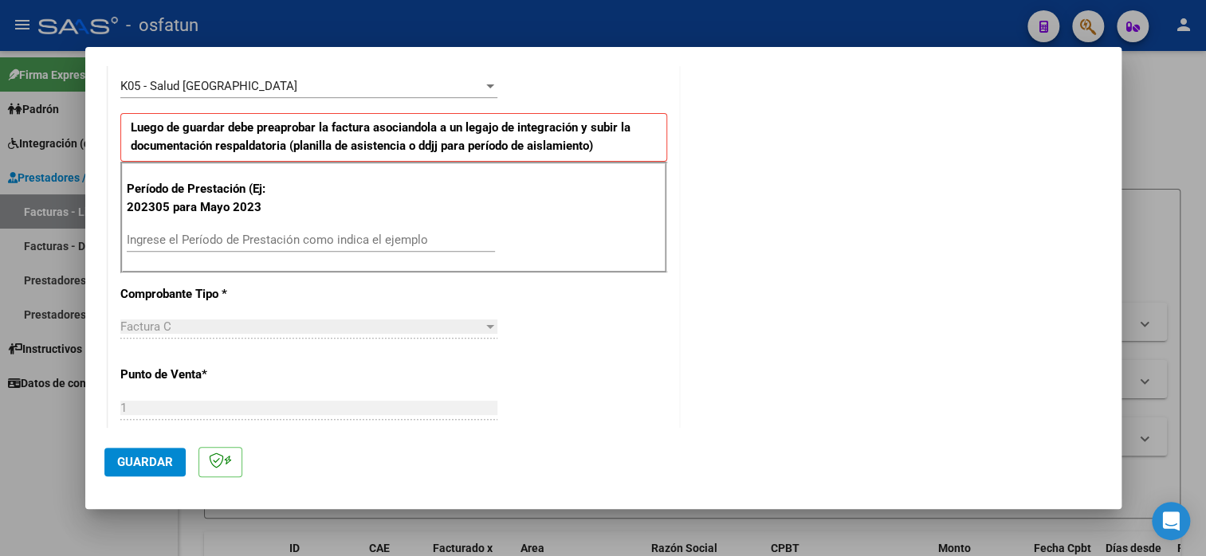
click at [292, 240] on input "Ingrese el Período de Prestación como indica el ejemplo" at bounding box center [311, 240] width 368 height 14
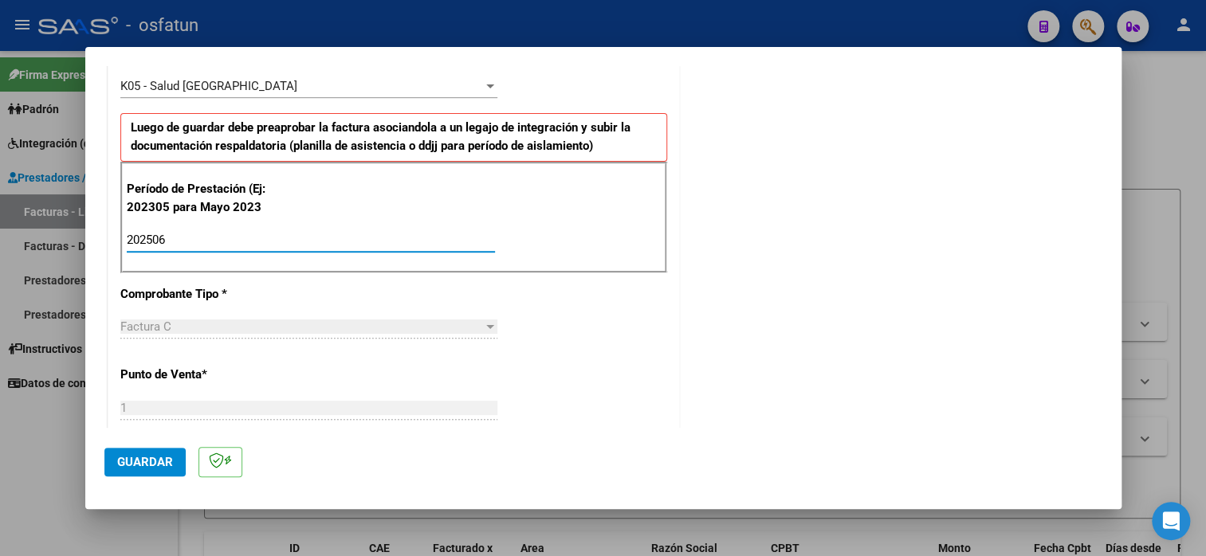
type input "202506"
click at [147, 469] on button "Guardar" at bounding box center [144, 462] width 81 height 29
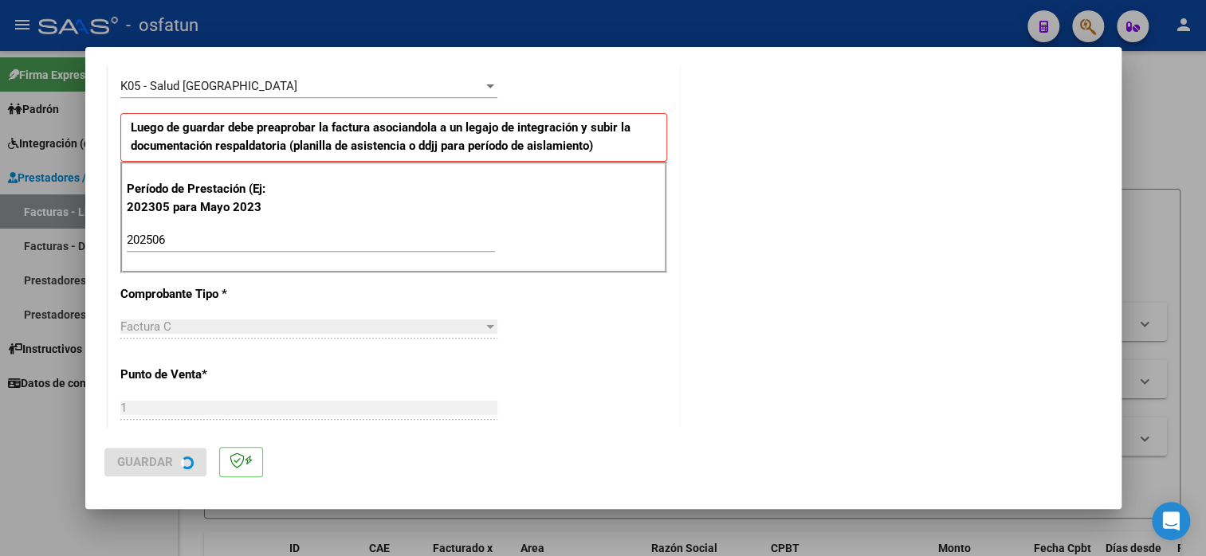
scroll to position [0, 0]
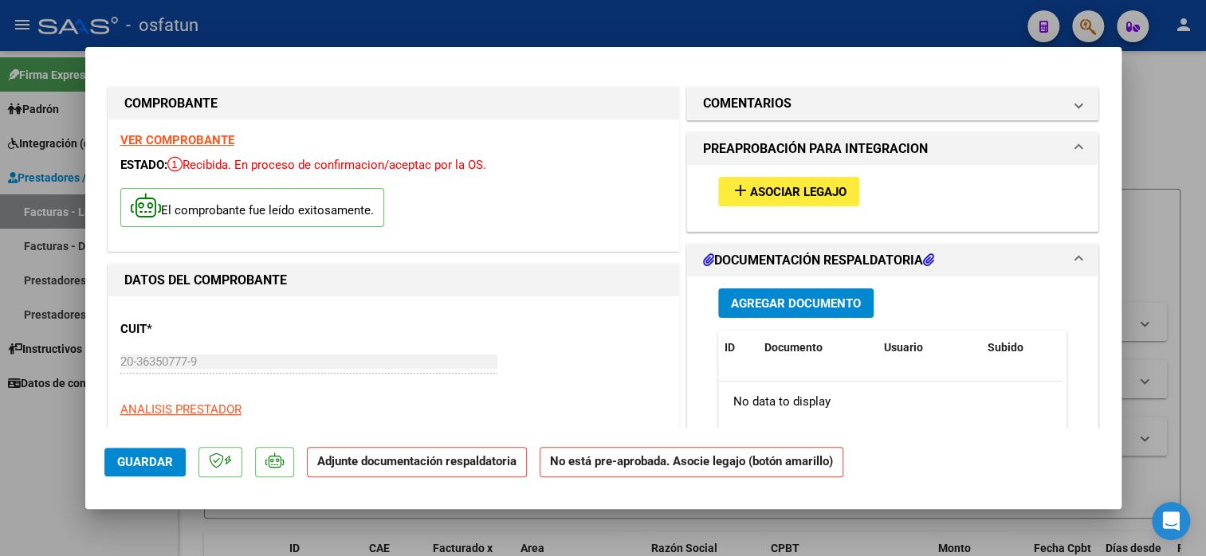
click at [773, 210] on div "add Asociar Legajo" at bounding box center [892, 191] width 373 height 53
click at [773, 202] on button "add Asociar Legajo" at bounding box center [788, 191] width 141 height 29
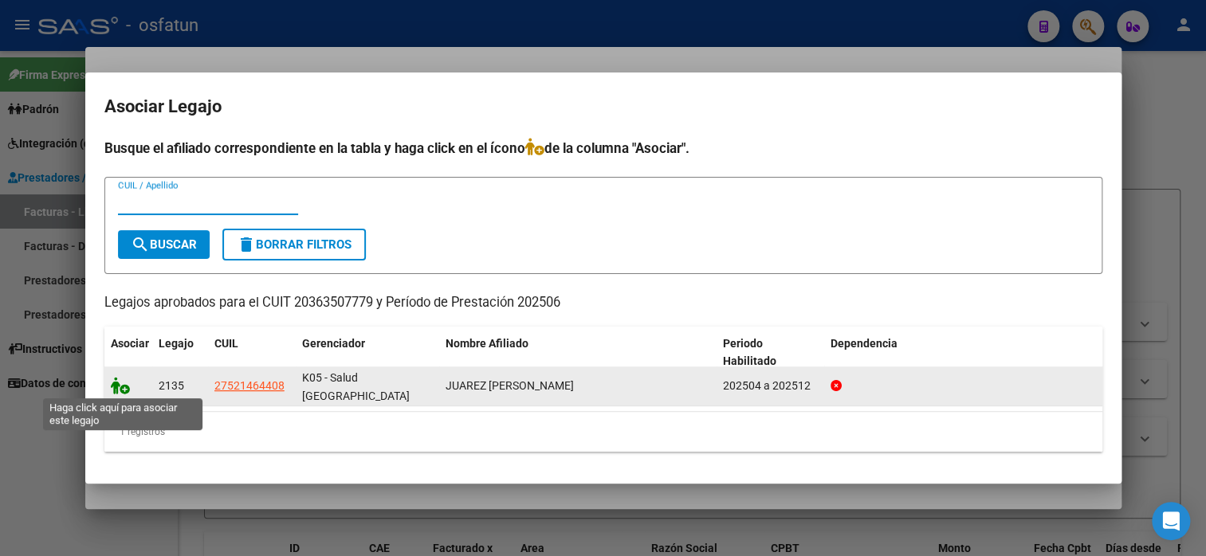
click at [122, 384] on icon at bounding box center [120, 386] width 19 height 18
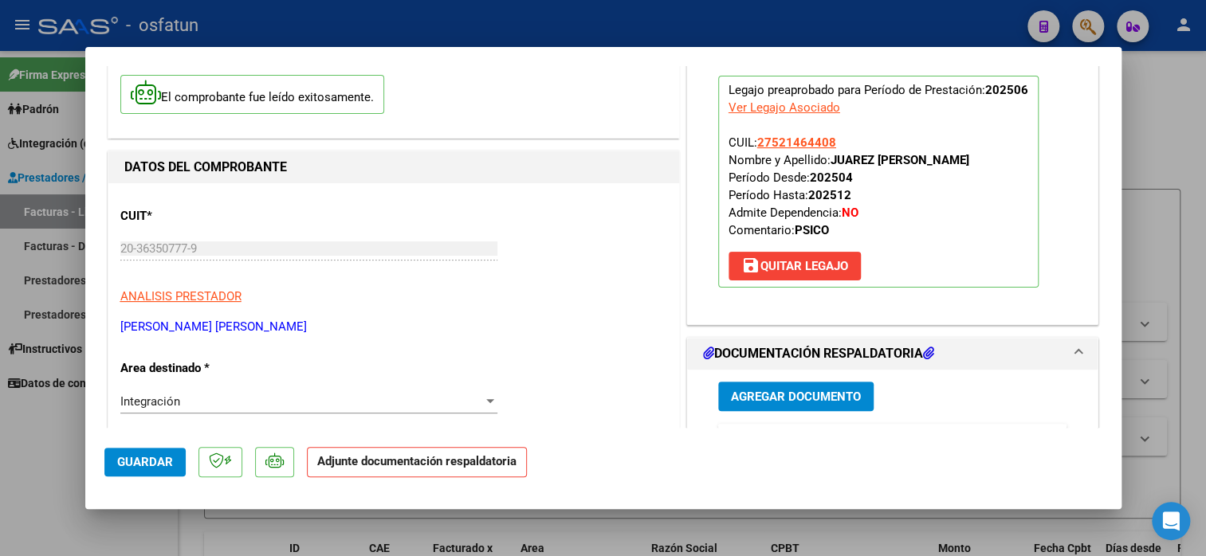
scroll to position [239, 0]
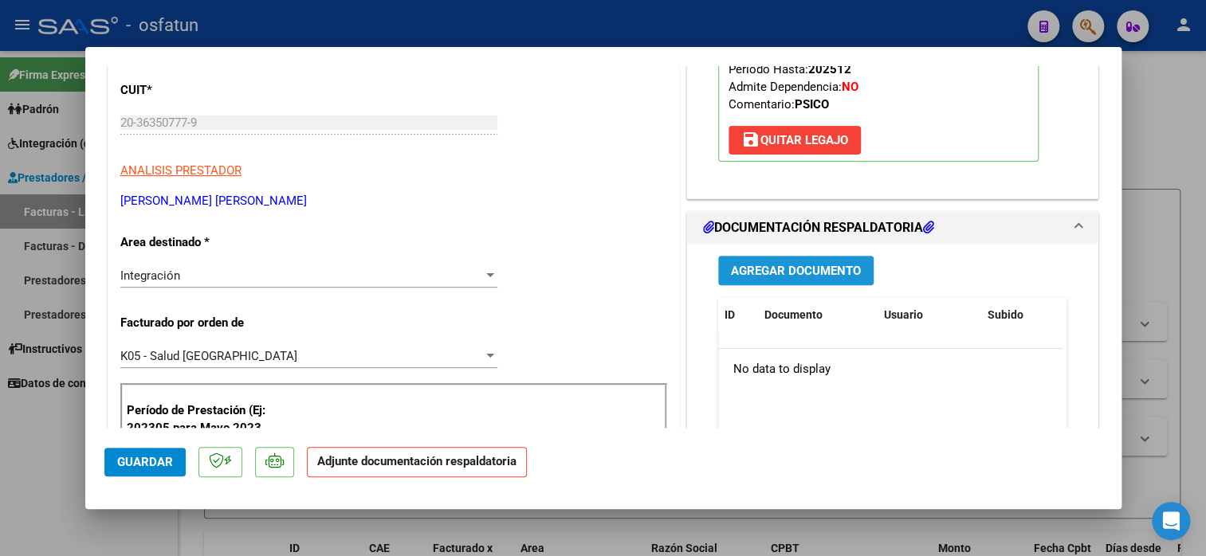
click at [824, 270] on span "Agregar Documento" at bounding box center [796, 271] width 130 height 14
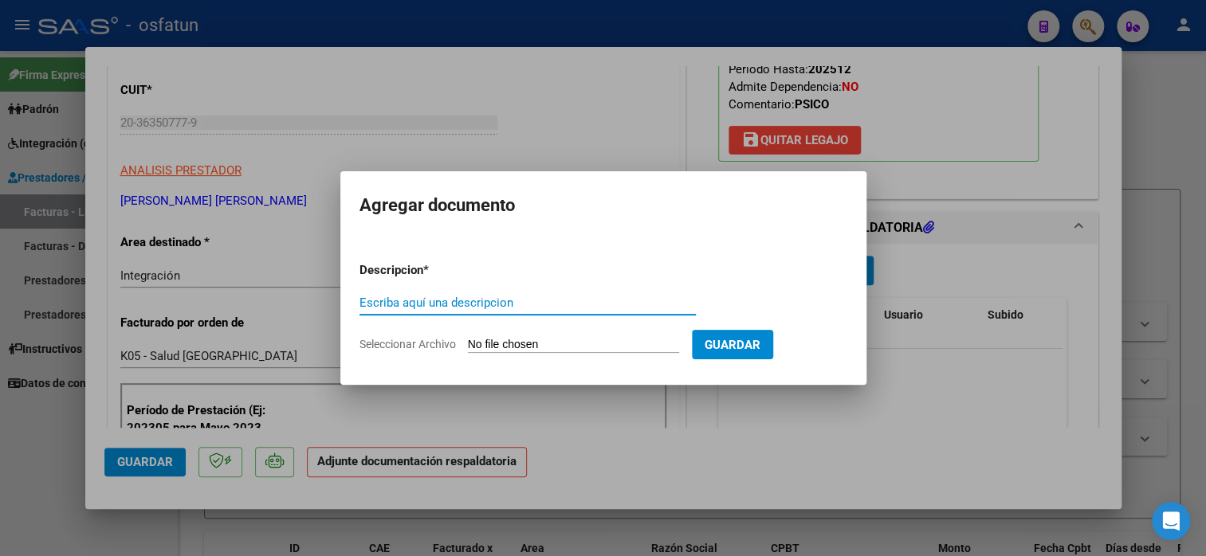
click at [566, 307] on input "Escriba aquí una descripcion" at bounding box center [527, 303] width 336 height 14
click at [433, 304] on input "planilla de asitencia" at bounding box center [527, 303] width 336 height 14
type input "planilla de asistencia"
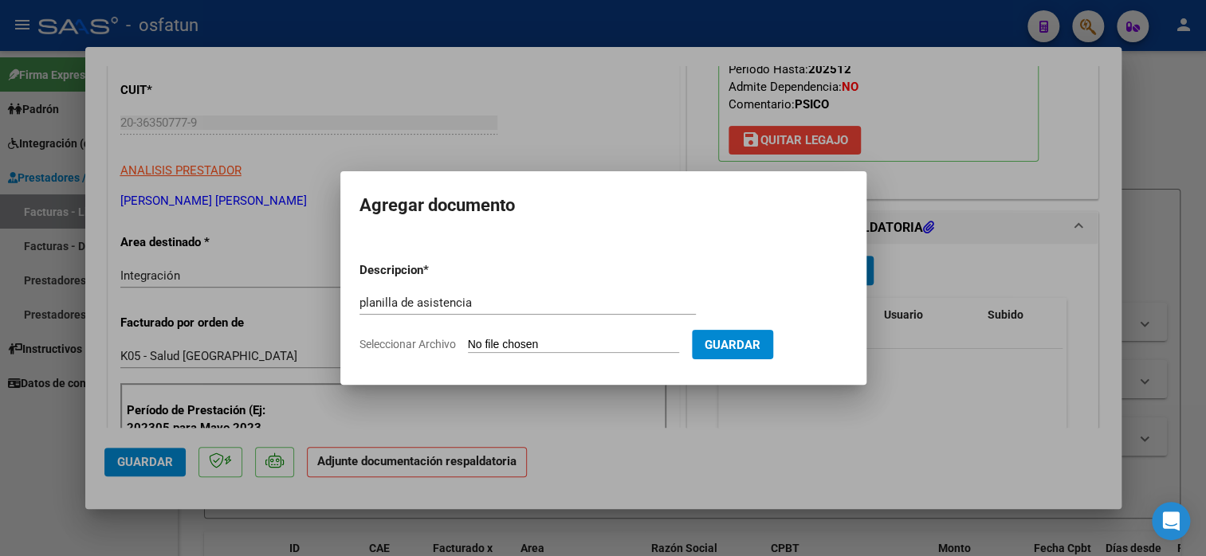
click at [522, 337] on app-file-uploader "Seleccionar Archivo" at bounding box center [525, 344] width 332 height 14
click at [522, 347] on input "Seleccionar Archivo" at bounding box center [573, 345] width 211 height 15
type input "C:\fakepath\[PERSON_NAME] 34 asis.pdf"
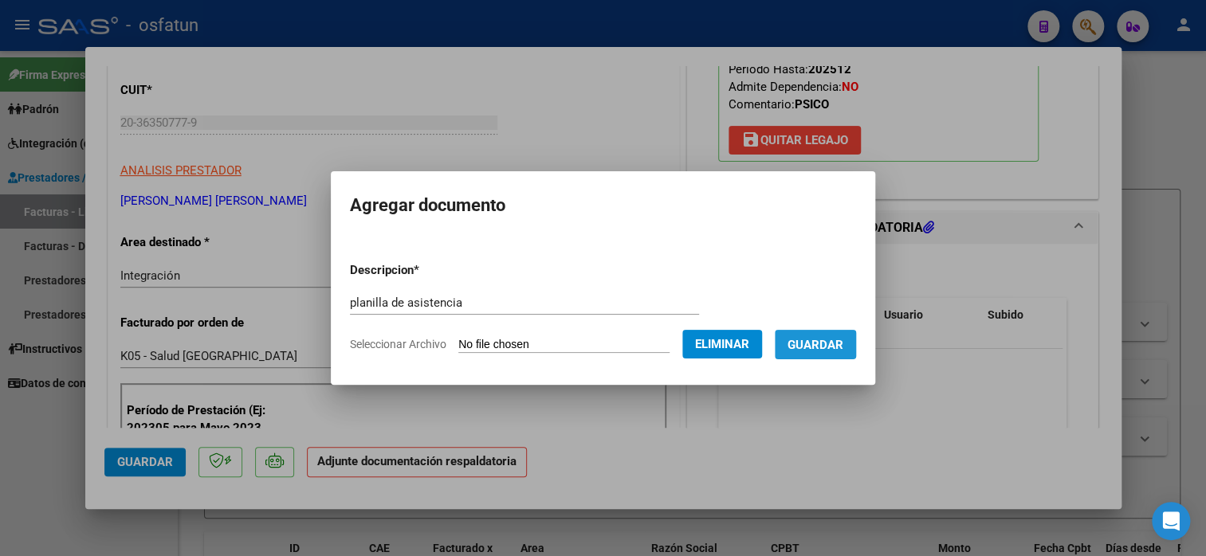
click at [834, 337] on span "Guardar" at bounding box center [815, 344] width 56 height 14
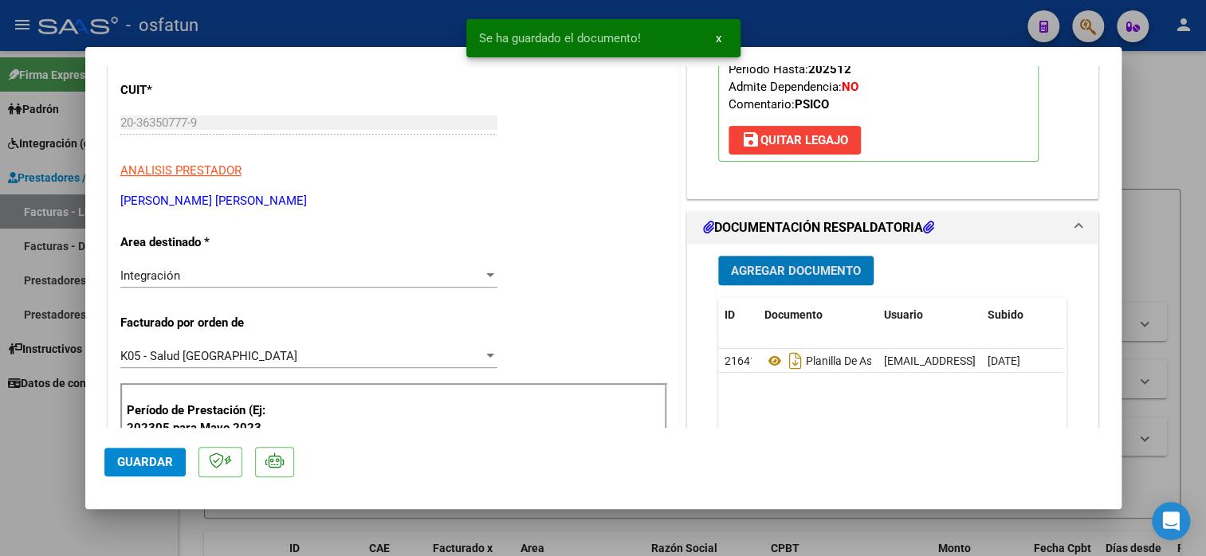
click at [150, 467] on span "Guardar" at bounding box center [145, 462] width 56 height 14
click at [1185, 147] on div at bounding box center [603, 278] width 1206 height 556
type input "$ 0,00"
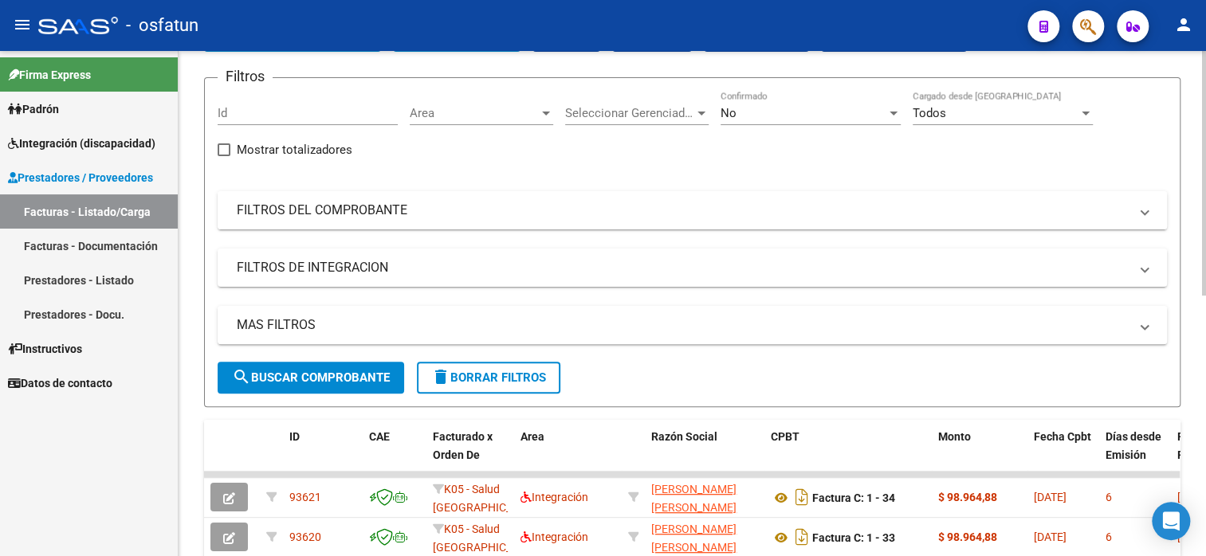
scroll to position [80, 0]
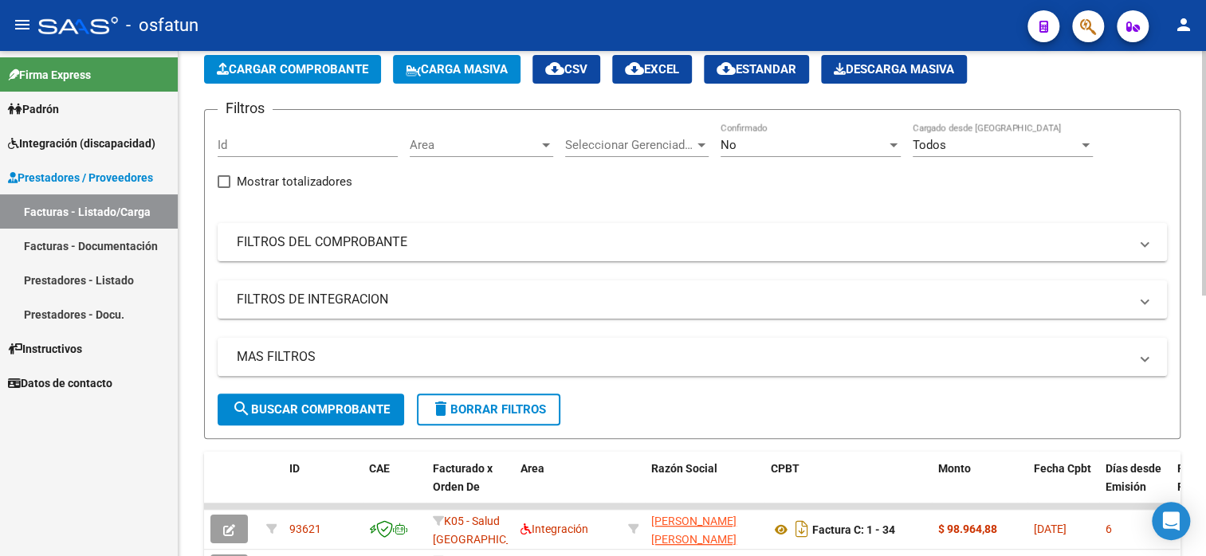
click at [292, 70] on span "Cargar Comprobante" at bounding box center [292, 69] width 151 height 14
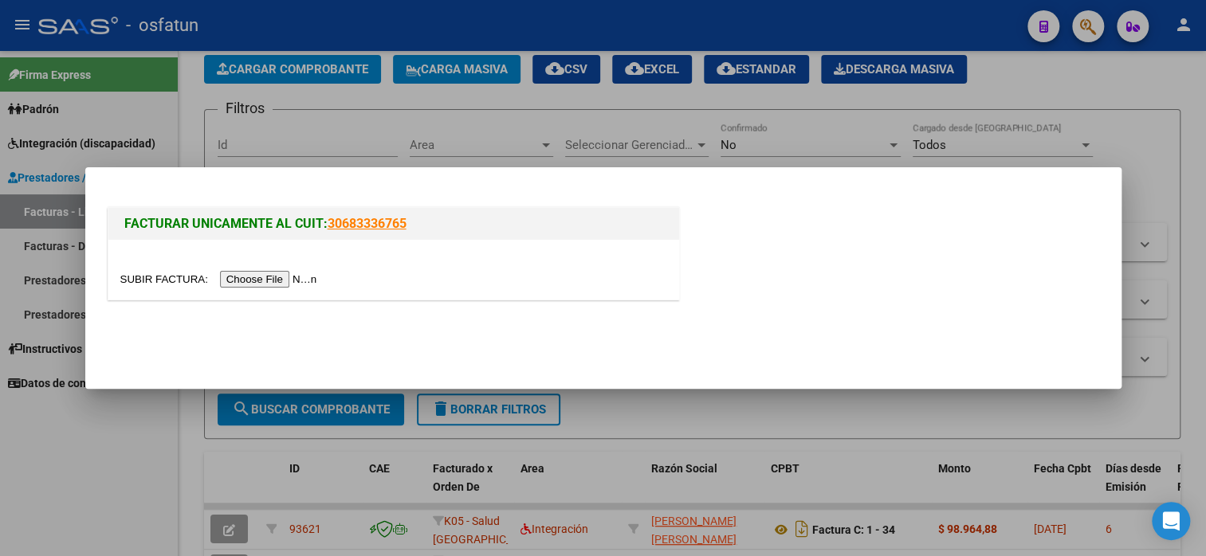
click at [264, 276] on input "file" at bounding box center [221, 279] width 202 height 17
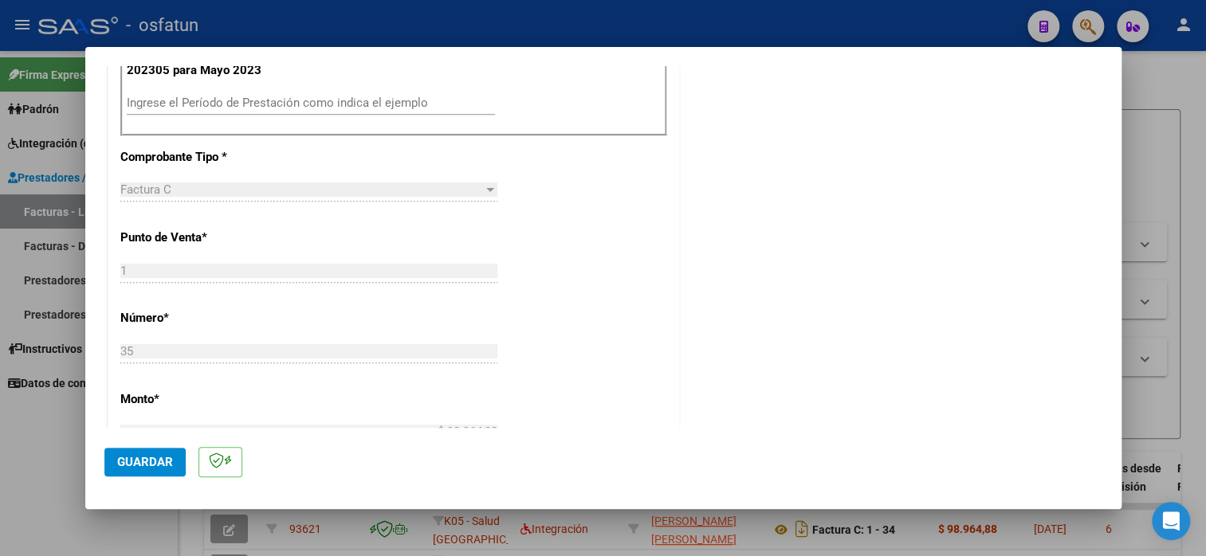
scroll to position [508, 0]
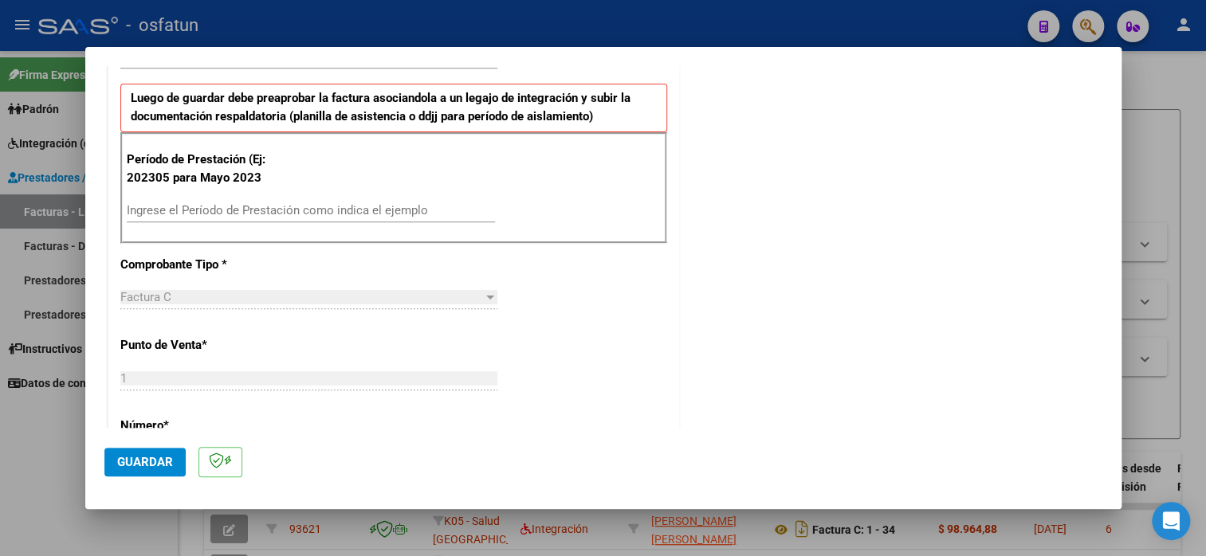
click at [259, 207] on input "Ingrese el Período de Prestación como indica el ejemplo" at bounding box center [311, 210] width 368 height 14
type input "202507"
click at [144, 451] on button "Guardar" at bounding box center [144, 462] width 81 height 29
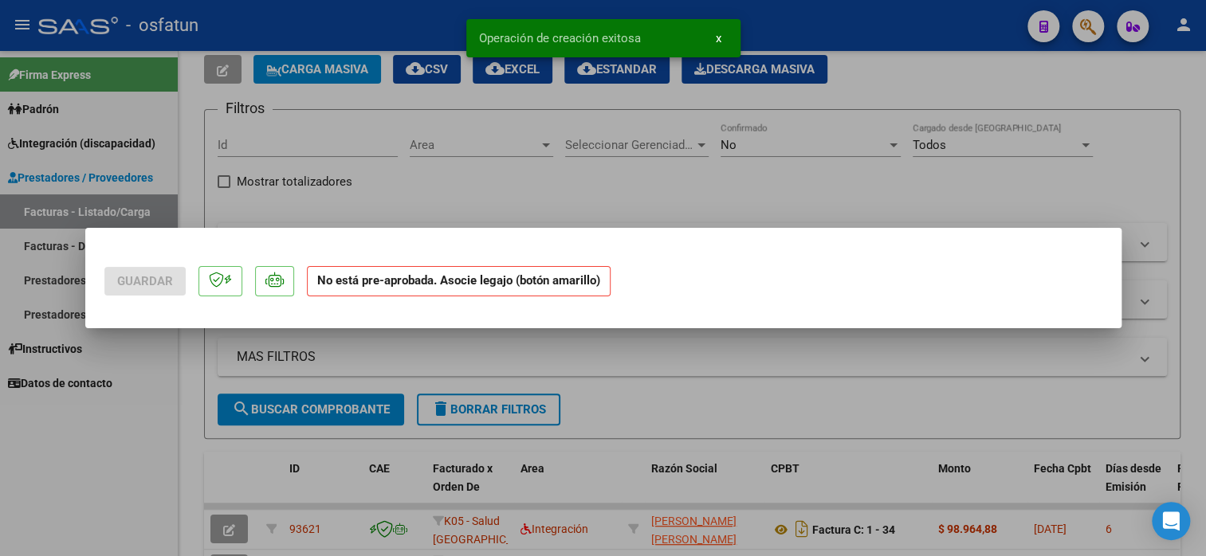
scroll to position [0, 0]
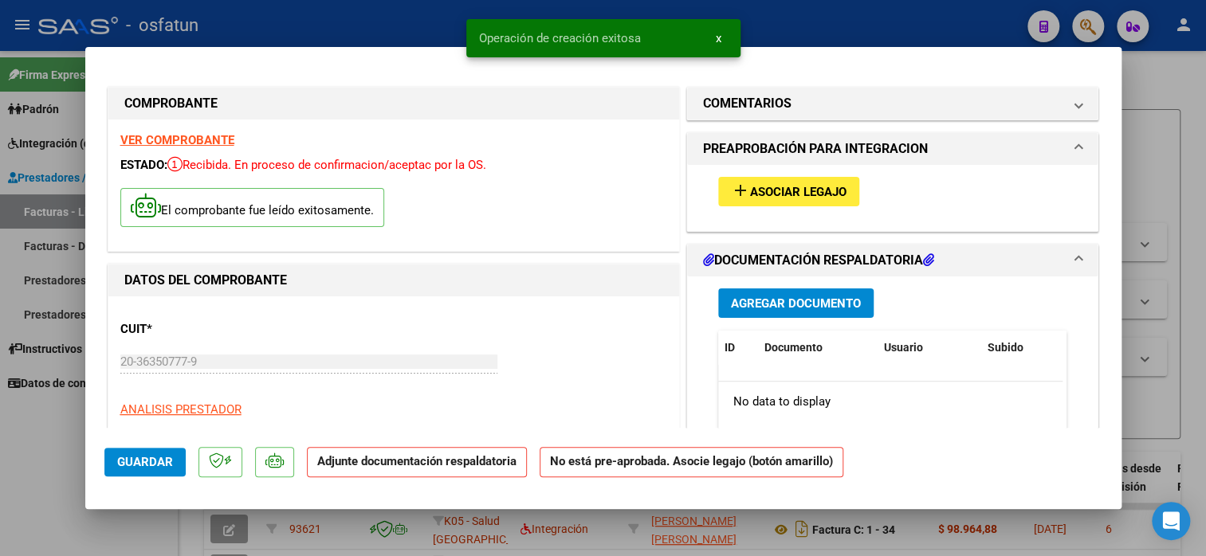
click at [767, 195] on span "Asociar Legajo" at bounding box center [798, 192] width 96 height 14
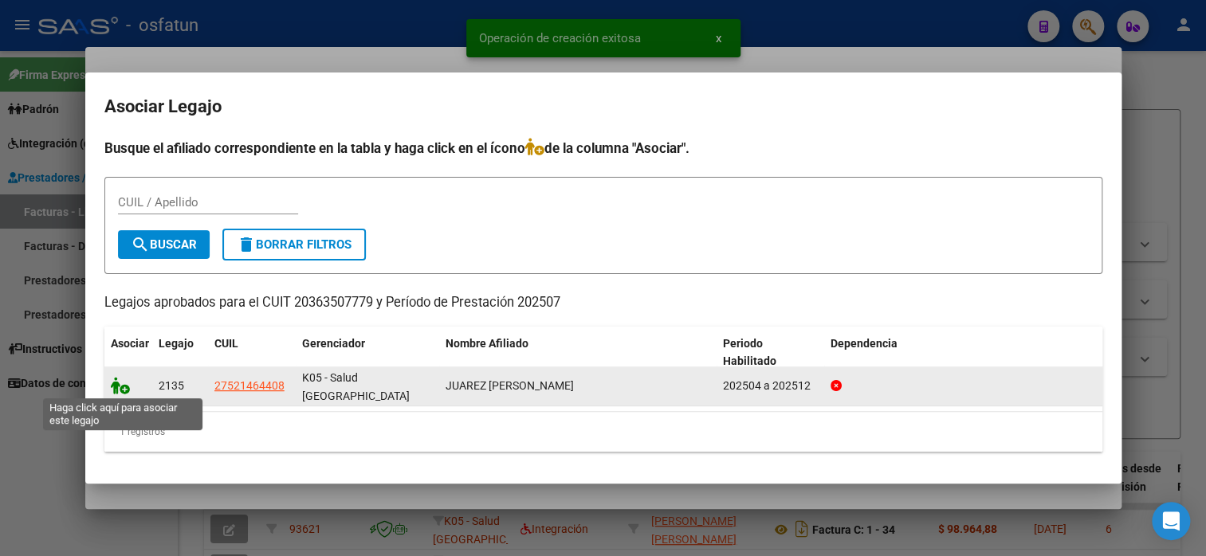
click at [116, 388] on icon at bounding box center [120, 386] width 19 height 18
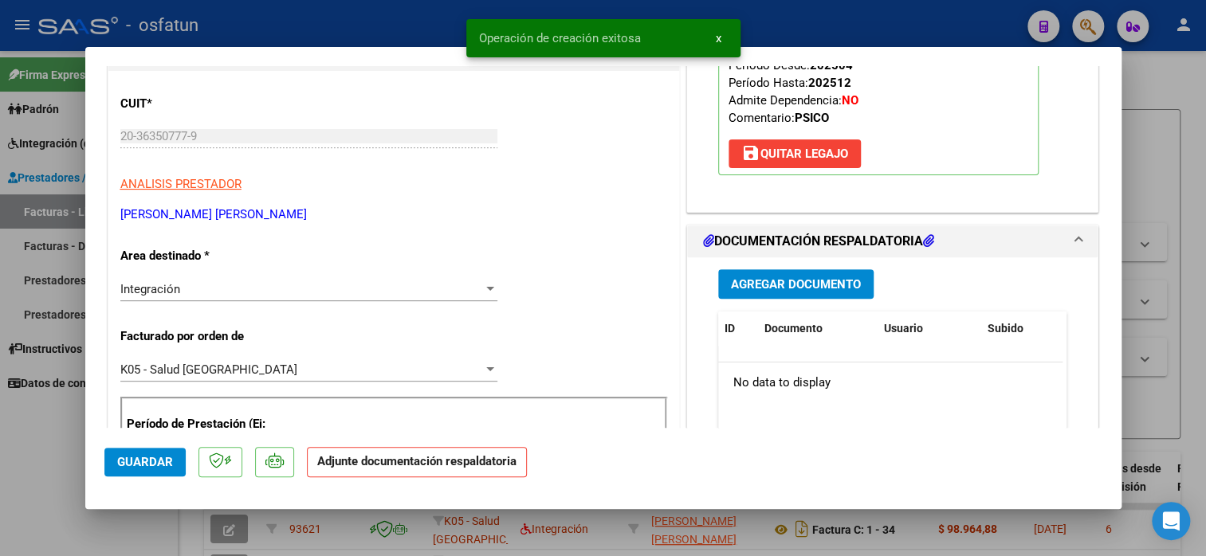
scroll to position [239, 0]
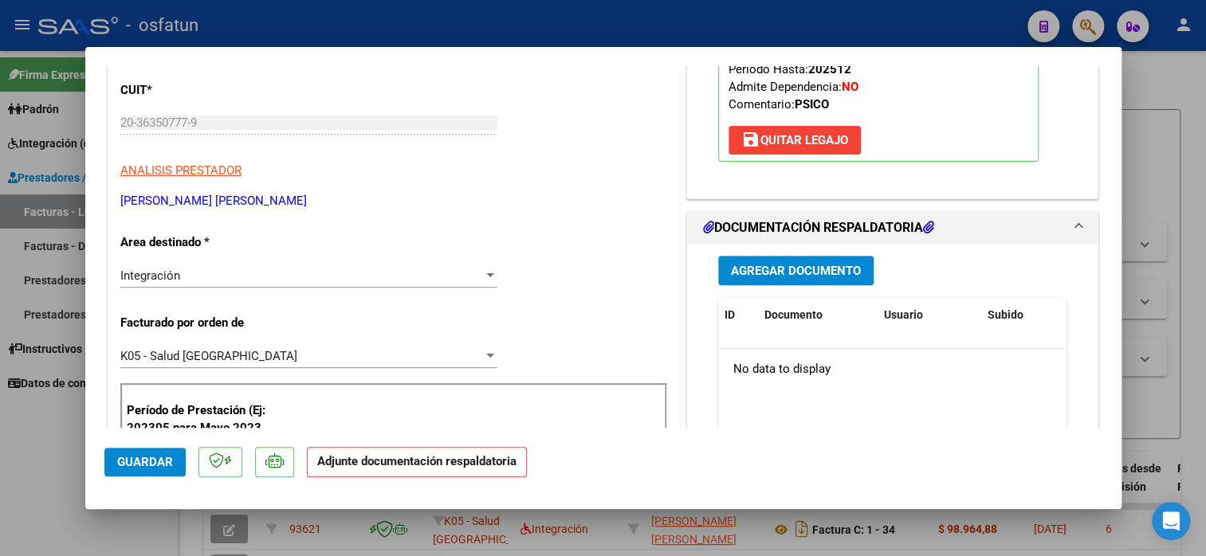
click at [817, 281] on button "Agregar Documento" at bounding box center [795, 270] width 155 height 29
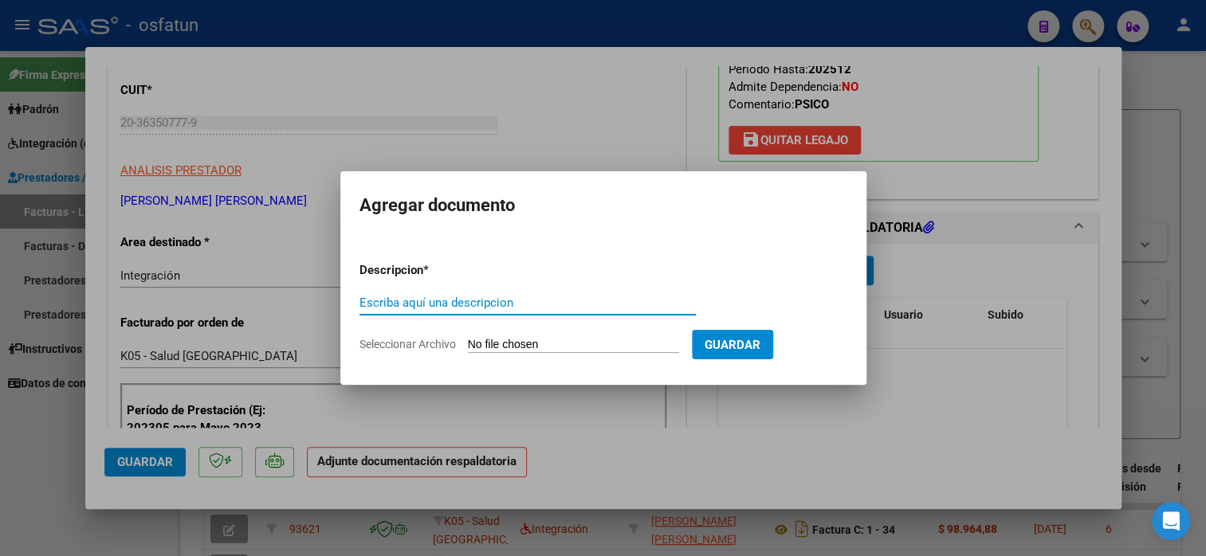
click at [599, 308] on input "Escriba aquí una descripcion" at bounding box center [527, 303] width 336 height 14
type input "planilla de asistencia"
click at [622, 343] on input "Seleccionar Archivo" at bounding box center [573, 345] width 211 height 15
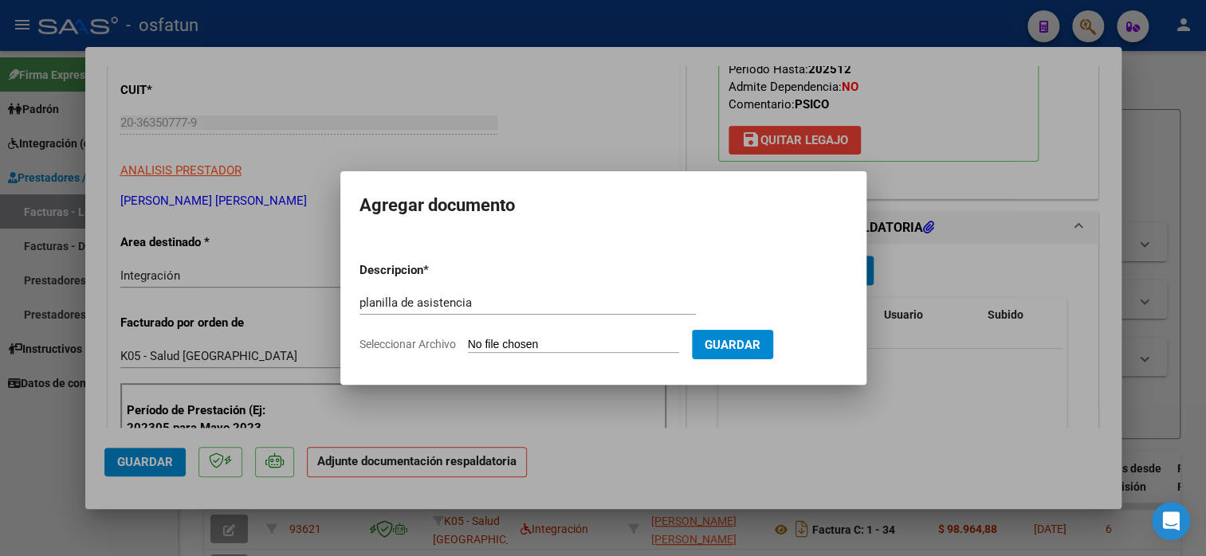
type input "C:\fakepath\[PERSON_NAME] 35 asis.pdf"
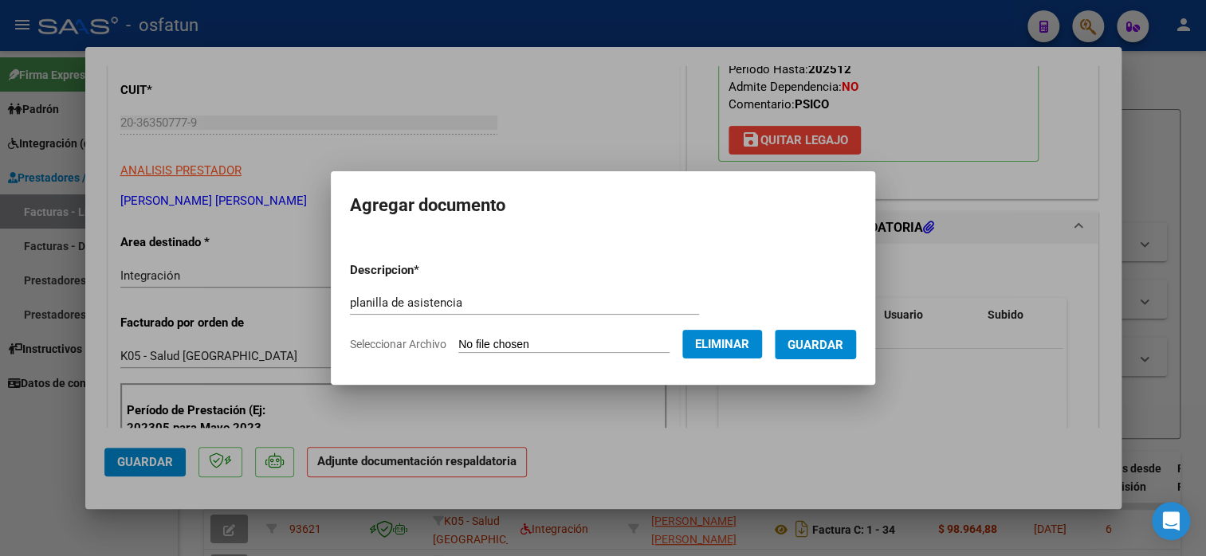
click at [841, 342] on span "Guardar" at bounding box center [815, 345] width 56 height 14
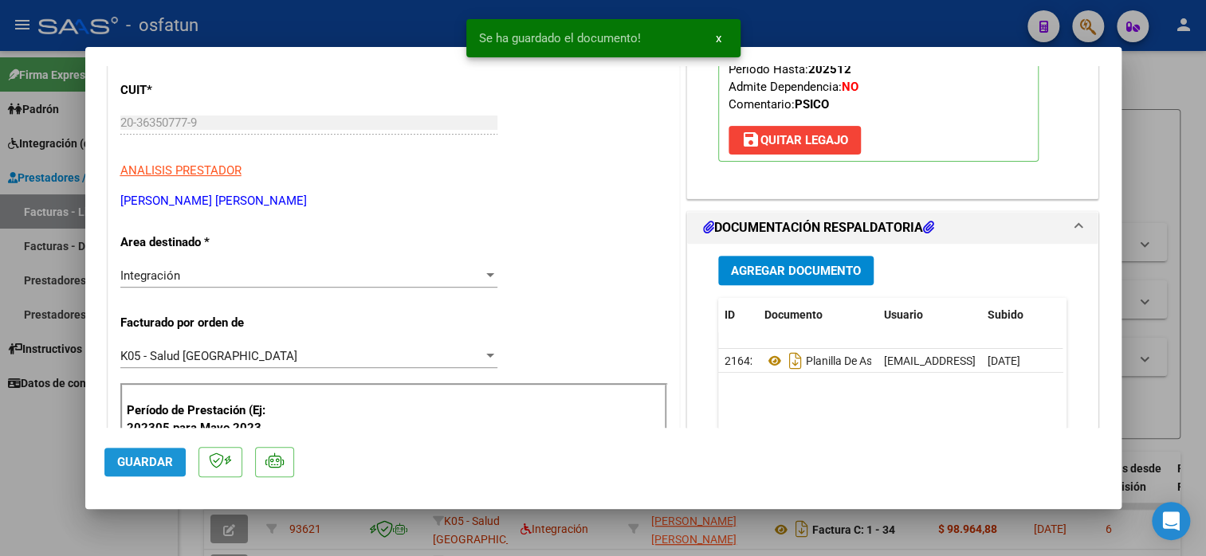
click at [120, 466] on span "Guardar" at bounding box center [145, 462] width 56 height 14
